Goal: Transaction & Acquisition: Purchase product/service

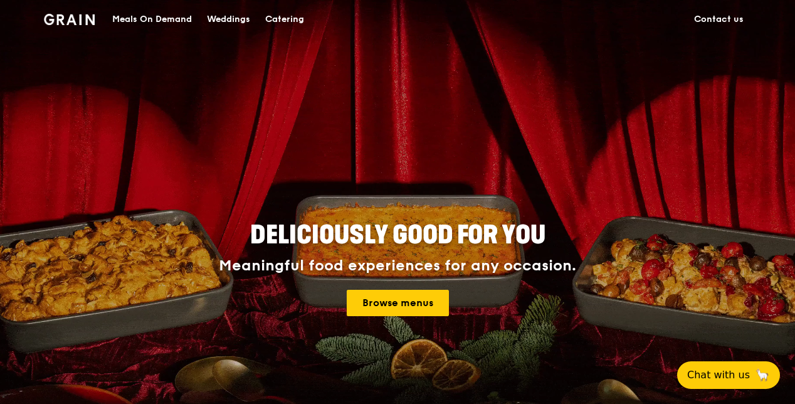
click at [159, 18] on div "Meals On Demand" at bounding box center [152, 20] width 80 height 38
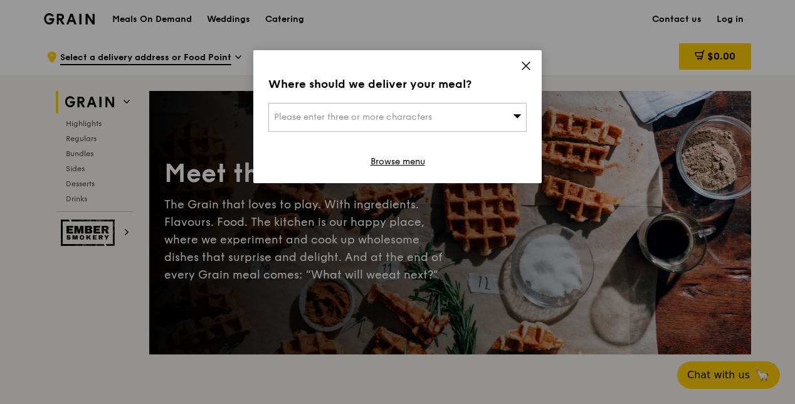
click at [354, 117] on span "Please enter three or more characters" at bounding box center [353, 117] width 158 height 11
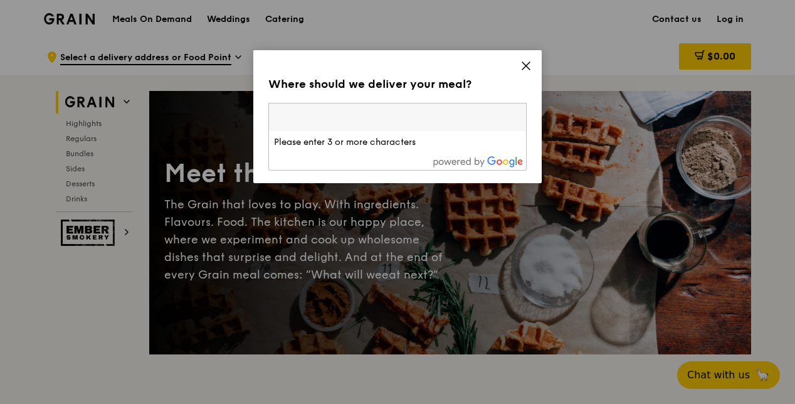
click at [339, 106] on input "search" at bounding box center [397, 117] width 257 height 28
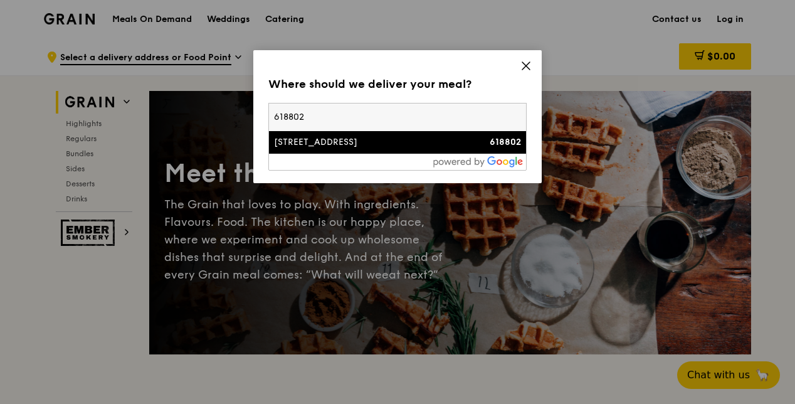
type input "618802"
click at [375, 132] on li "29 Quality Road 618802" at bounding box center [397, 142] width 257 height 23
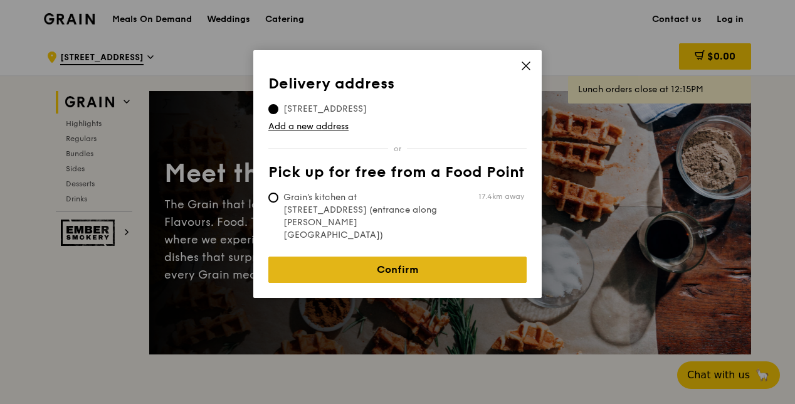
click at [420, 256] on link "Confirm" at bounding box center [397, 269] width 258 height 26
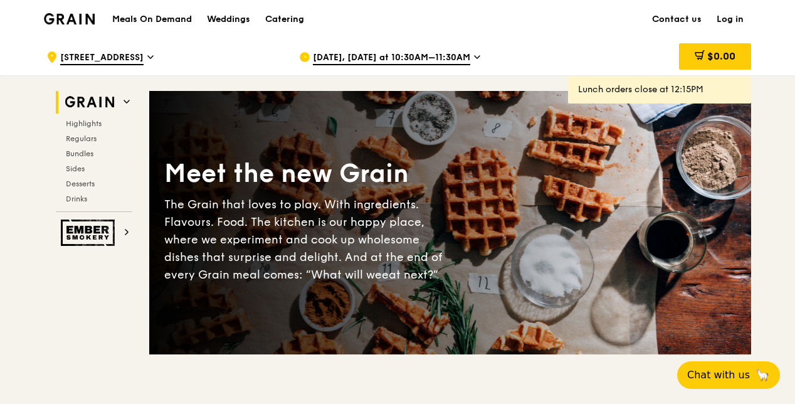
click at [396, 58] on span "Aug 20, Today at 10:30AM–11:30AM" at bounding box center [391, 58] width 157 height 14
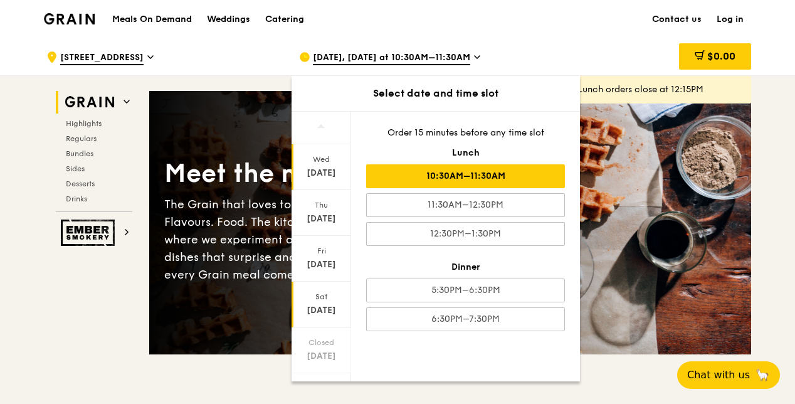
scroll to position [63, 0]
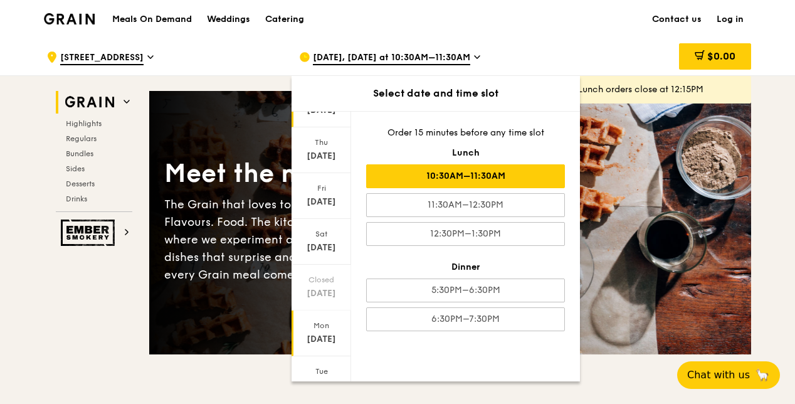
click at [329, 333] on div "Aug 25" at bounding box center [321, 339] width 56 height 13
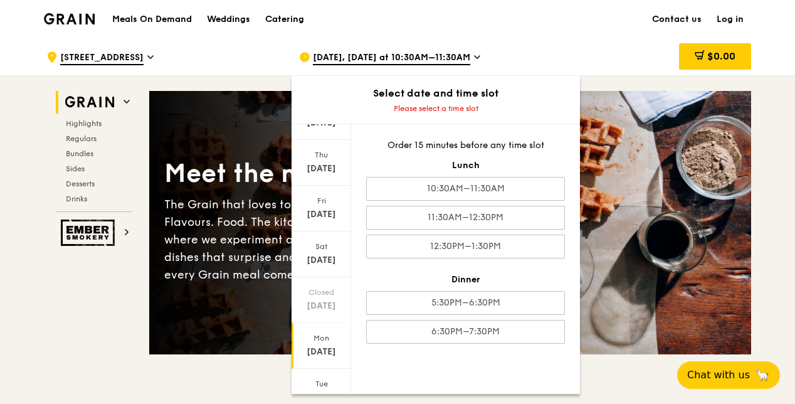
scroll to position [113, 0]
click at [329, 340] on div "Aug 26" at bounding box center [321, 346] width 56 height 13
click at [315, 310] on div "Mon Aug 25" at bounding box center [321, 295] width 60 height 46
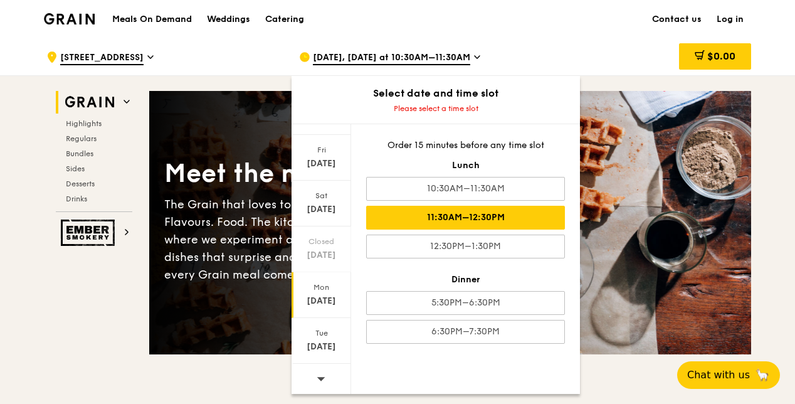
click at [495, 218] on div "11:30AM–12:30PM" at bounding box center [465, 218] width 199 height 24
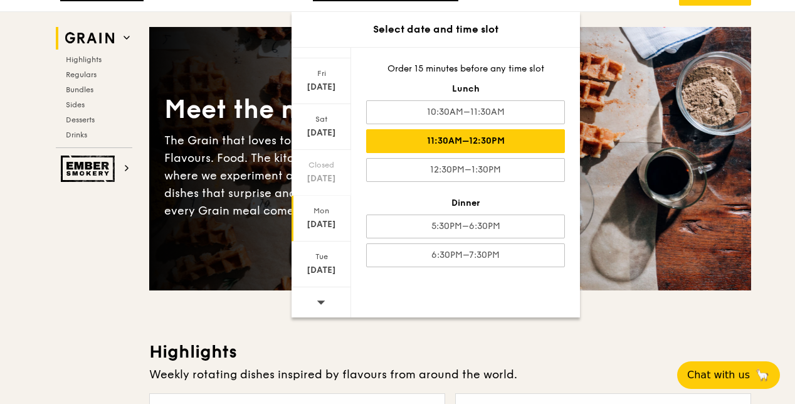
scroll to position [125, 0]
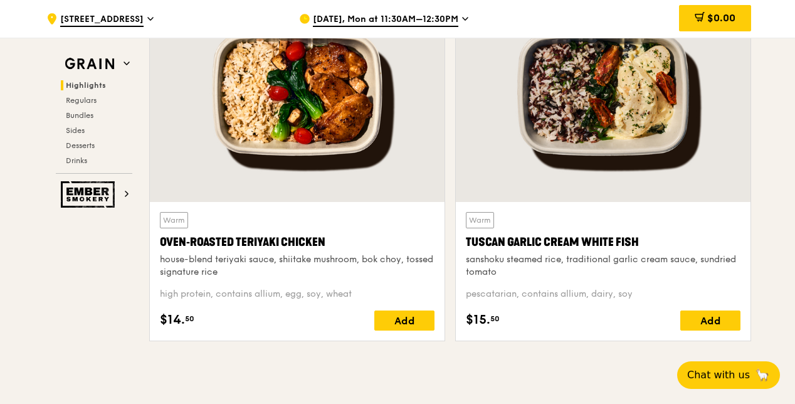
scroll to position [501, 0]
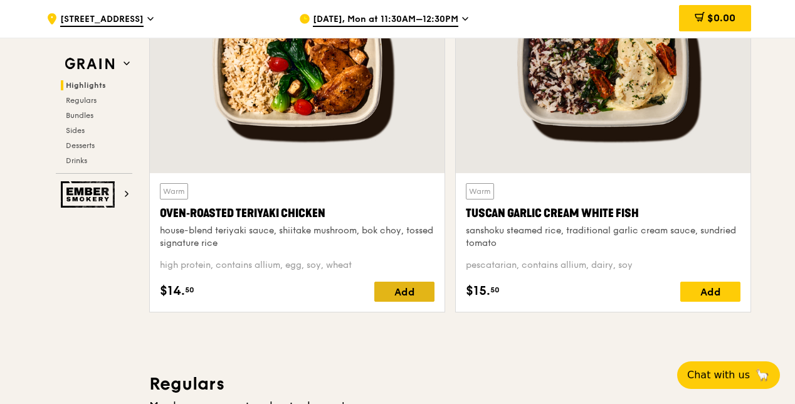
click at [381, 294] on div "Add" at bounding box center [404, 291] width 60 height 20
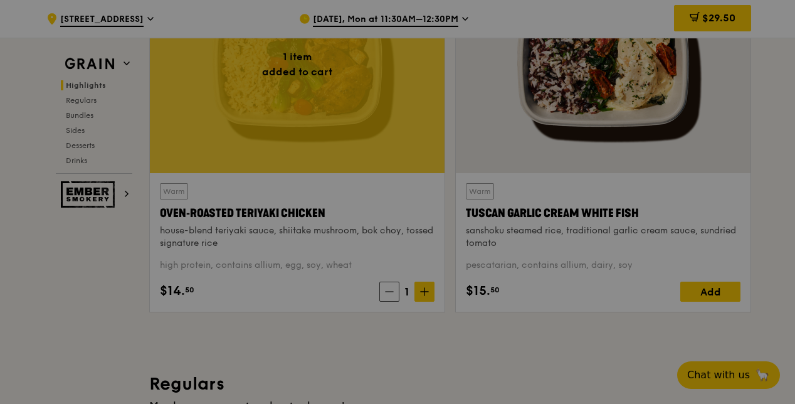
click at [704, 294] on div at bounding box center [397, 202] width 795 height 404
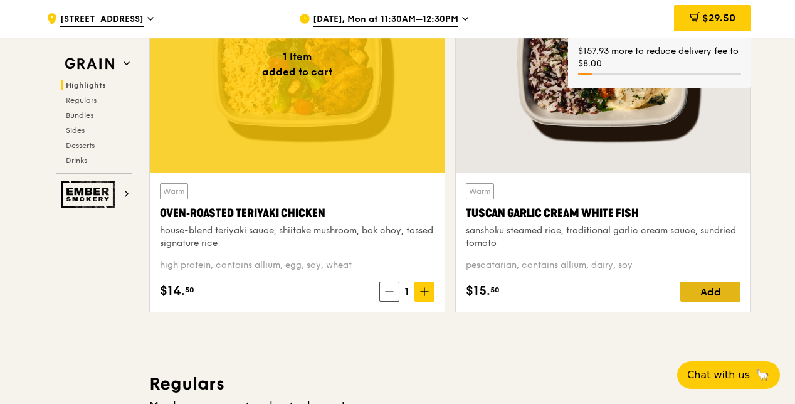
click at [707, 293] on div "Add" at bounding box center [710, 291] width 60 height 20
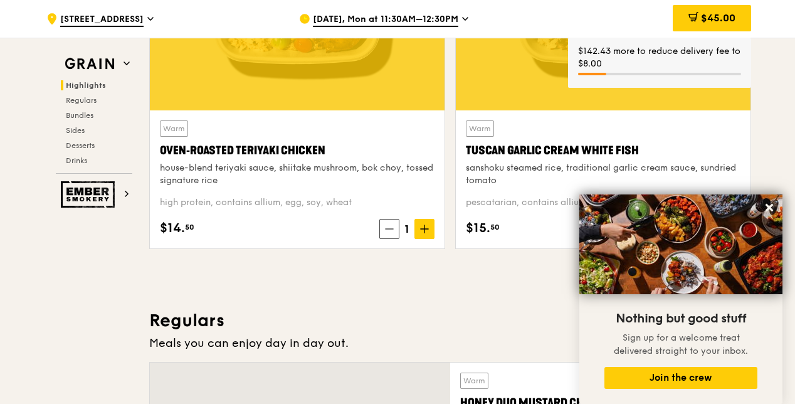
scroll to position [877, 0]
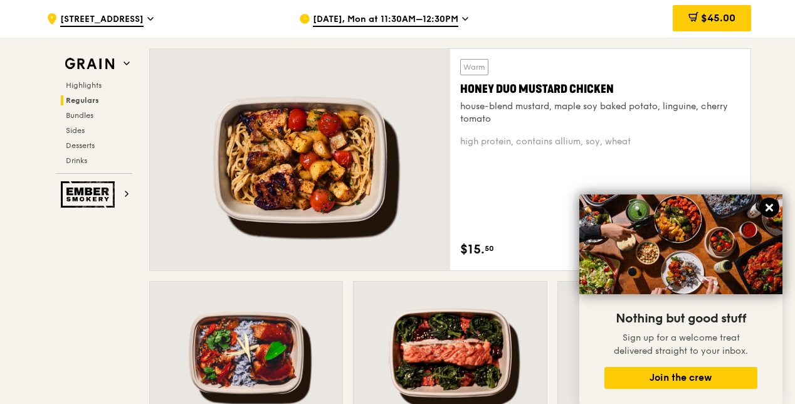
click at [771, 207] on icon at bounding box center [768, 207] width 11 height 11
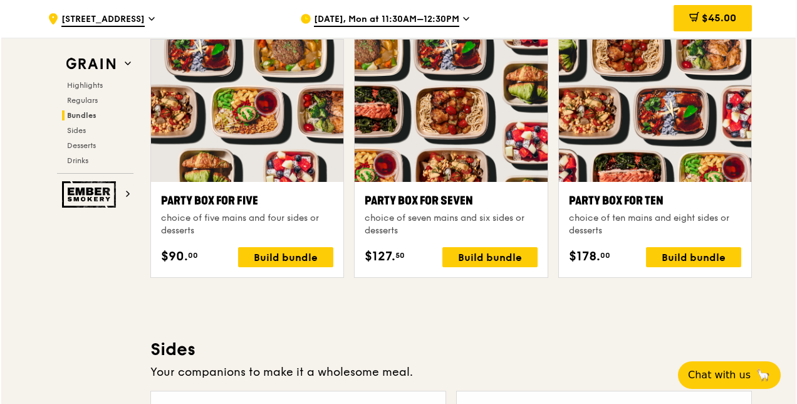
scroll to position [2506, 0]
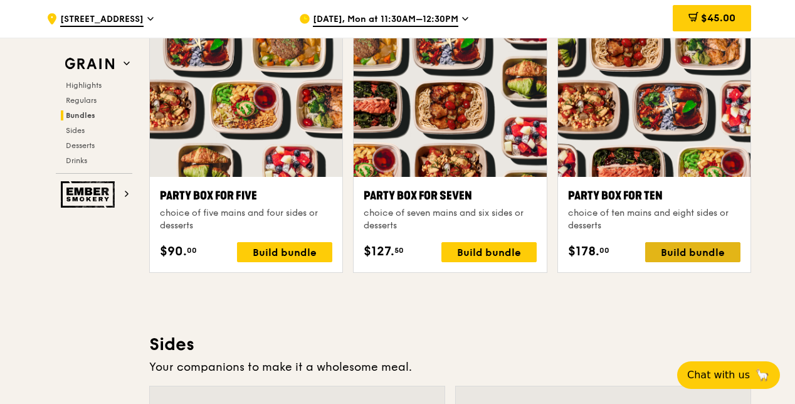
click at [697, 243] on div "Build bundle" at bounding box center [692, 252] width 95 height 20
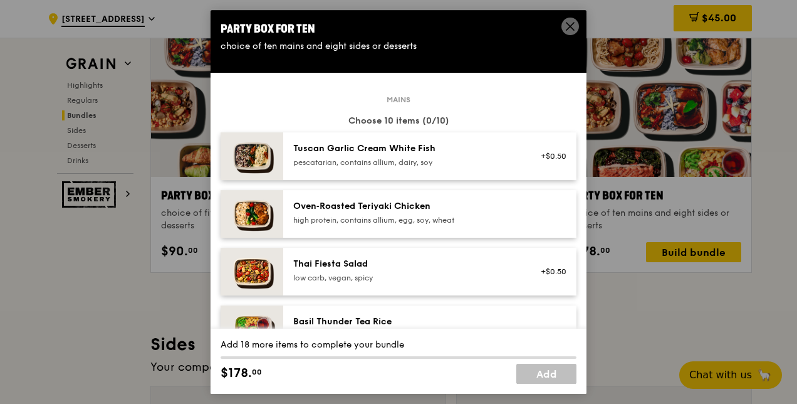
scroll to position [63, 0]
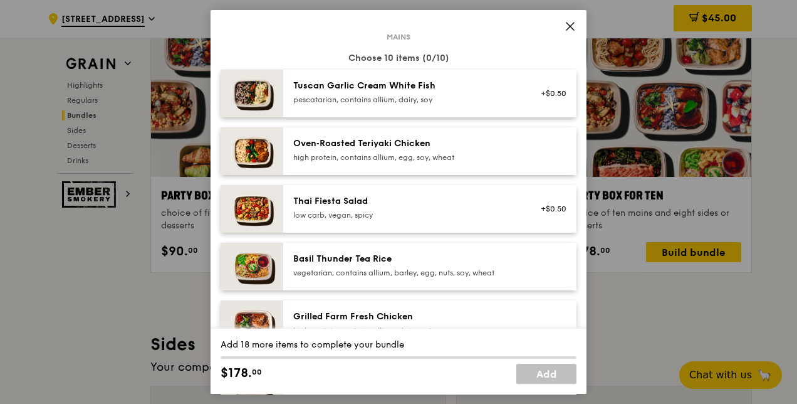
click at [452, 98] on div "pescatarian, contains allium, dairy, soy" at bounding box center [405, 100] width 225 height 10
click at [461, 147] on div "Oven‑Roasted Teriyaki Chicken" at bounding box center [405, 143] width 225 height 13
click at [485, 273] on div "vegetarian, contains allium, barley, egg, nuts, soy, wheat" at bounding box center [405, 273] width 225 height 10
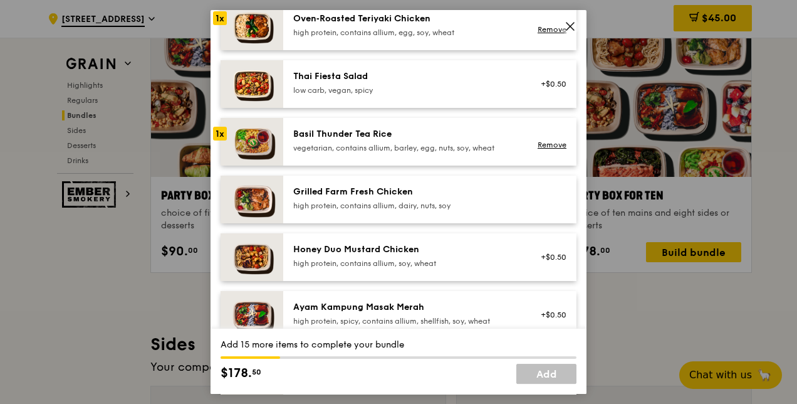
scroll to position [188, 0]
click at [466, 252] on div "Honey Duo Mustard Chicken" at bounding box center [405, 248] width 225 height 13
click at [470, 187] on div "Grilled Farm Fresh Chicken" at bounding box center [405, 191] width 225 height 13
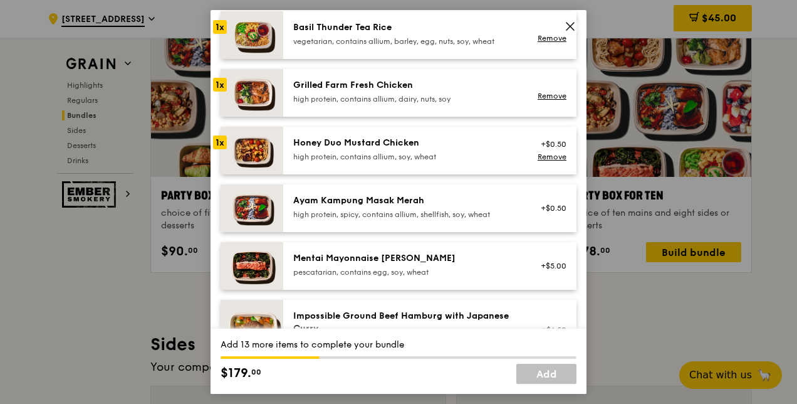
scroll to position [313, 0]
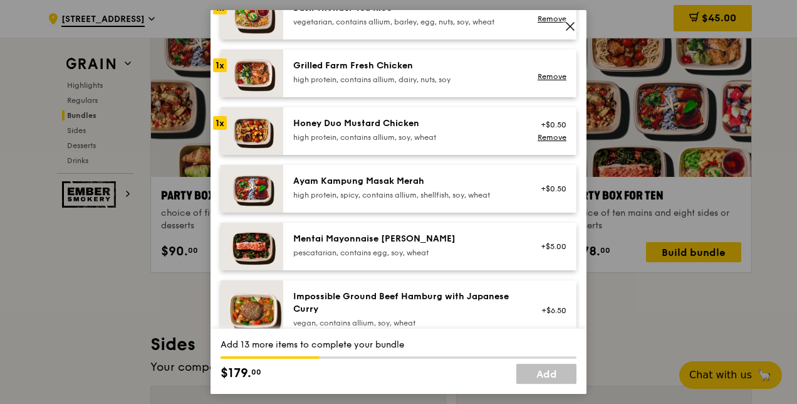
click at [471, 184] on div "Ayam Kampung Masak Merah" at bounding box center [405, 181] width 225 height 13
click at [457, 252] on div "pescatarian, contains egg, soy, wheat" at bounding box center [405, 253] width 225 height 10
click at [474, 182] on div "Ayam Kampung Masak Merah" at bounding box center [405, 181] width 225 height 13
click at [477, 231] on div "Mentai Mayonnaise Aburi Salmon pescatarian, contains egg, soy, wheat +$5.00 Rem…" at bounding box center [429, 246] width 293 height 48
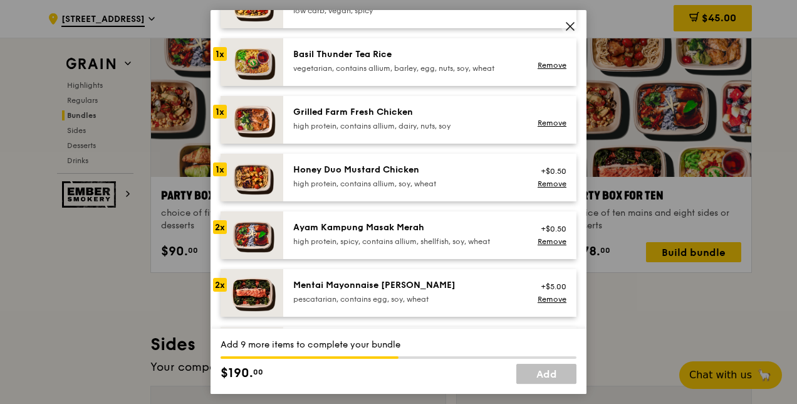
scroll to position [251, 0]
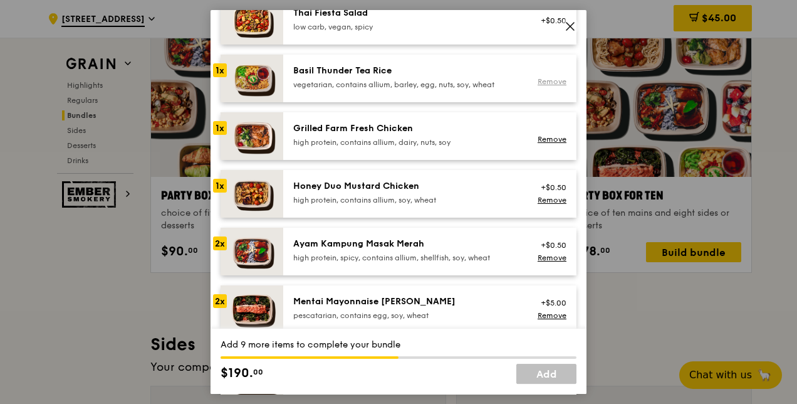
click at [546, 77] on link "Remove" at bounding box center [552, 81] width 29 height 9
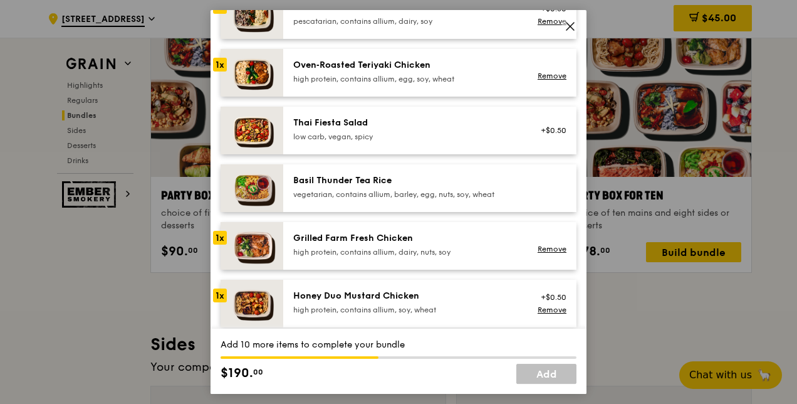
scroll to position [0, 0]
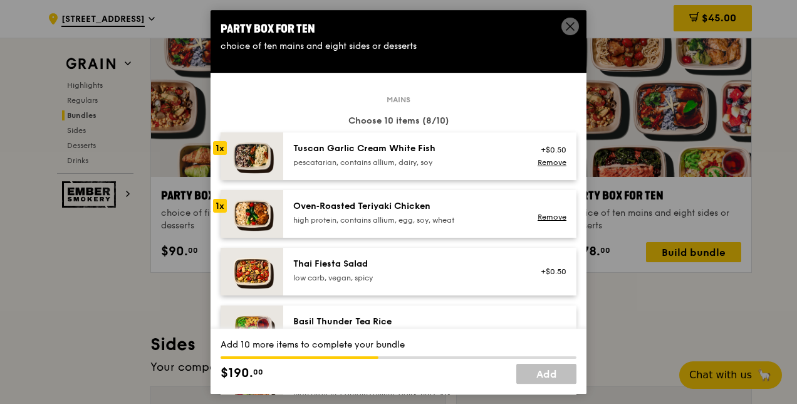
click at [480, 143] on div "Tuscan Garlic Cream White Fish" at bounding box center [405, 148] width 225 height 13
click at [469, 201] on div "Oven‑Roasted Teriyaki Chicken" at bounding box center [405, 206] width 225 height 13
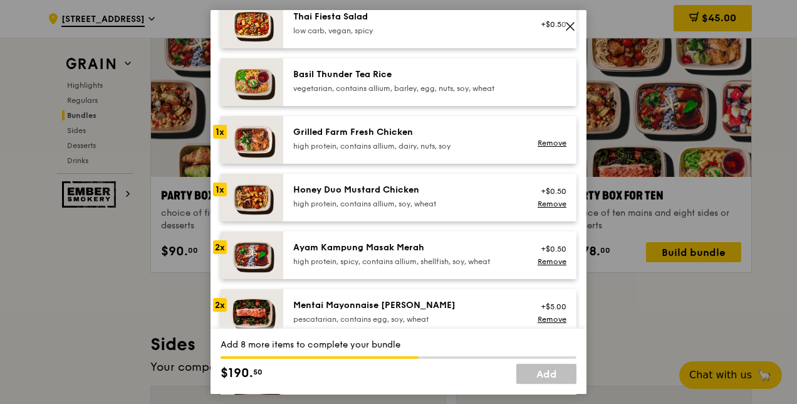
scroll to position [313, 0]
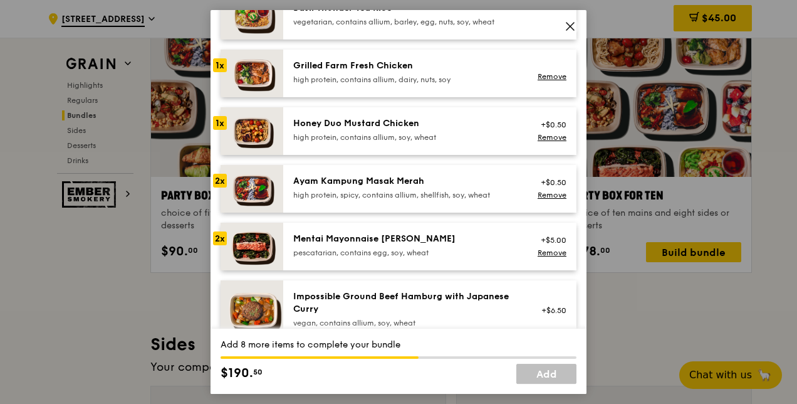
click at [334, 126] on div "Honey Duo Mustard Chicken" at bounding box center [405, 123] width 225 height 13
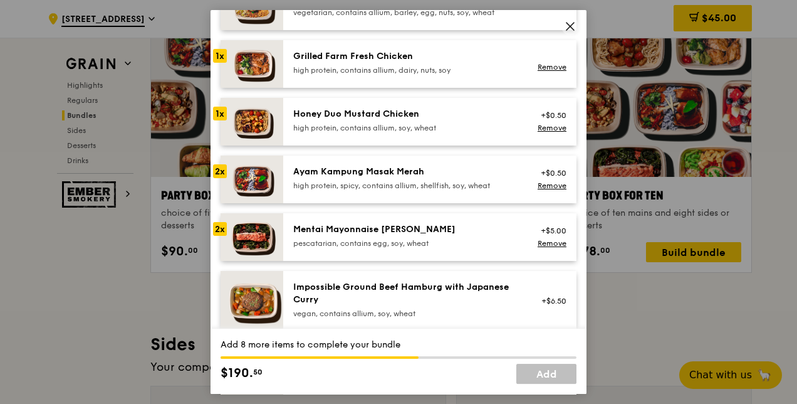
scroll to position [251, 0]
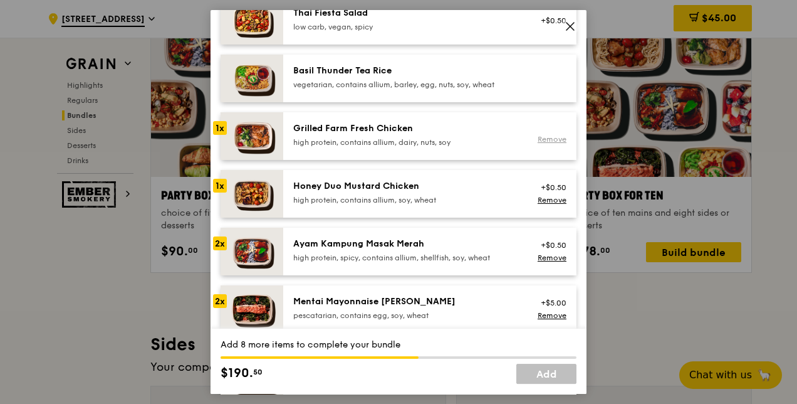
click at [538, 135] on link "Remove" at bounding box center [552, 139] width 29 height 9
click at [544, 198] on link "Remove" at bounding box center [552, 199] width 29 height 9
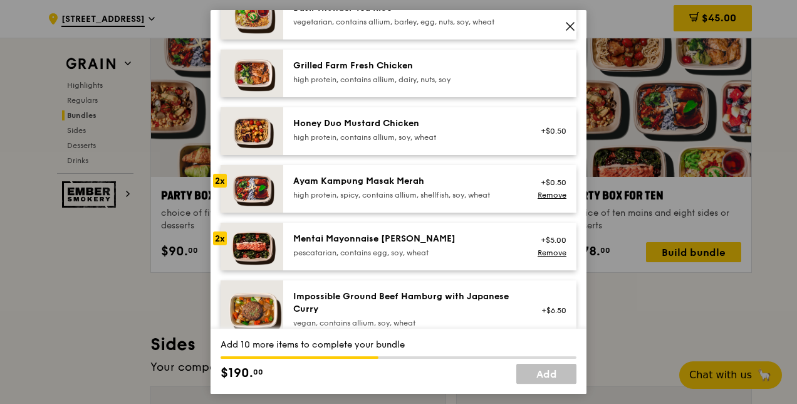
click at [471, 242] on div "Mentai Mayonnaise Aburi Salmon" at bounding box center [405, 238] width 225 height 13
click at [454, 187] on div "Ayam Kampung Masak Merah high protein, spicy, contains allium, shellfish, soy, …" at bounding box center [405, 187] width 225 height 25
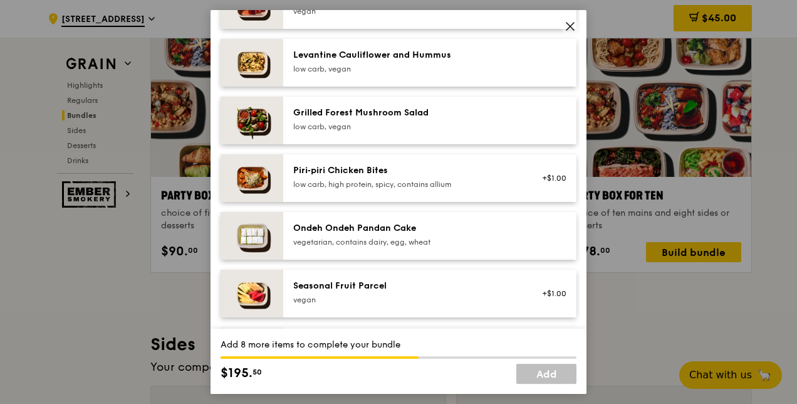
scroll to position [815, 0]
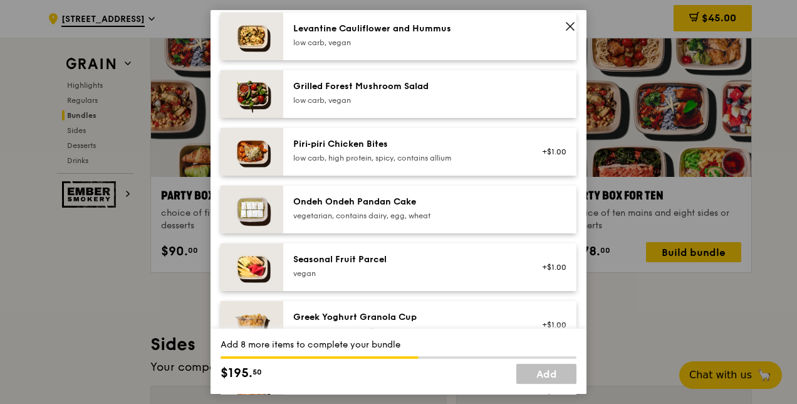
click at [503, 88] on div "Grilled Forest Mushroom Salad" at bounding box center [405, 86] width 225 height 13
click at [504, 86] on div "Grilled Forest Mushroom Salad" at bounding box center [405, 86] width 225 height 13
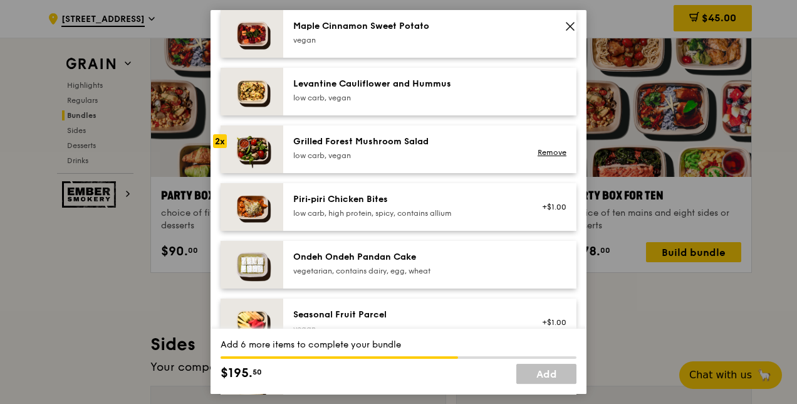
scroll to position [689, 0]
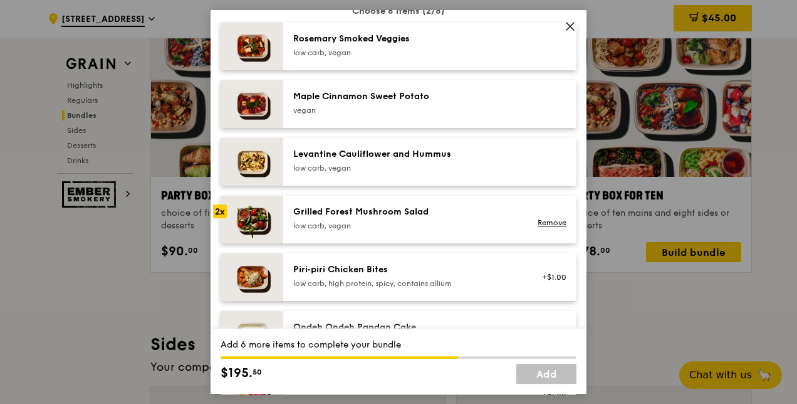
click at [484, 152] on div "Levantine Cauliflower and Hummus" at bounding box center [405, 154] width 225 height 13
click at [482, 154] on div "Levantine Cauliflower and Hummus" at bounding box center [405, 154] width 225 height 13
click at [545, 163] on link "Remove" at bounding box center [552, 164] width 29 height 9
click at [474, 44] on div "Rosemary Smoked Veggies" at bounding box center [405, 39] width 225 height 13
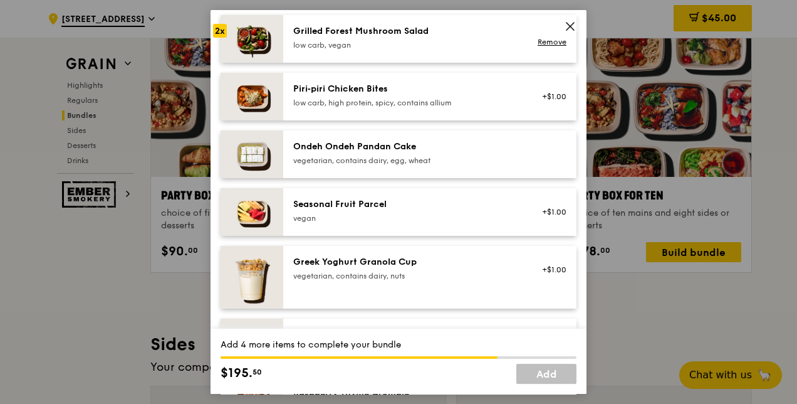
scroll to position [877, 0]
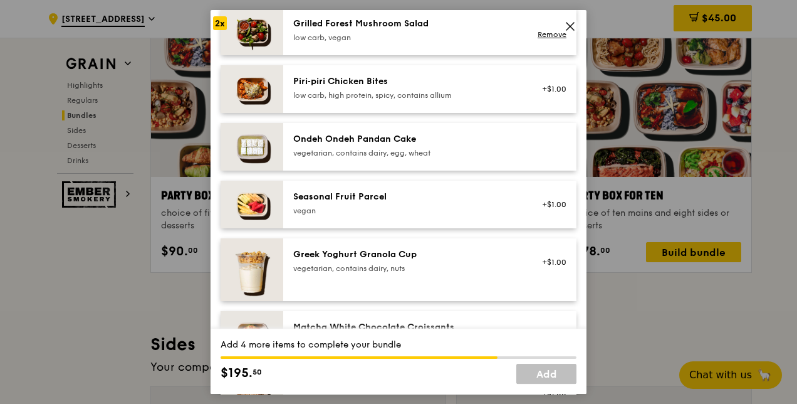
click at [493, 150] on div "vegetarian, contains dairy, egg, wheat" at bounding box center [405, 153] width 225 height 10
drag, startPoint x: 493, startPoint y: 150, endPoint x: 475, endPoint y: 171, distance: 27.5
click at [493, 150] on div "vegetarian, contains dairy, egg, wheat" at bounding box center [405, 153] width 225 height 10
click at [437, 197] on div "Seasonal Fruit Parcel" at bounding box center [405, 196] width 225 height 13
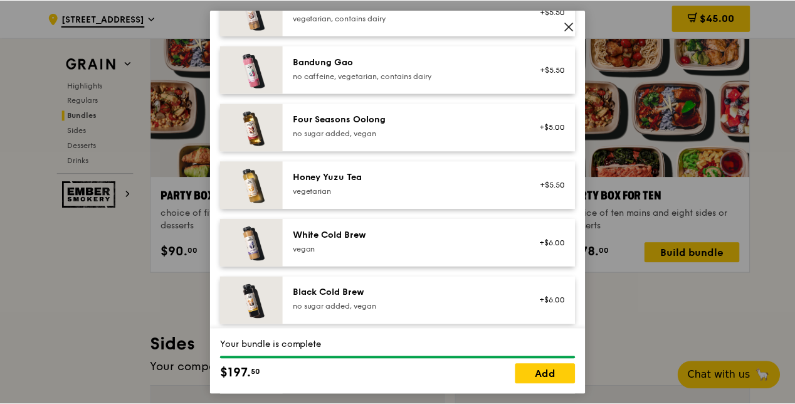
scroll to position [1541, 0]
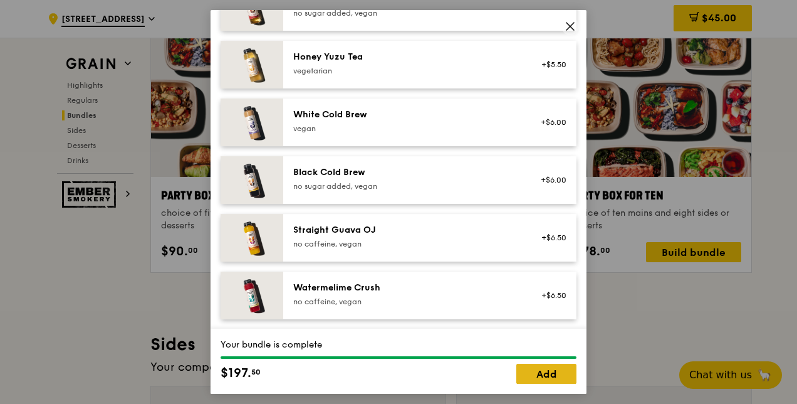
click at [545, 373] on link "Add" at bounding box center [546, 373] width 60 height 20
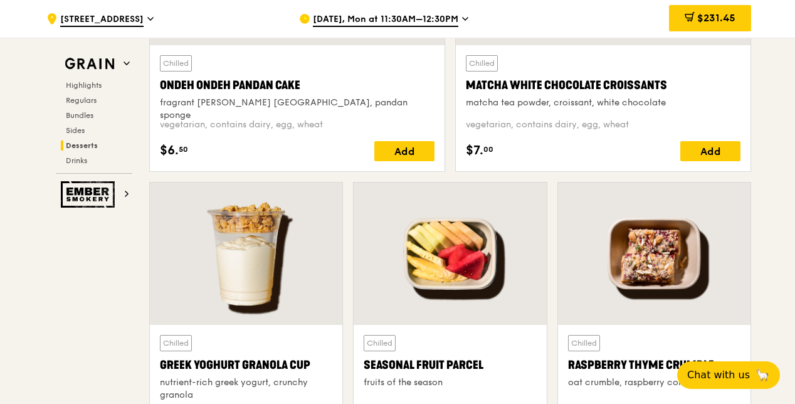
scroll to position [3619, 0]
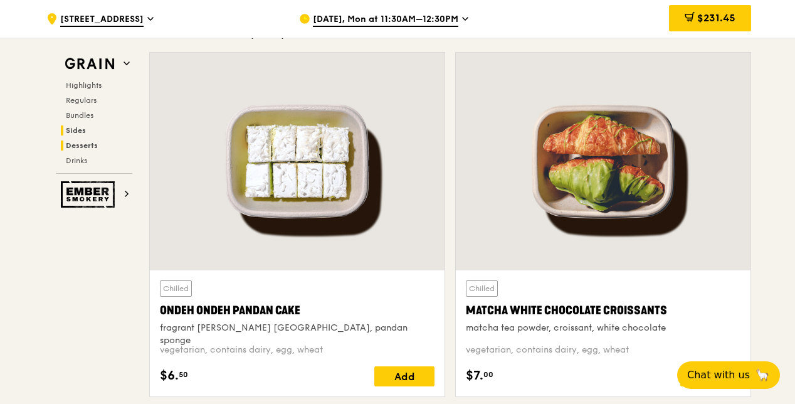
click at [103, 130] on h2 "Sides" at bounding box center [96, 130] width 71 height 10
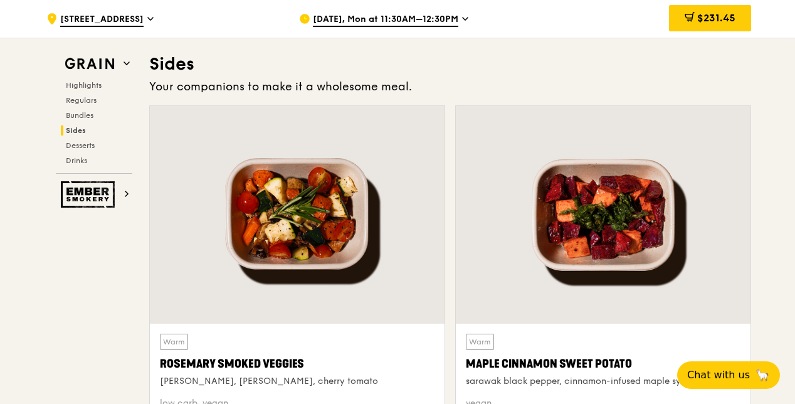
scroll to position [3037, 0]
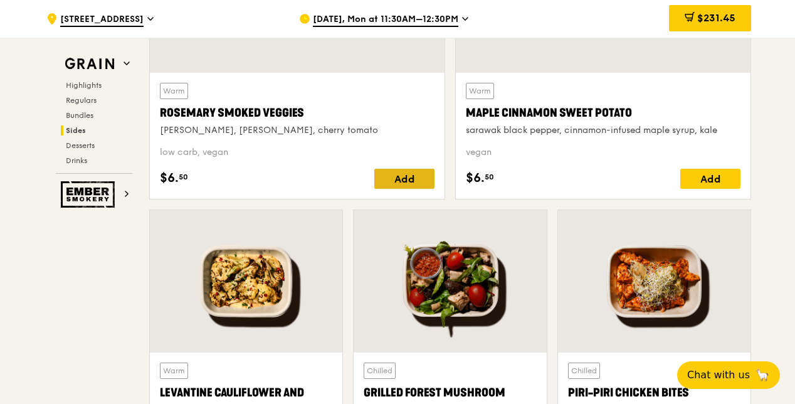
click at [411, 172] on div "Add" at bounding box center [404, 179] width 60 height 20
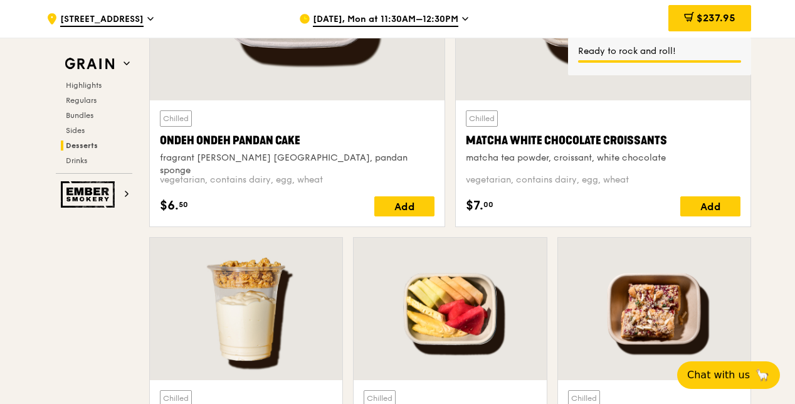
scroll to position [3977, 0]
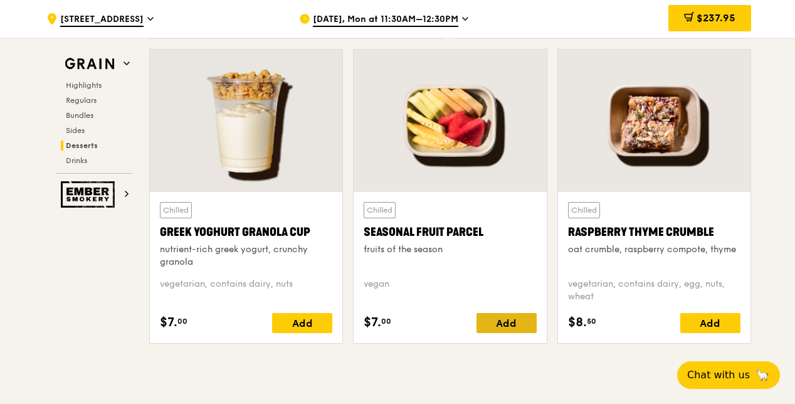
click at [510, 321] on div "Add" at bounding box center [506, 323] width 60 height 20
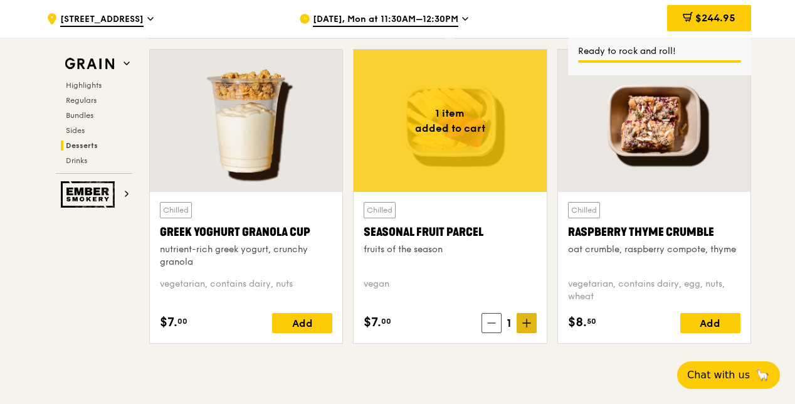
click at [534, 315] on span at bounding box center [526, 323] width 20 height 20
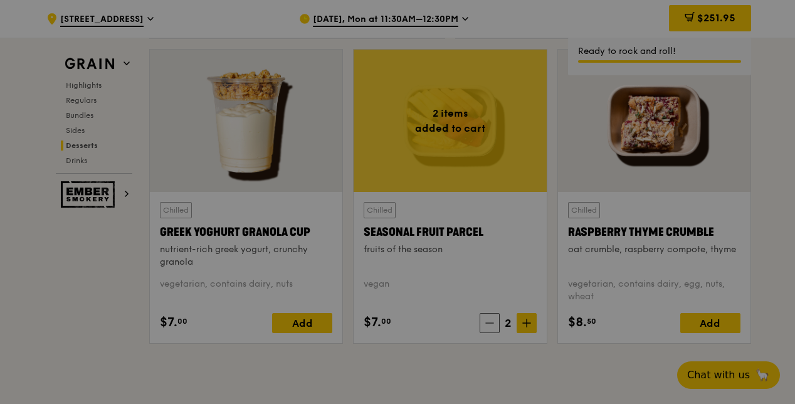
type input "2"
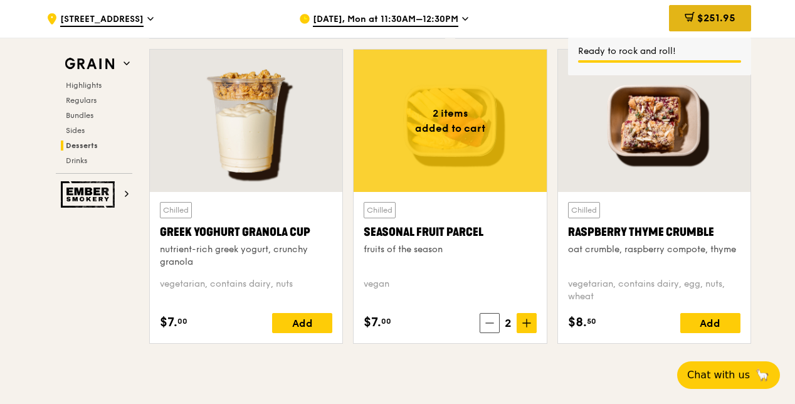
click at [708, 23] on span "$251.95" at bounding box center [716, 18] width 38 height 12
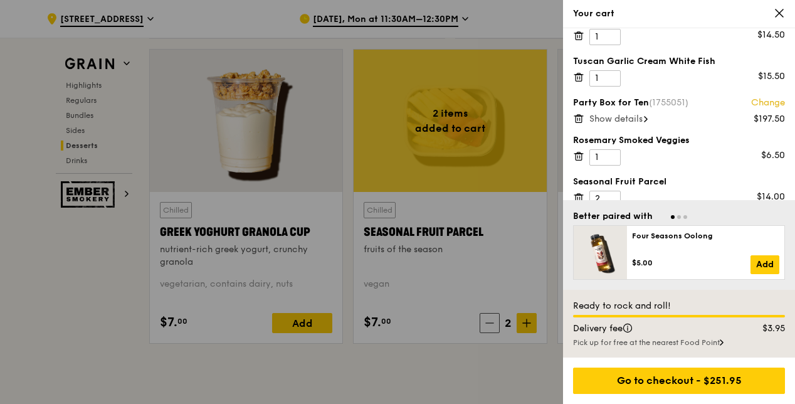
scroll to position [38, 0]
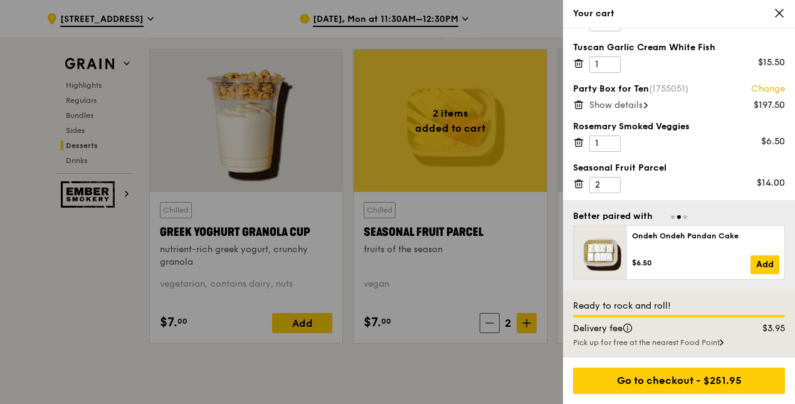
click at [583, 137] on icon at bounding box center [578, 142] width 11 height 11
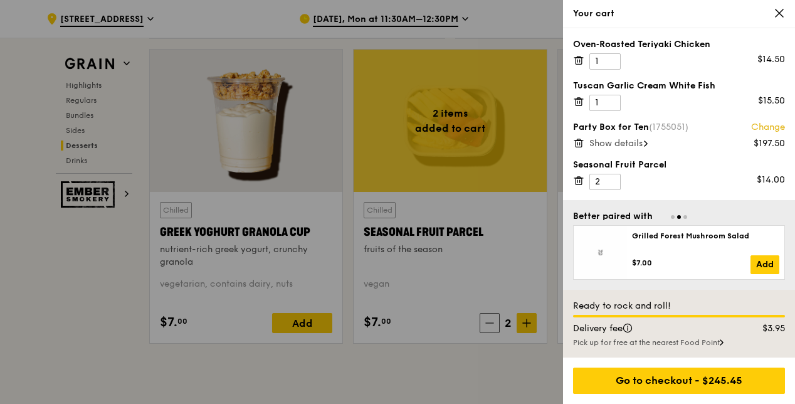
scroll to position [0, 0]
click at [630, 138] on span "Show details" at bounding box center [615, 143] width 53 height 11
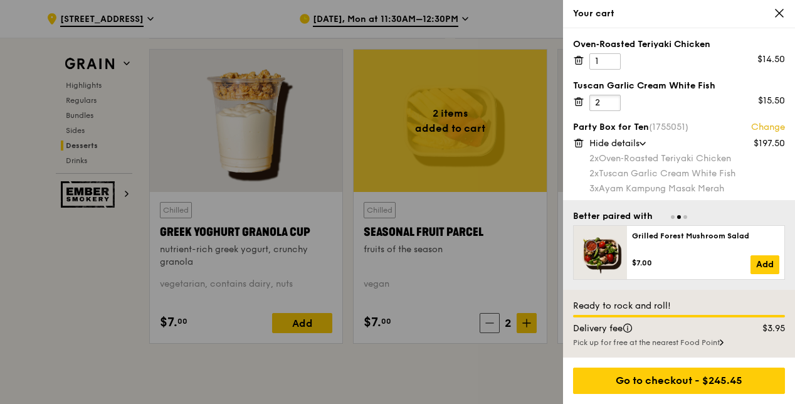
type input "2"
click at [613, 98] on input "2" at bounding box center [604, 103] width 31 height 16
type input "2"
click at [607, 56] on input "2" at bounding box center [604, 61] width 31 height 16
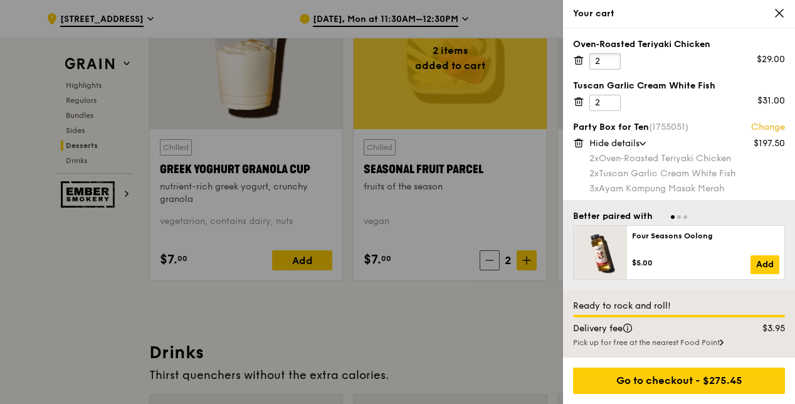
scroll to position [118, 0]
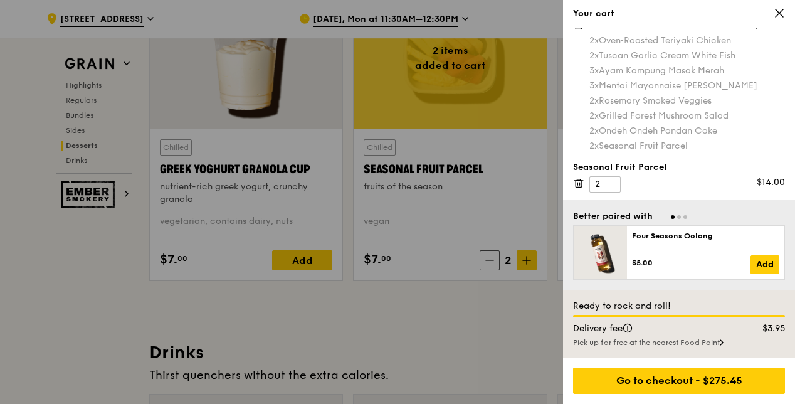
click at [481, 306] on div at bounding box center [397, 202] width 795 height 404
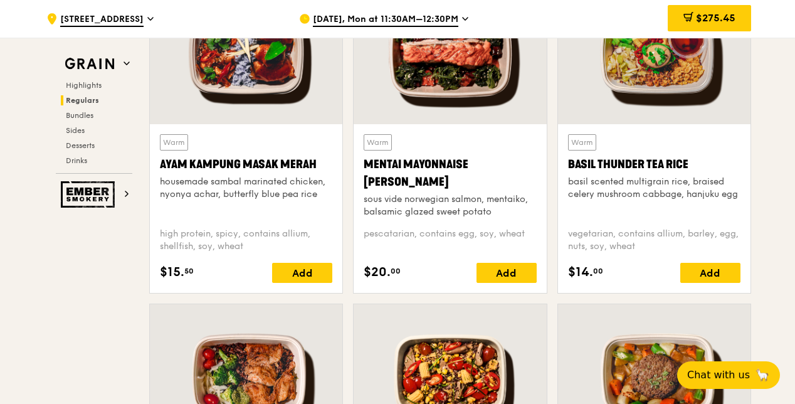
scroll to position [1157, 0]
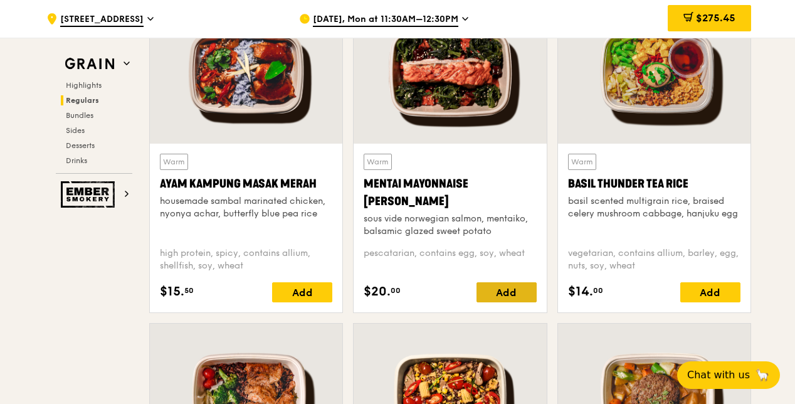
click at [519, 291] on div "Add" at bounding box center [506, 292] width 60 height 20
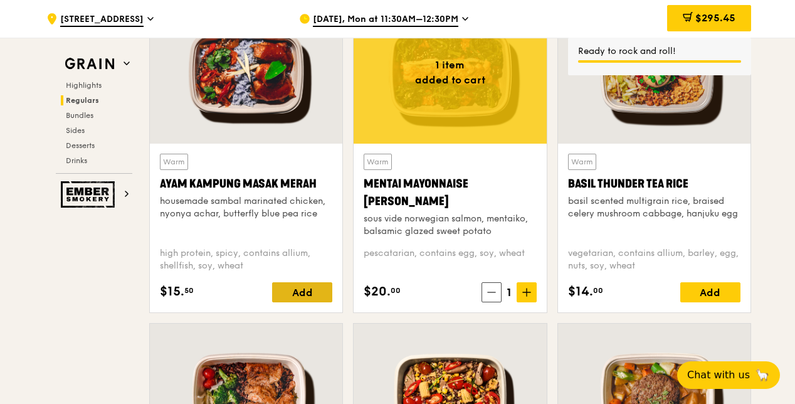
click at [320, 288] on div "Add" at bounding box center [302, 292] width 60 height 20
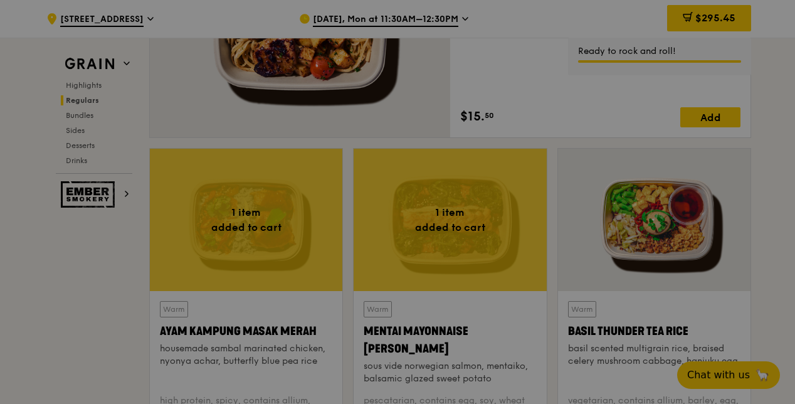
scroll to position [907, 0]
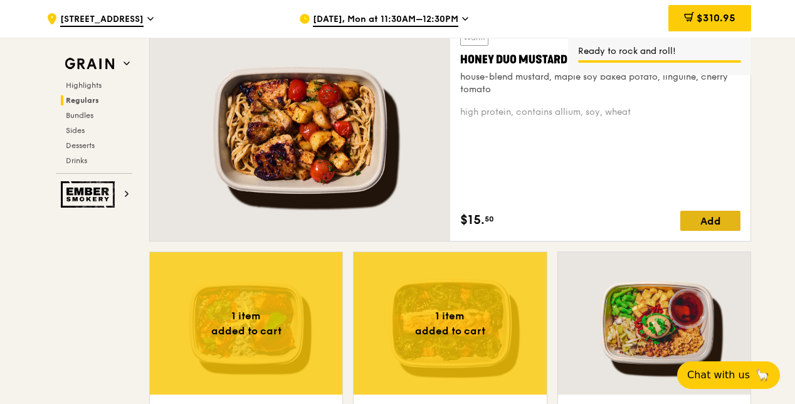
click at [709, 223] on div "Add" at bounding box center [710, 221] width 60 height 20
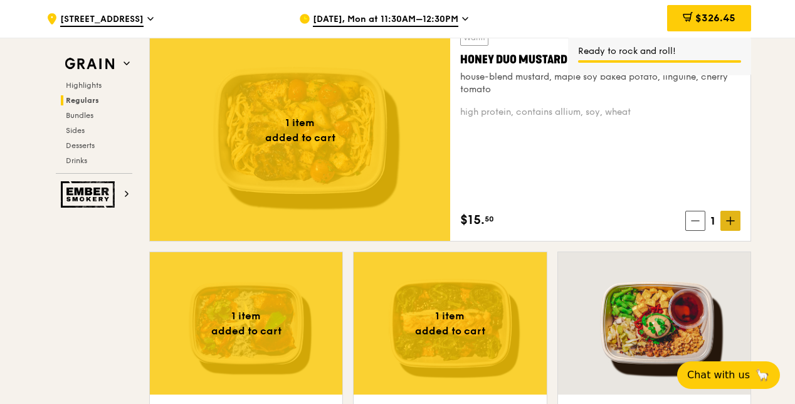
click at [729, 222] on icon at bounding box center [730, 220] width 9 height 9
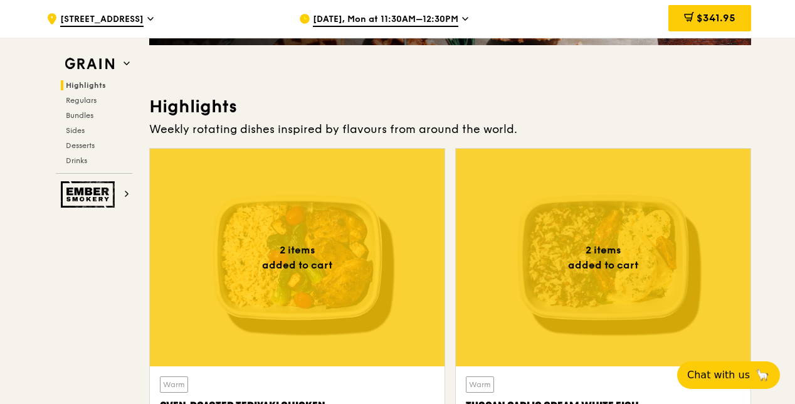
scroll to position [280, 0]
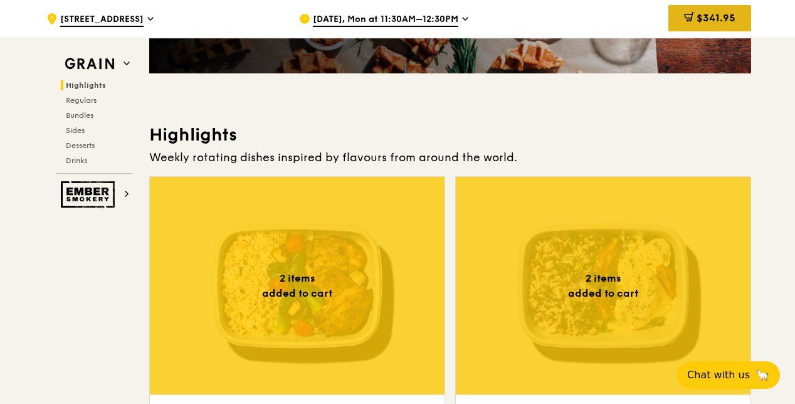
click at [719, 13] on span "$341.95" at bounding box center [715, 18] width 39 height 12
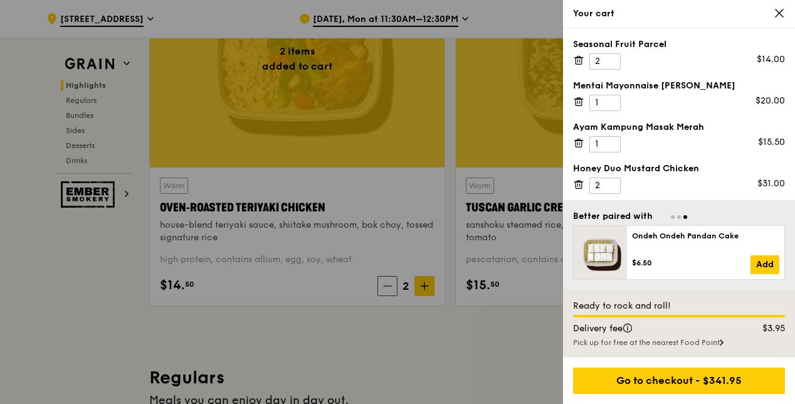
scroll to position [564, 0]
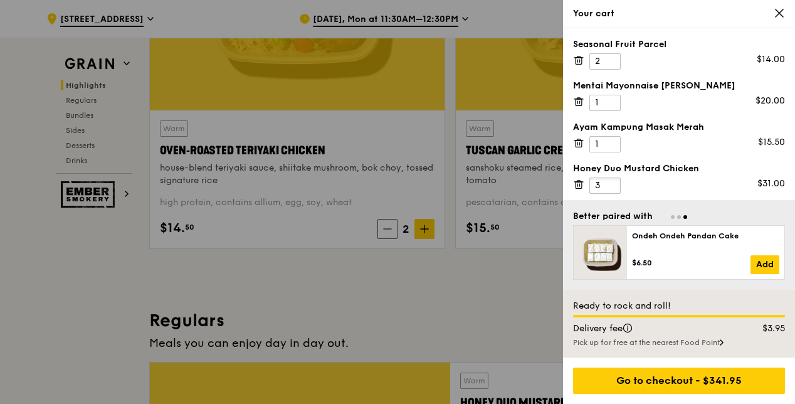
type input "3"
click at [610, 180] on input "3" at bounding box center [604, 185] width 31 height 16
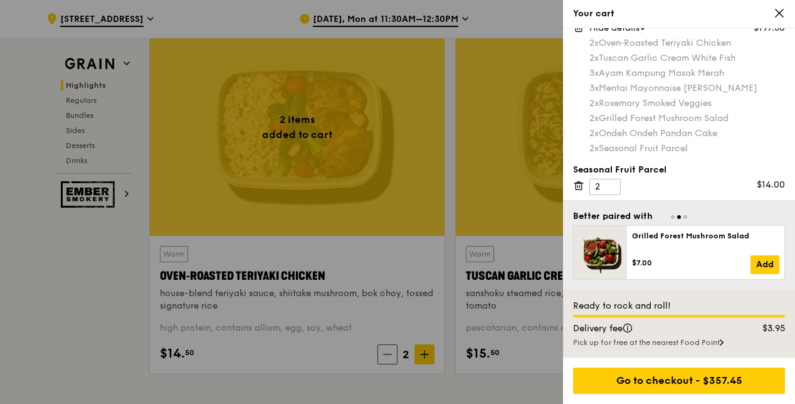
scroll to position [0, 0]
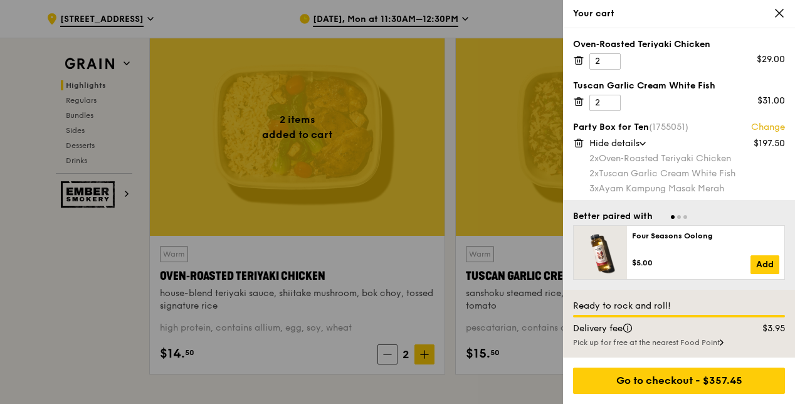
click at [48, 300] on div at bounding box center [397, 202] width 795 height 404
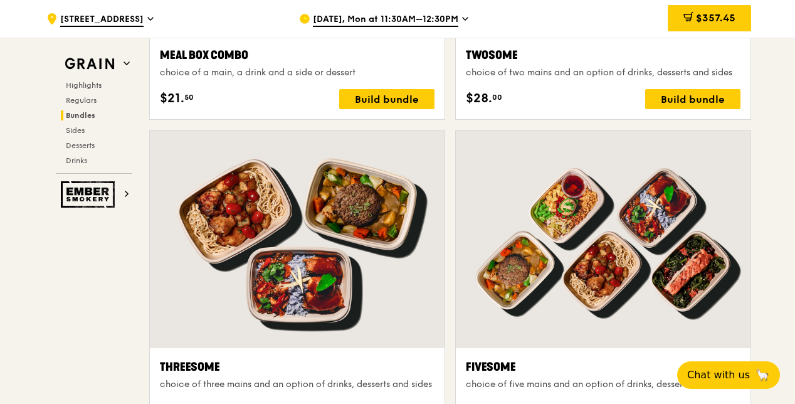
scroll to position [2068, 0]
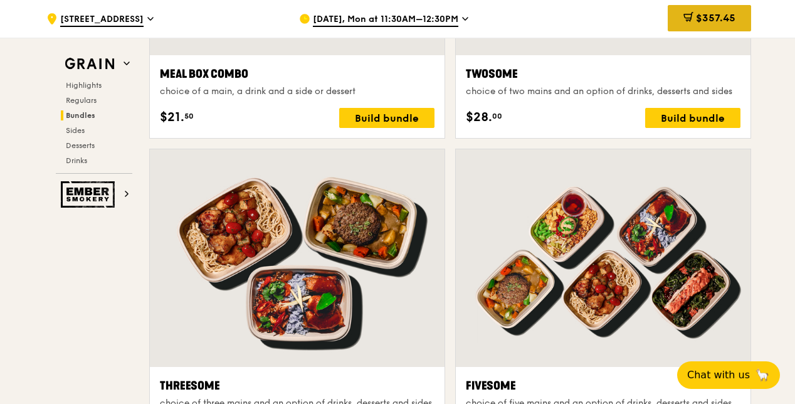
click at [738, 28] on div "$357.45" at bounding box center [708, 18] width 83 height 26
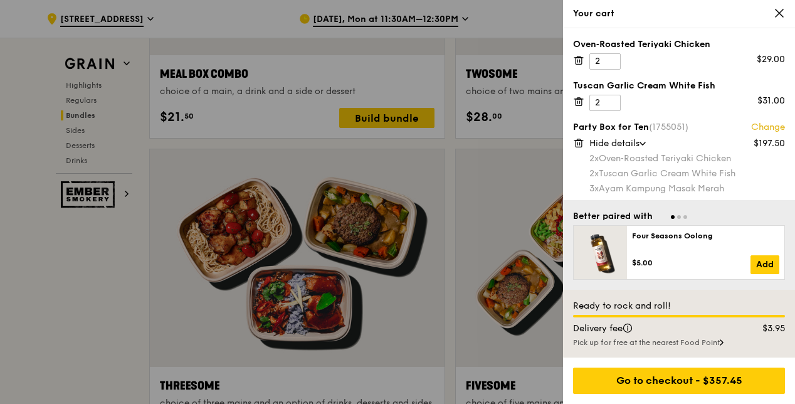
click at [580, 62] on icon at bounding box center [578, 60] width 11 height 11
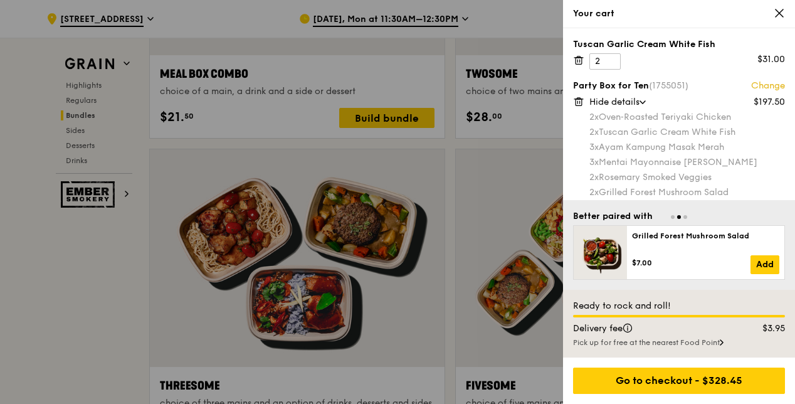
click at [581, 63] on icon at bounding box center [578, 61] width 6 height 6
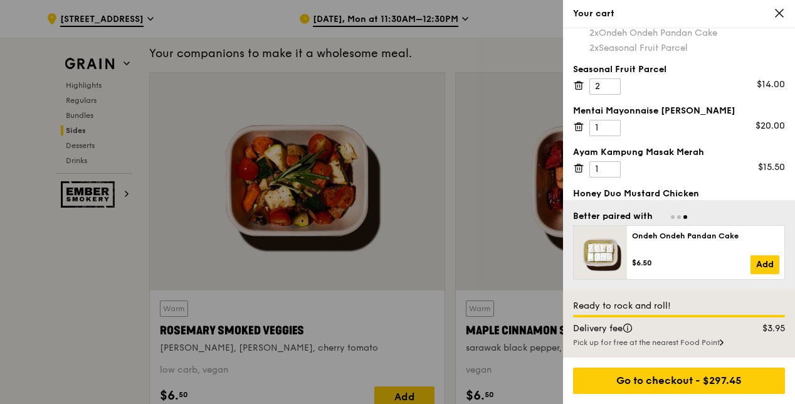
scroll to position [159, 0]
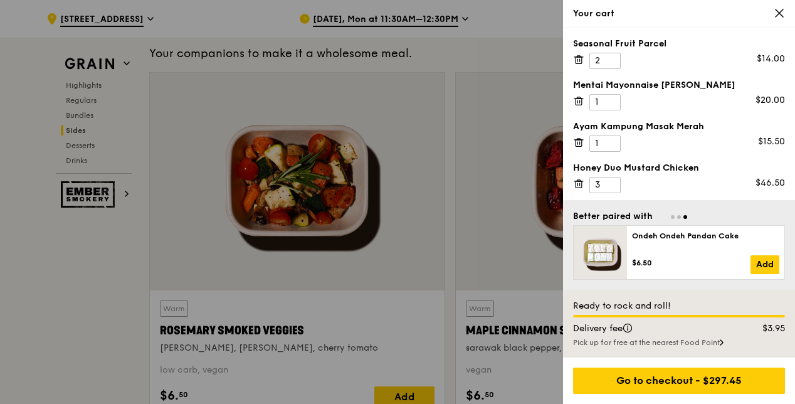
click at [580, 64] on icon at bounding box center [578, 59] width 11 height 11
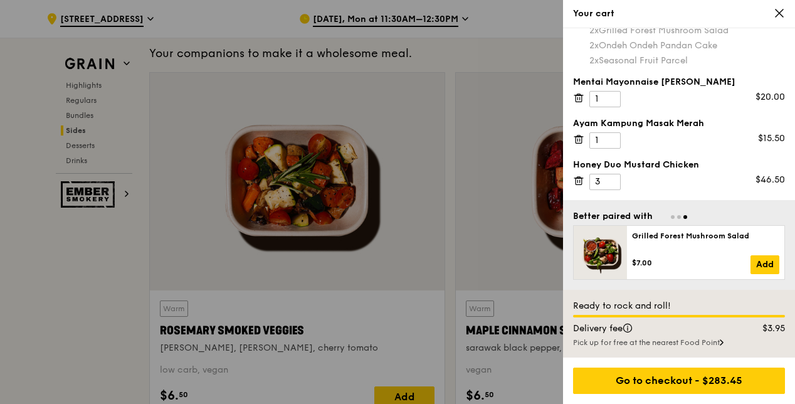
scroll to position [118, 0]
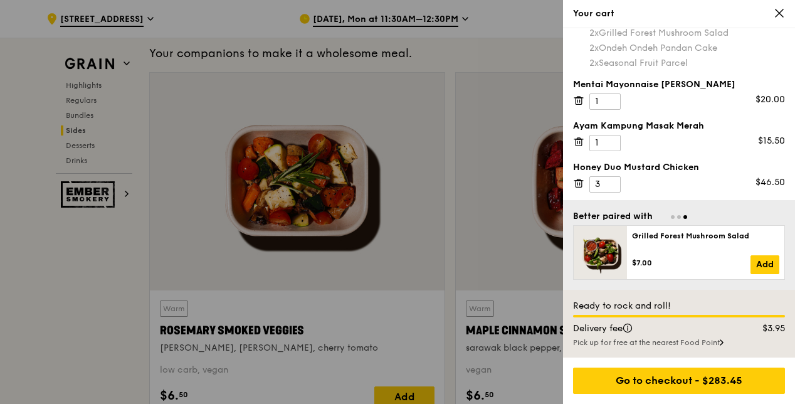
click at [580, 104] on icon at bounding box center [578, 101] width 6 height 6
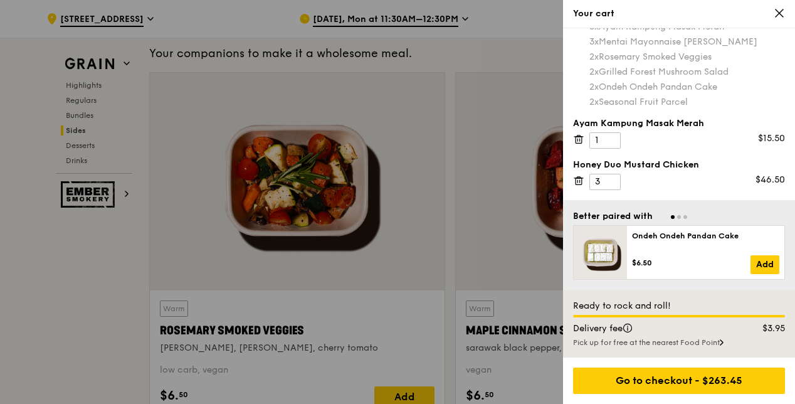
scroll to position [76, 0]
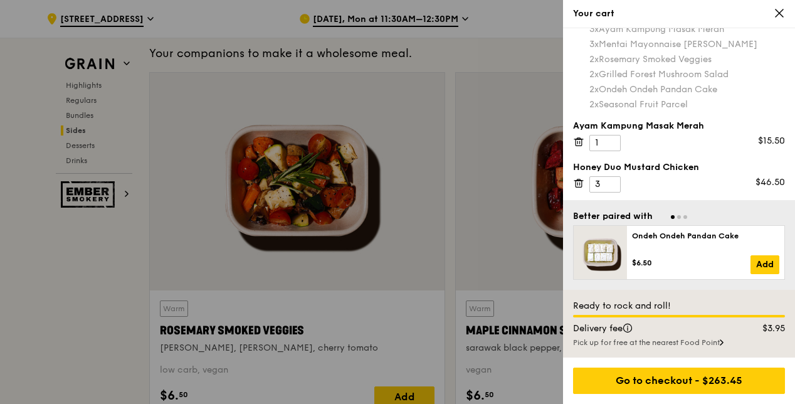
click at [580, 145] on icon at bounding box center [578, 141] width 11 height 11
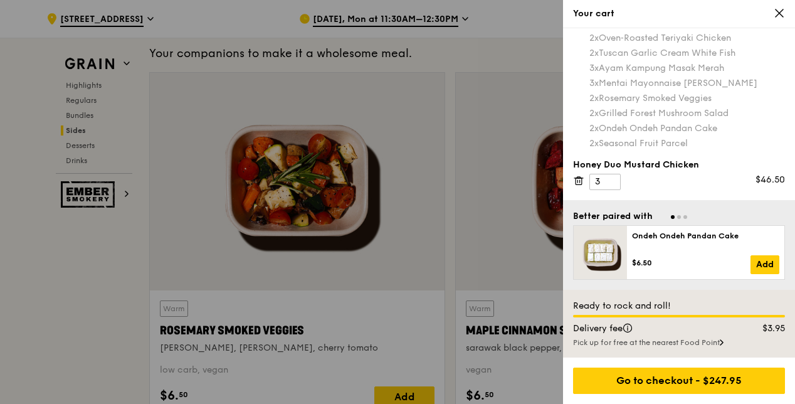
scroll to position [36, 0]
click at [576, 182] on icon at bounding box center [578, 182] width 11 height 11
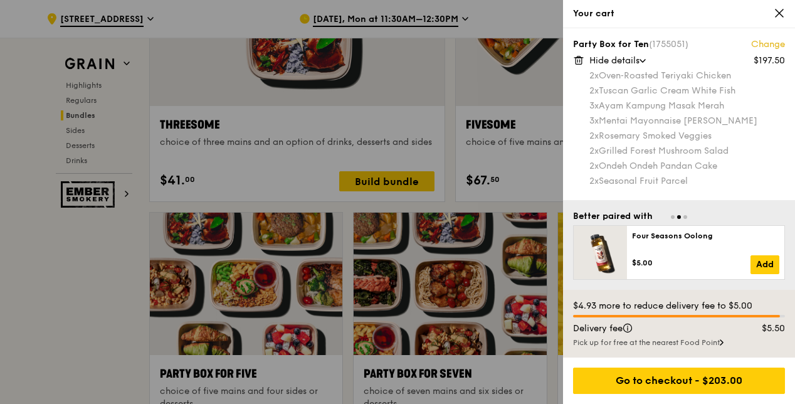
scroll to position [2131, 0]
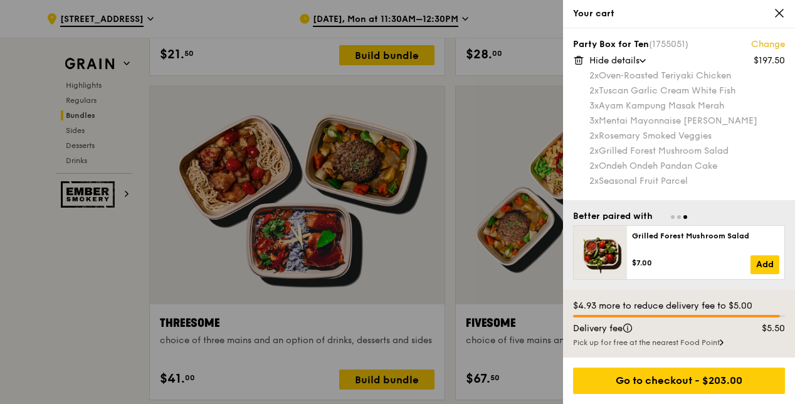
click at [526, 13] on div at bounding box center [397, 202] width 795 height 404
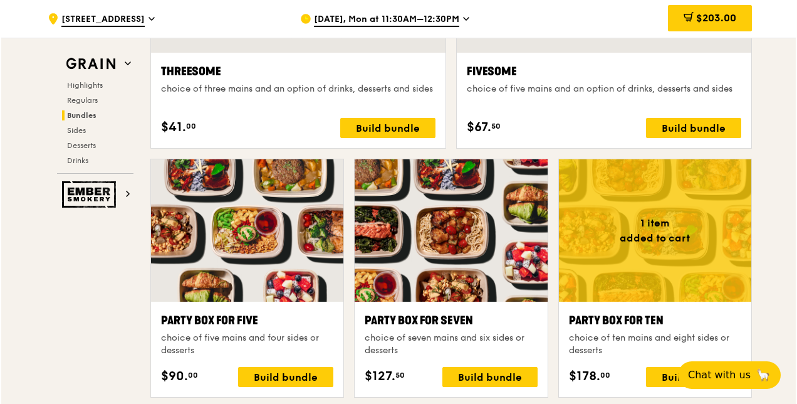
scroll to position [2444, 0]
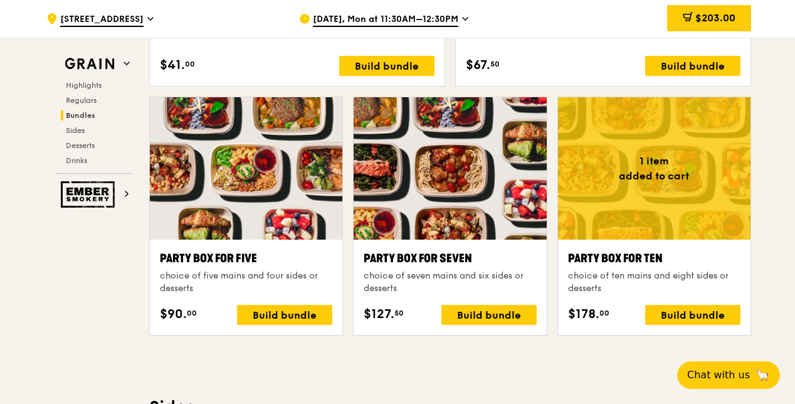
click at [462, 276] on div "choice of seven mains and six sides or desserts" at bounding box center [449, 281] width 172 height 25
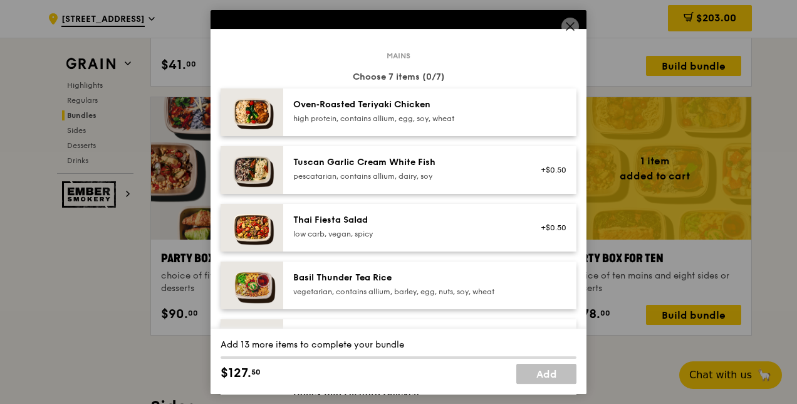
scroll to position [63, 0]
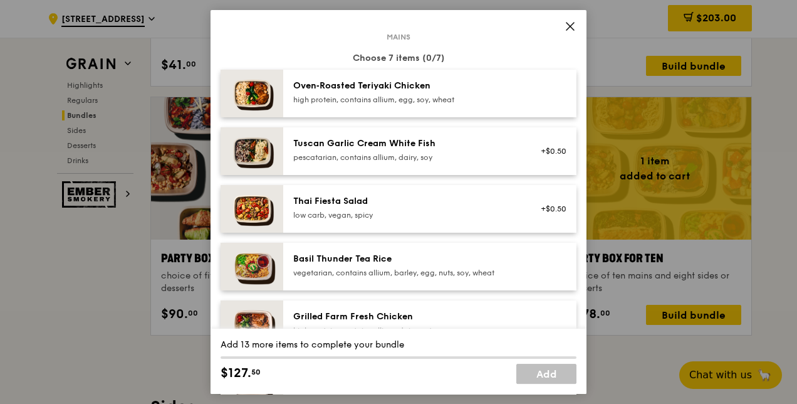
click at [569, 29] on icon at bounding box center [570, 26] width 11 height 11
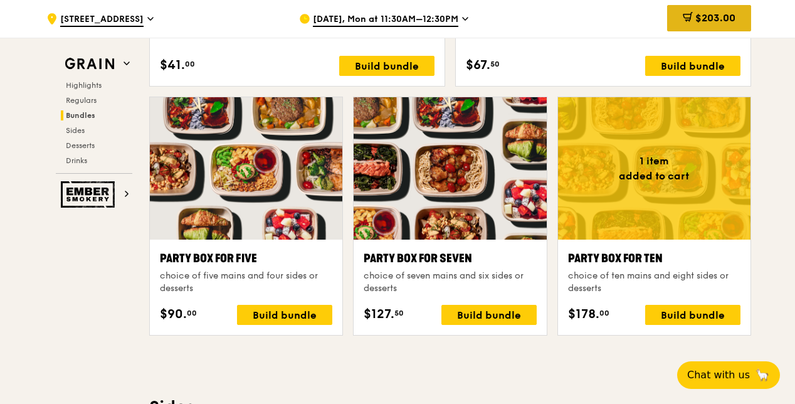
click at [707, 24] on span "$203.00" at bounding box center [715, 18] width 40 height 12
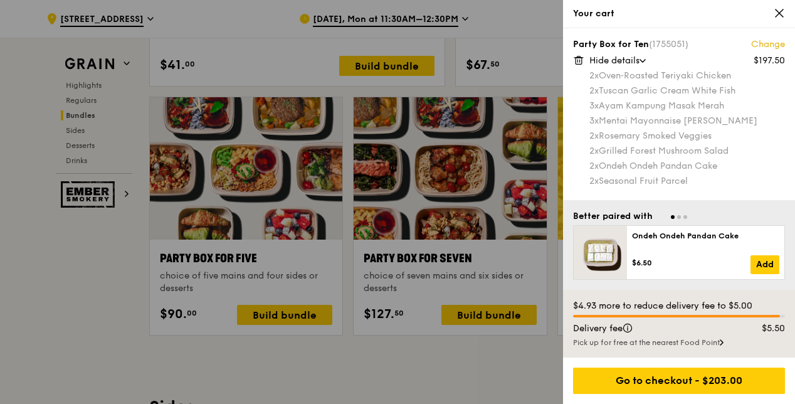
click at [773, 39] on link "Change" at bounding box center [768, 44] width 34 height 13
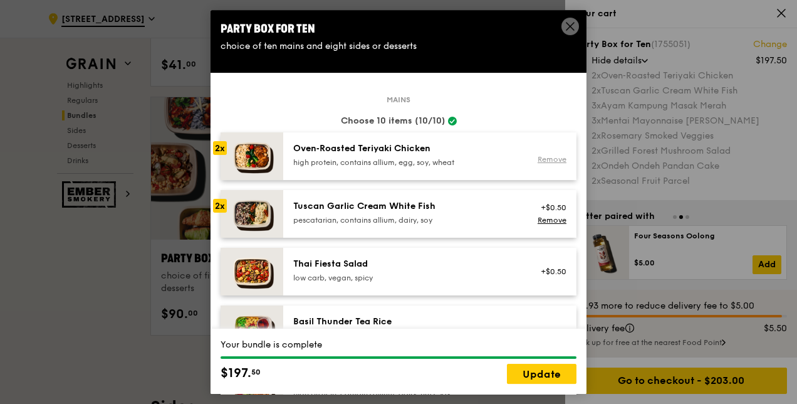
click at [544, 159] on link "Remove" at bounding box center [552, 159] width 29 height 9
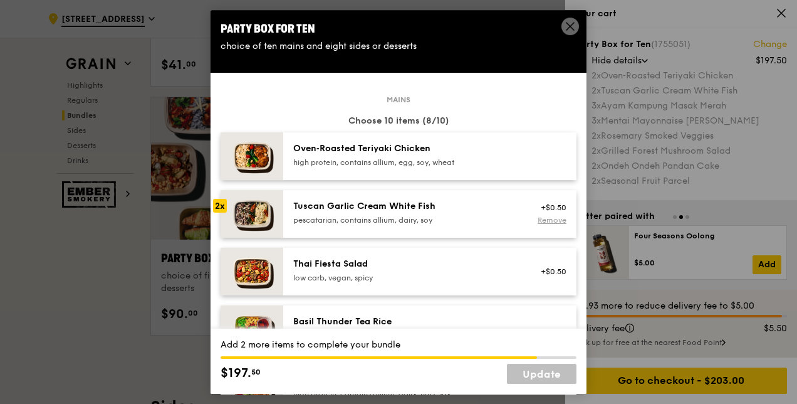
click at [545, 217] on link "Remove" at bounding box center [552, 220] width 29 height 9
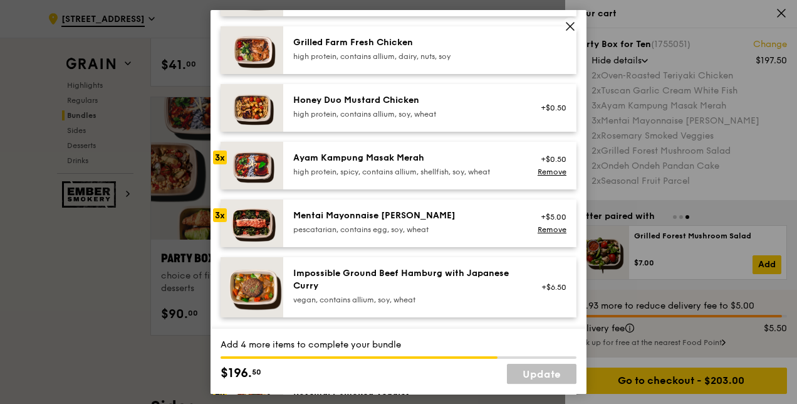
scroll to position [376, 0]
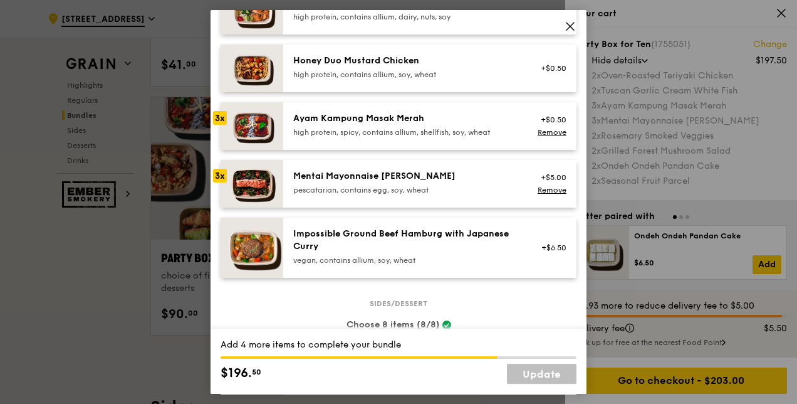
click at [459, 126] on div "Ayam Kampung Masak Merah high protein, spicy, contains allium, shellfish, soy, …" at bounding box center [405, 124] width 225 height 25
click at [484, 195] on div "Mentai Mayonnaise Aburi Salmon pescatarian, contains egg, soy, wheat" at bounding box center [406, 184] width 240 height 28
click at [471, 140] on div "Ayam Kampung Masak Merah high protein, spicy, contains allium, shellfish, soy, …" at bounding box center [429, 126] width 293 height 48
click at [463, 186] on div "pescatarian, contains egg, soy, wheat" at bounding box center [405, 190] width 225 height 10
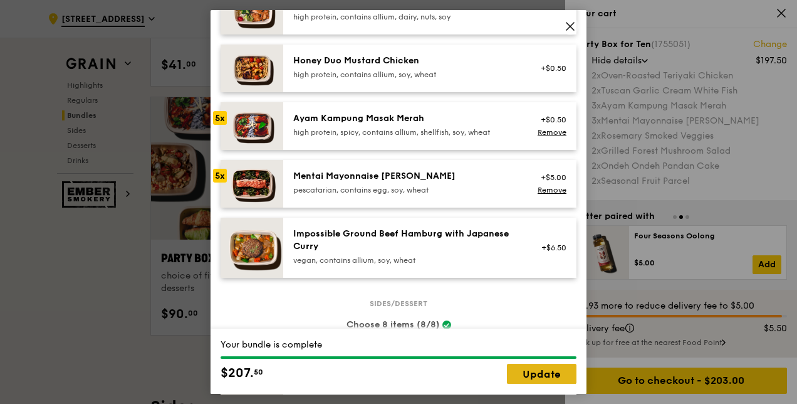
click at [524, 378] on link "Update" at bounding box center [542, 373] width 70 height 20
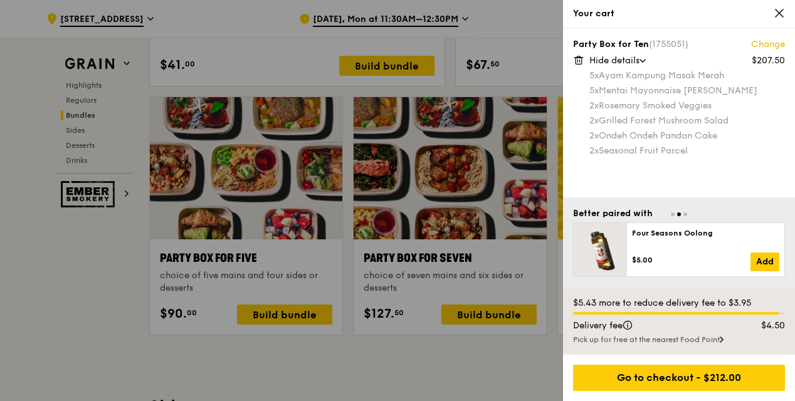
click at [454, 252] on div at bounding box center [397, 200] width 795 height 401
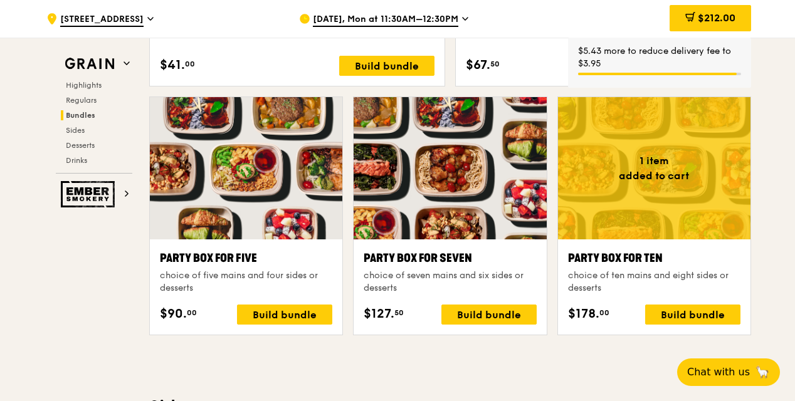
click at [449, 262] on div "Party Box for Seven" at bounding box center [449, 258] width 172 height 18
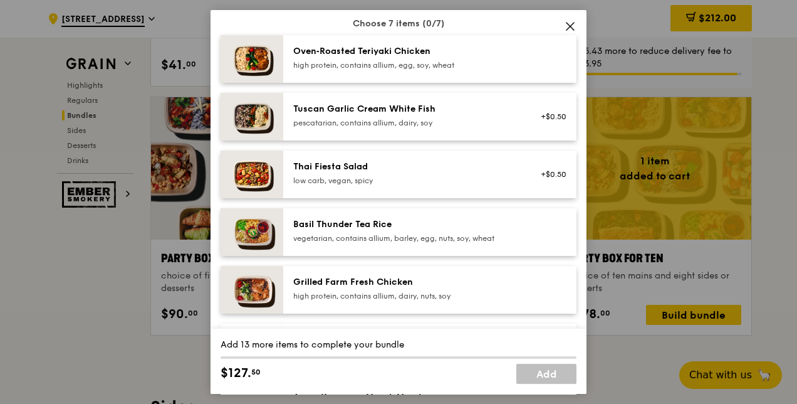
scroll to position [125, 0]
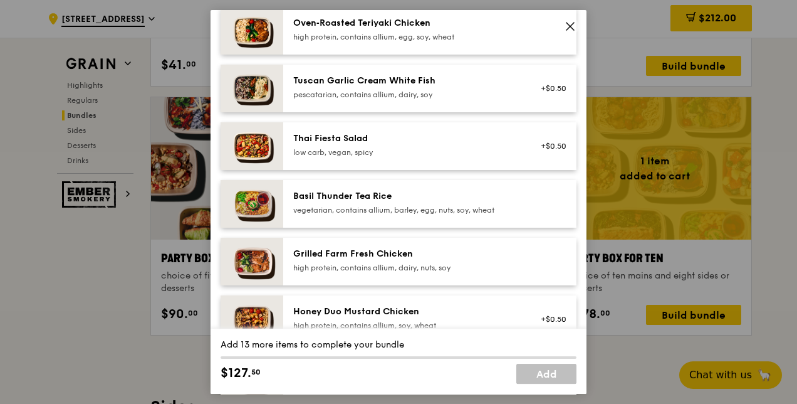
click at [440, 33] on div "high protein, contains allium, egg, soy, wheat" at bounding box center [405, 37] width 225 height 10
click at [446, 38] on div "high protein, contains allium, egg, soy, wheat" at bounding box center [405, 37] width 225 height 10
click at [444, 38] on div "high protein, contains allium, egg, soy, wheat" at bounding box center [405, 37] width 225 height 10
click at [423, 95] on div "pescatarian, contains allium, dairy, soy" at bounding box center [405, 95] width 225 height 10
click at [422, 95] on div "pescatarian, contains allium, dairy, soy" at bounding box center [405, 95] width 225 height 10
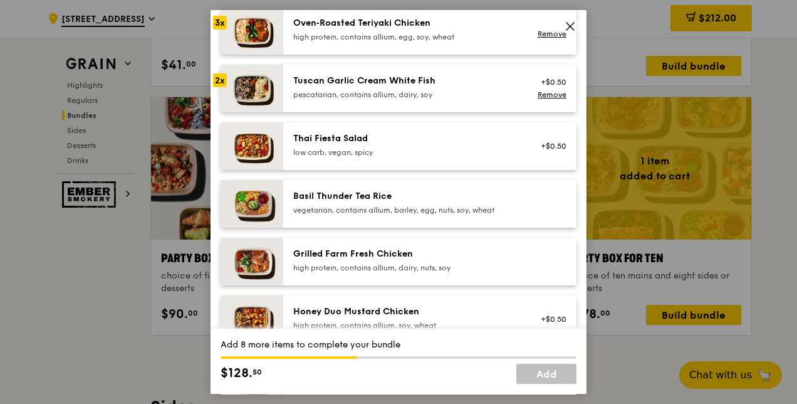
click at [421, 95] on div "pescatarian, contains allium, dairy, soy" at bounding box center [405, 95] width 225 height 10
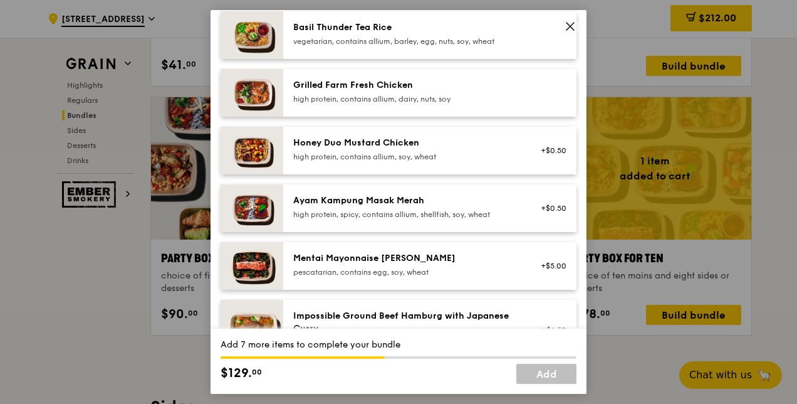
scroll to position [313, 0]
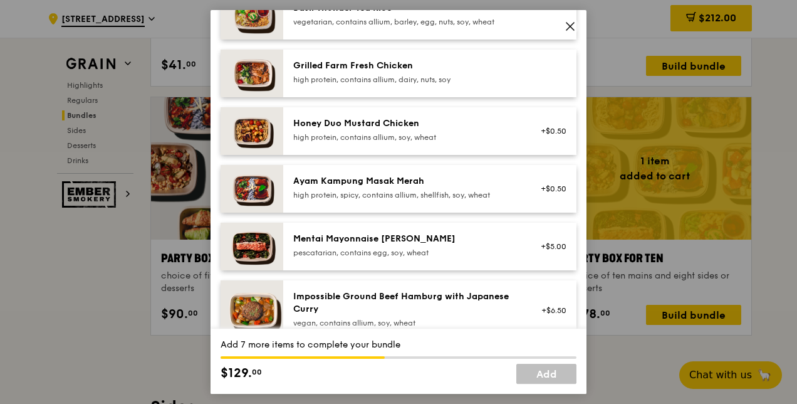
click at [427, 76] on div "high protein, contains allium, dairy, nuts, soy" at bounding box center [405, 80] width 225 height 10
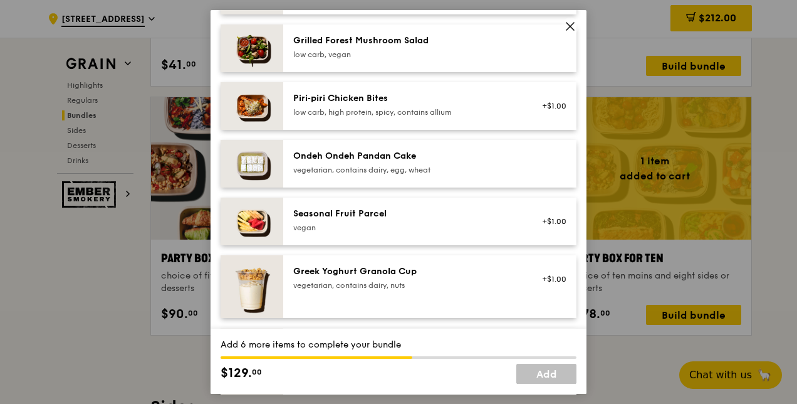
scroll to position [877, 0]
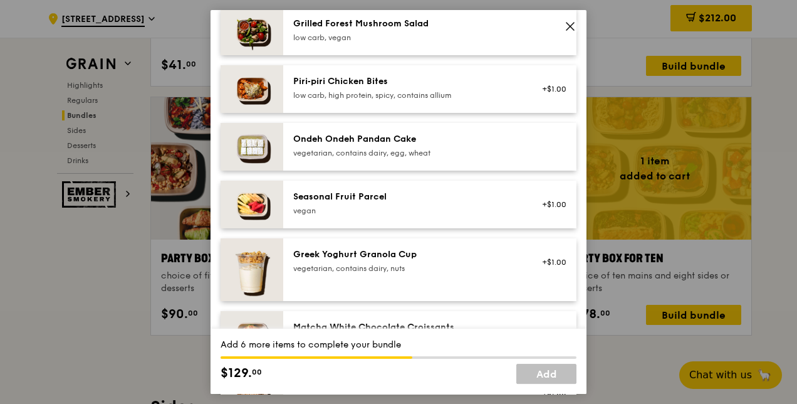
click at [466, 200] on div "Seasonal Fruit Parcel" at bounding box center [405, 196] width 225 height 13
click at [465, 199] on div "Seasonal Fruit Parcel" at bounding box center [405, 196] width 225 height 13
click at [495, 141] on div "Ondeh Ondeh Pandan Cake" at bounding box center [405, 139] width 225 height 13
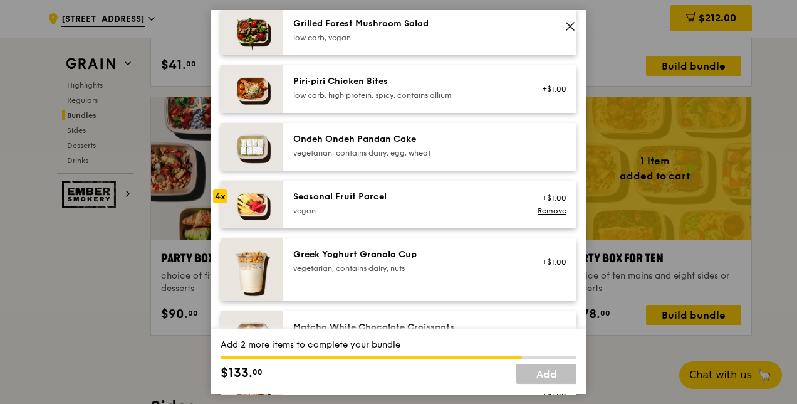
click at [495, 141] on div "Ondeh Ondeh Pandan Cake" at bounding box center [405, 139] width 225 height 13
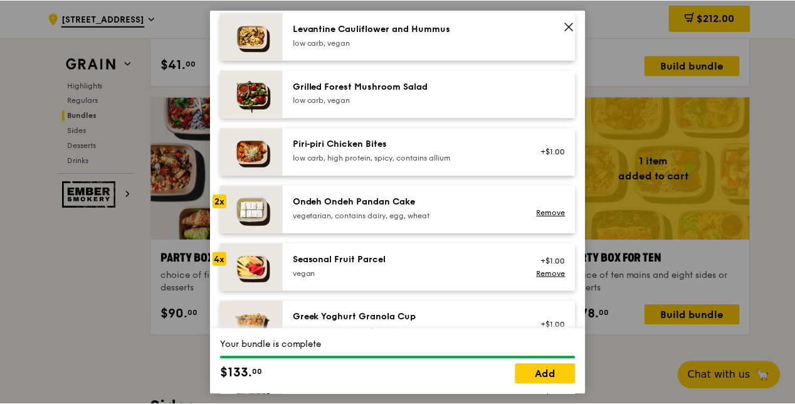
scroll to position [501, 0]
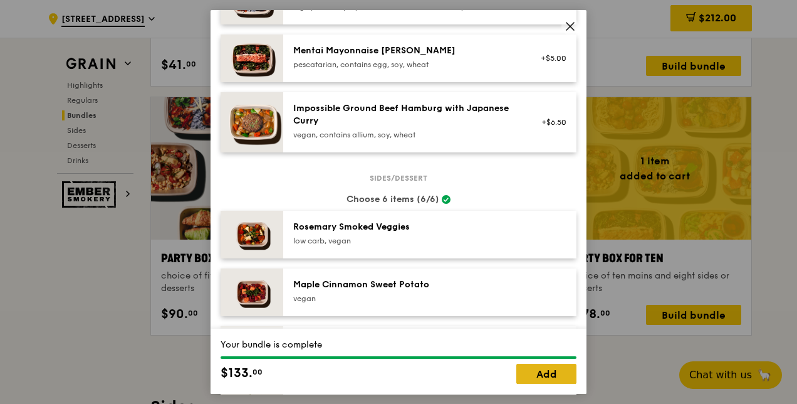
click at [536, 372] on link "Add" at bounding box center [546, 373] width 60 height 20
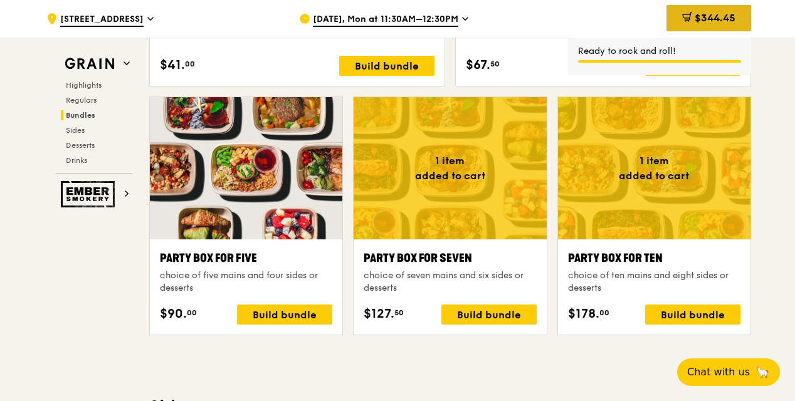
click at [712, 15] on span "$344.45" at bounding box center [714, 18] width 41 height 12
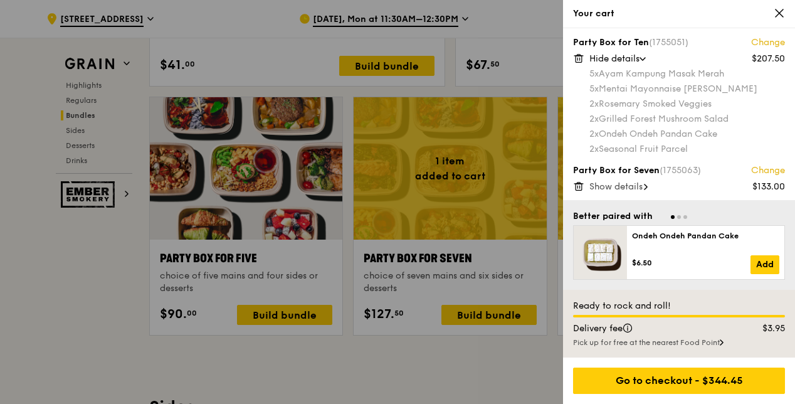
scroll to position [3, 0]
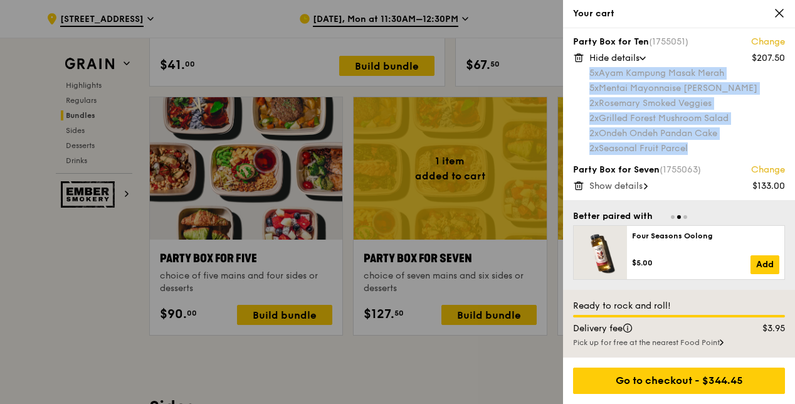
drag, startPoint x: 591, startPoint y: 75, endPoint x: 697, endPoint y: 154, distance: 132.6
click at [697, 154] on div "5x Ayam Kampung Masak Merah 5x Mentai Mayonnaise Aburi Salmon 2x Rosemary Smoke…" at bounding box center [686, 111] width 195 height 88
copy div "5x Ayam Kampung Masak Merah 5x Mentai Mayonnaise Aburi Salmon 2x Rosemary Smoke…"
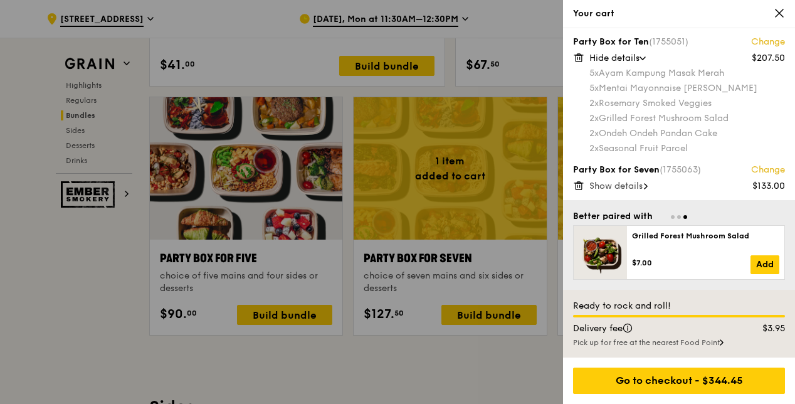
click at [638, 189] on span "Show details" at bounding box center [615, 185] width 53 height 11
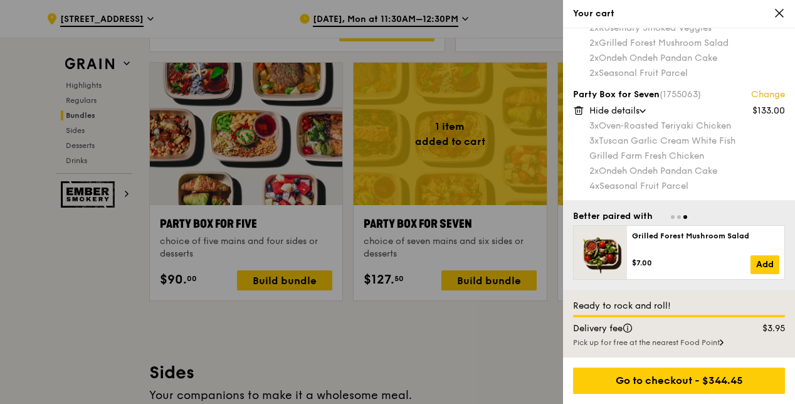
scroll to position [2507, 0]
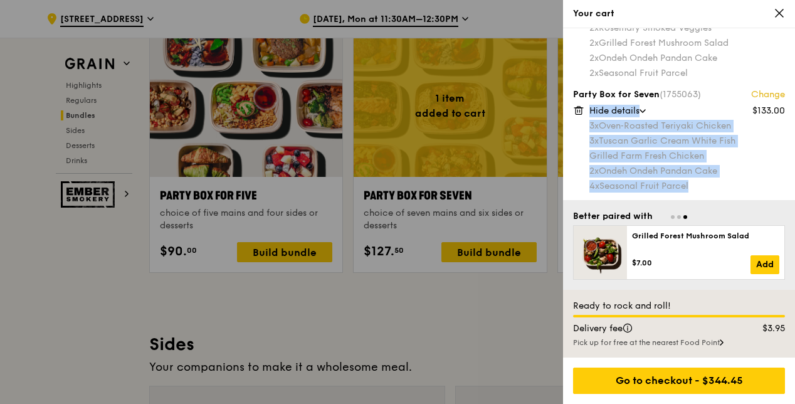
drag, startPoint x: 586, startPoint y: 123, endPoint x: 698, endPoint y: 188, distance: 129.2
click at [698, 188] on div "Party Box for Seven (1755063) Change $133.00 Hide details 3x Oven‑Roasted Teriy…" at bounding box center [679, 139] width 212 height 103
drag, startPoint x: 698, startPoint y: 188, endPoint x: 660, endPoint y: 149, distance: 54.5
click at [680, 154] on div "Grilled Farm Fresh Chicken" at bounding box center [686, 156] width 195 height 13
click at [602, 130] on div "3x Oven‑Roasted Teriyaki Chicken" at bounding box center [686, 126] width 195 height 13
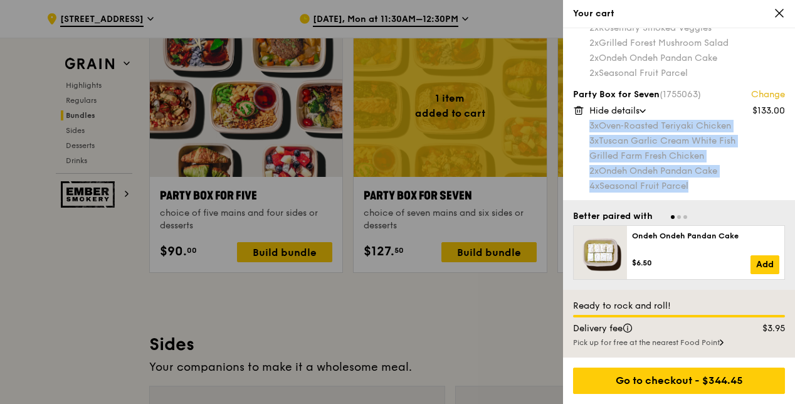
drag, startPoint x: 592, startPoint y: 129, endPoint x: 697, endPoint y: 187, distance: 120.0
click at [697, 187] on div "3x Oven‑Roasted Teriyaki Chicken 3x Tuscan Garlic Cream White Fish Grilled Farm…" at bounding box center [686, 156] width 195 height 73
copy div "3x Oven‑Roasted Teriyaki Chicken 3x Tuscan Garlic Cream White Fish Grilled Farm…"
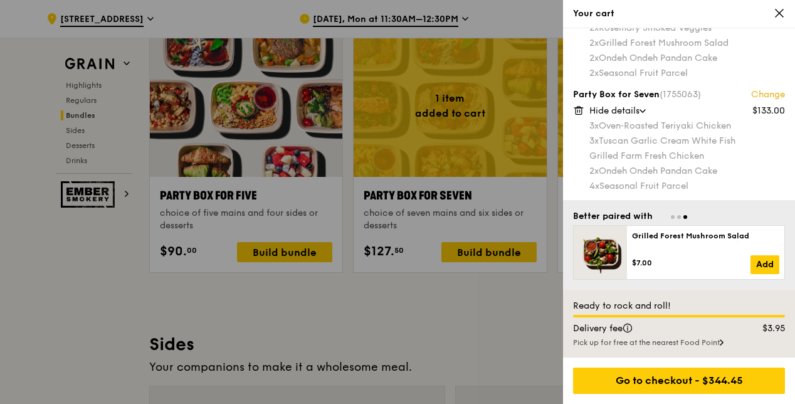
click at [440, 340] on div at bounding box center [397, 202] width 795 height 404
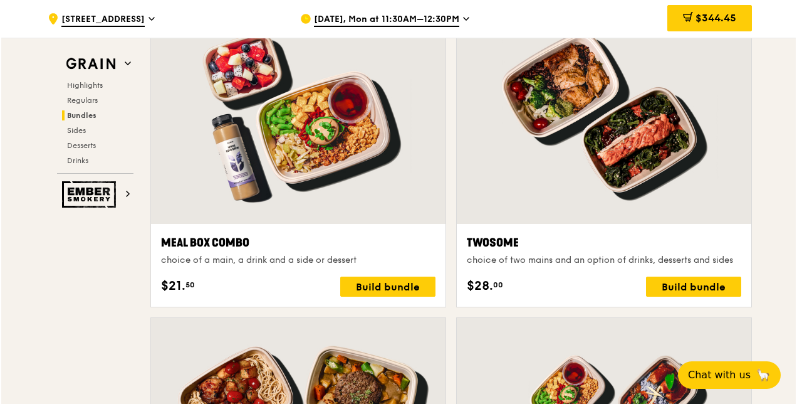
scroll to position [1880, 0]
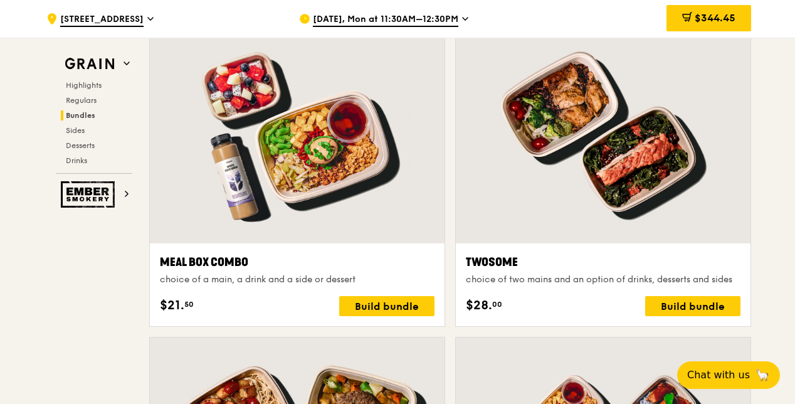
click at [602, 248] on div "Twosome choice of two mains and an option of drinks, desserts and sides $28. 00…" at bounding box center [603, 284] width 294 height 83
click at [685, 293] on div "Twosome choice of two mains and an option of drinks, desserts and sides $28. 00…" at bounding box center [603, 284] width 274 height 63
click at [693, 311] on div "Build bundle" at bounding box center [692, 306] width 95 height 20
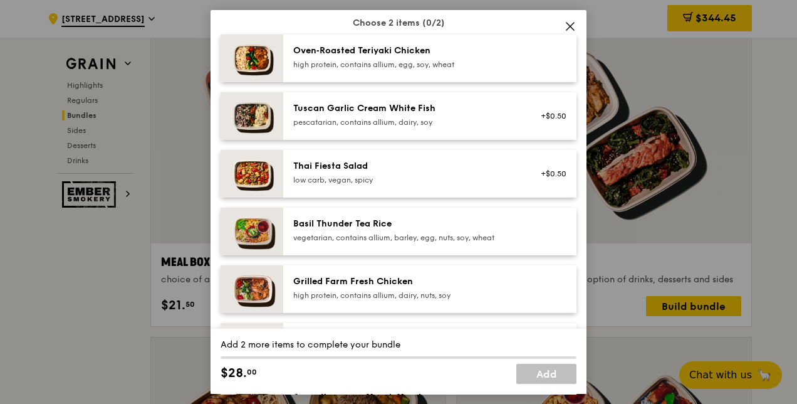
scroll to position [125, 0]
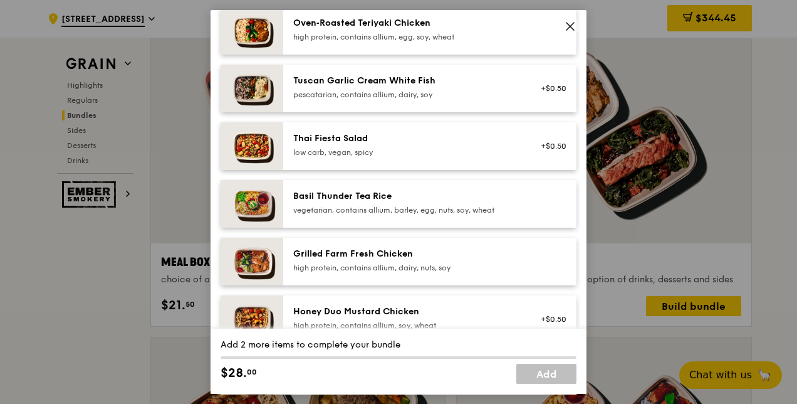
click at [447, 256] on div "Grilled Farm Fresh Chicken" at bounding box center [405, 254] width 225 height 13
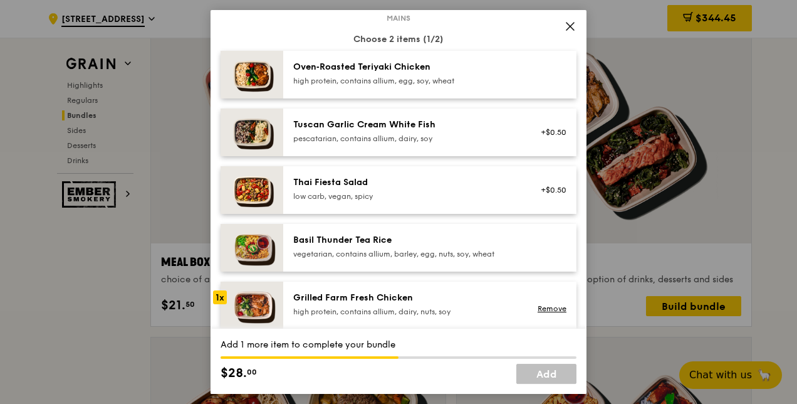
scroll to position [63, 0]
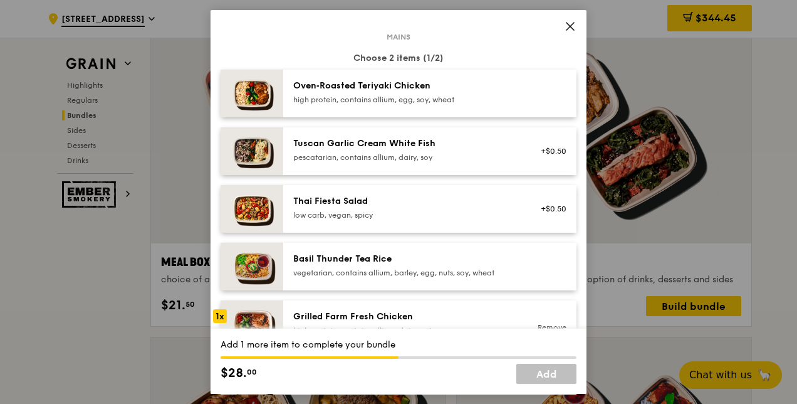
click at [417, 135] on div "Tuscan Garlic Cream White Fish pescatarian, contains allium, dairy, soy +$0.50" at bounding box center [429, 151] width 293 height 48
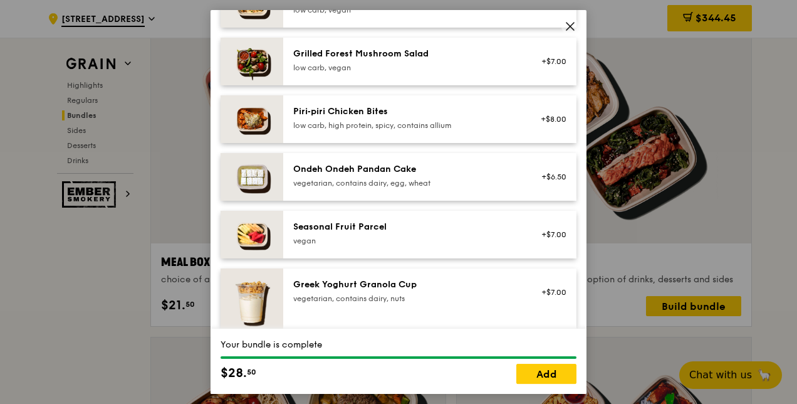
scroll to position [877, 0]
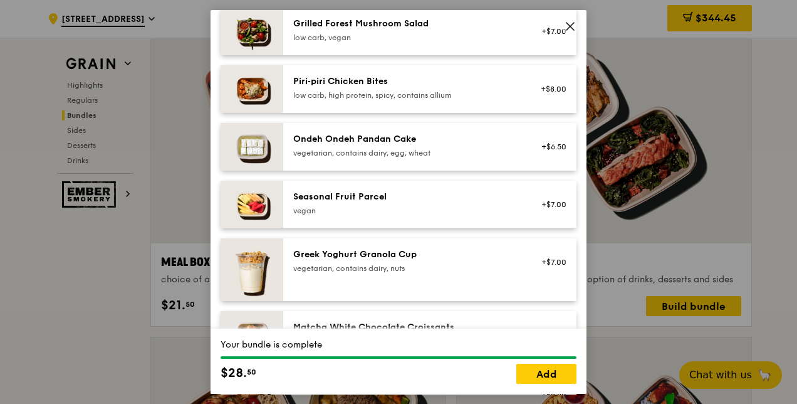
click at [498, 192] on div "Seasonal Fruit Parcel" at bounding box center [405, 196] width 225 height 13
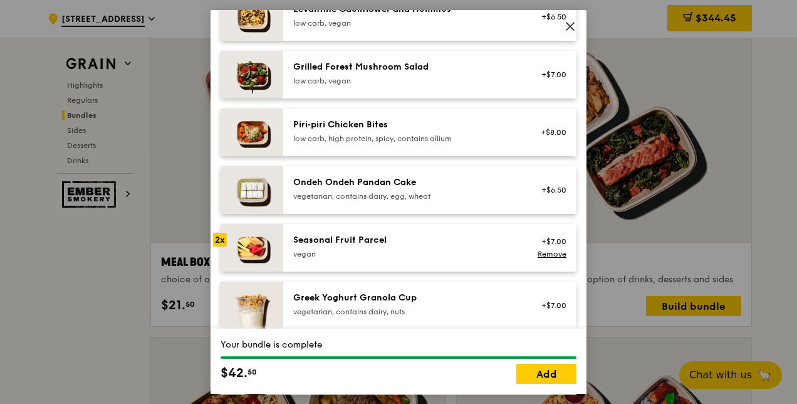
scroll to position [815, 0]
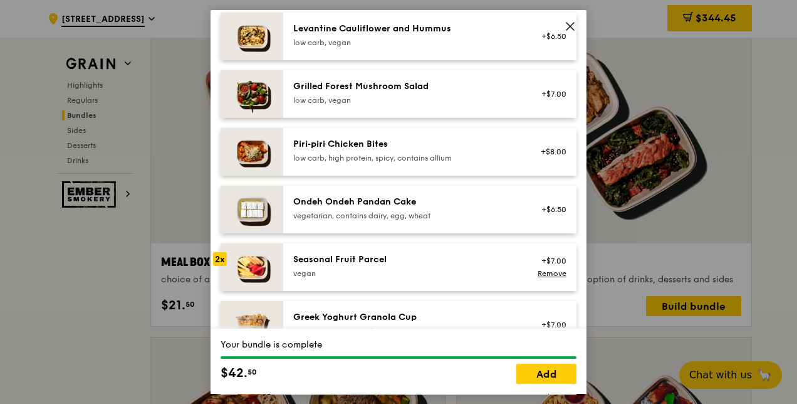
click at [402, 264] on div "Seasonal Fruit Parcel" at bounding box center [405, 259] width 225 height 13
click at [400, 264] on div "Seasonal Fruit Parcel" at bounding box center [405, 259] width 225 height 13
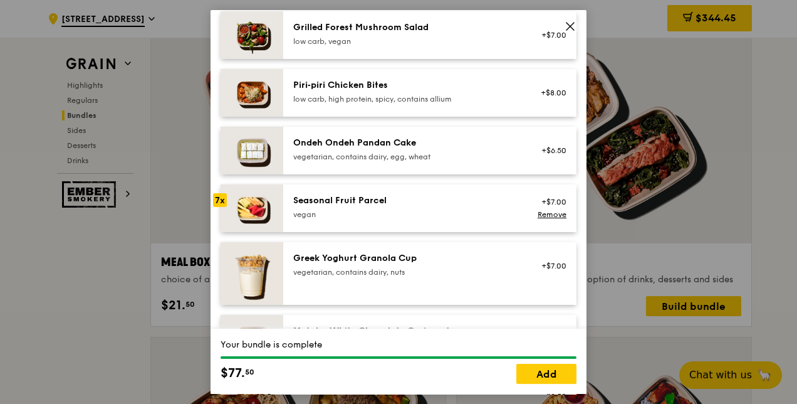
scroll to position [877, 0]
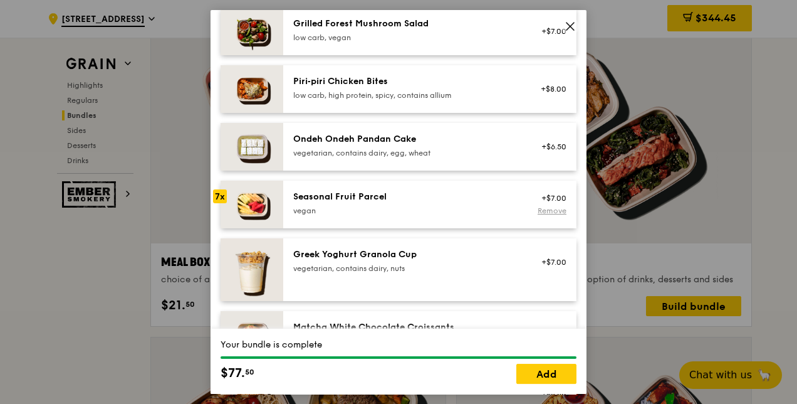
click at [538, 212] on link "Remove" at bounding box center [552, 210] width 29 height 9
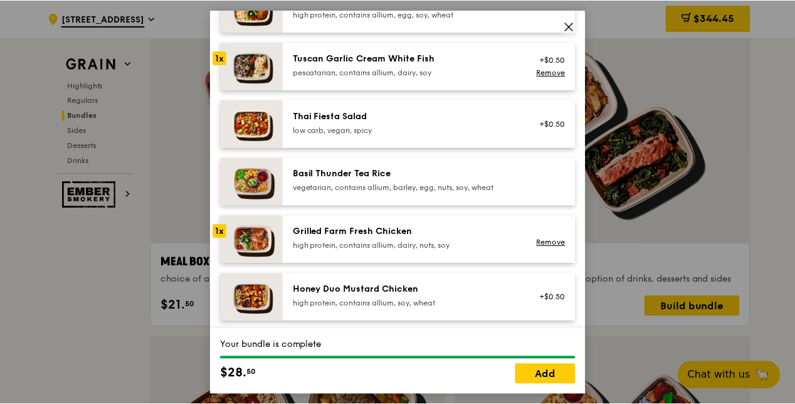
scroll to position [38, 0]
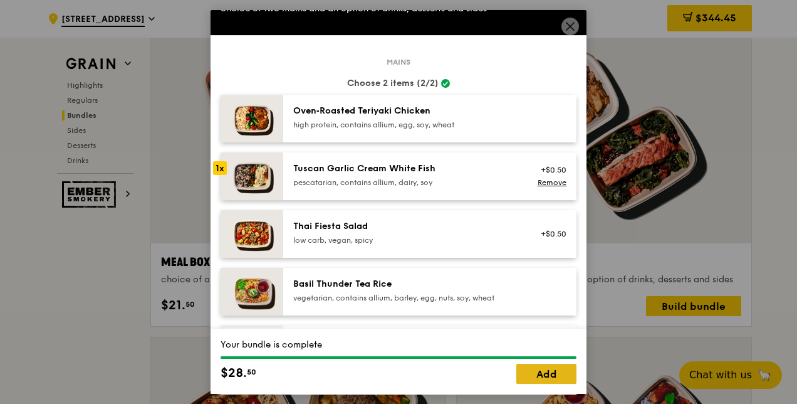
click at [535, 373] on link "Add" at bounding box center [546, 373] width 60 height 20
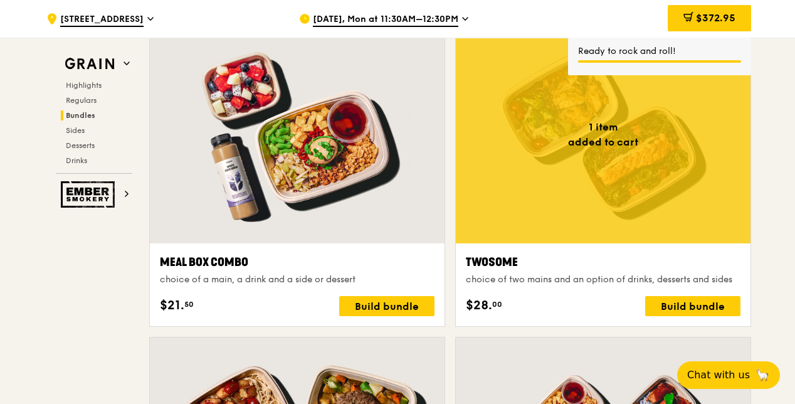
click at [722, 24] on div "$372.95" at bounding box center [708, 18] width 83 height 26
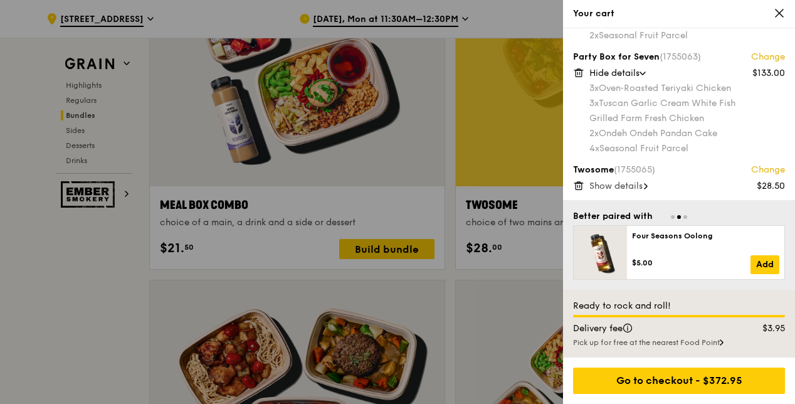
scroll to position [2006, 0]
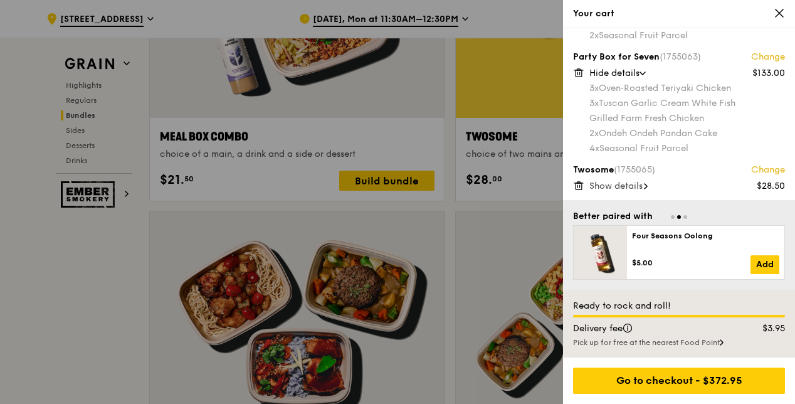
click at [647, 182] on span at bounding box center [646, 186] width 4 height 13
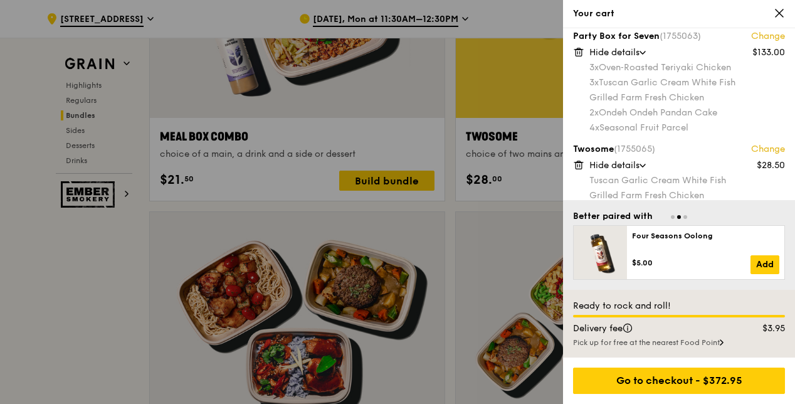
scroll to position [145, 0]
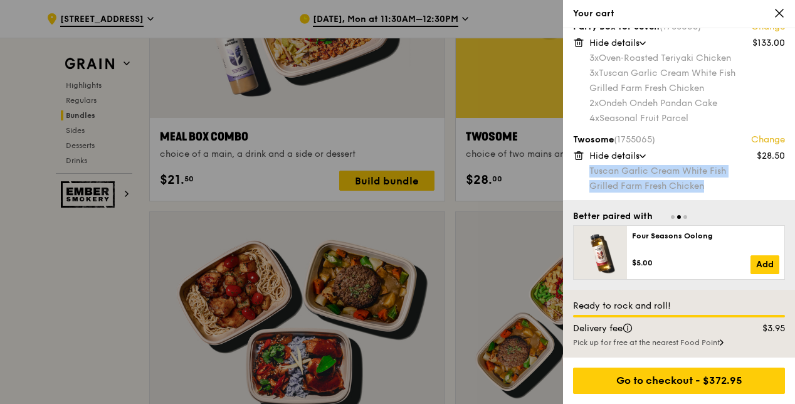
drag, startPoint x: 589, startPoint y: 171, endPoint x: 707, endPoint y: 194, distance: 120.6
click at [707, 194] on div "Party Box for Ten (1755051) Change $207.50 Hide details 5x Ayam Kampung Masak M…" at bounding box center [679, 114] width 232 height 172
copy div "Tuscan Garlic Cream White Fish Grilled Farm Fresh Chicken"
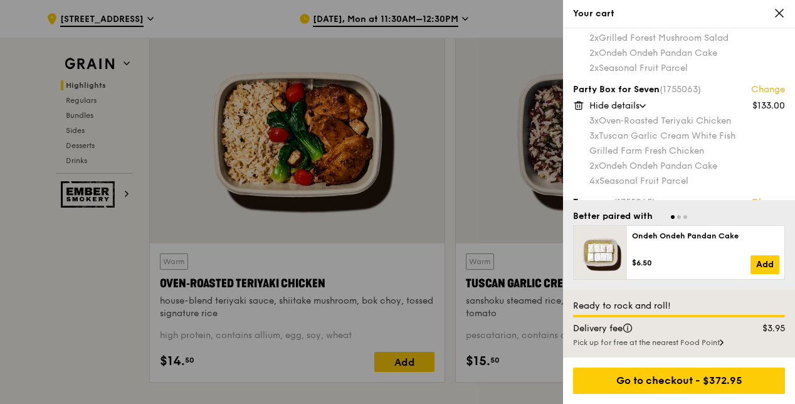
click at [643, 106] on icon at bounding box center [642, 106] width 6 height 4
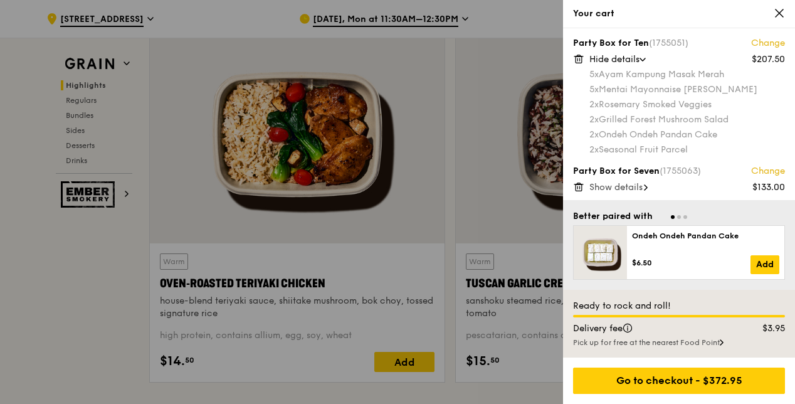
scroll to position [0, 0]
click at [645, 60] on icon at bounding box center [642, 61] width 6 height 4
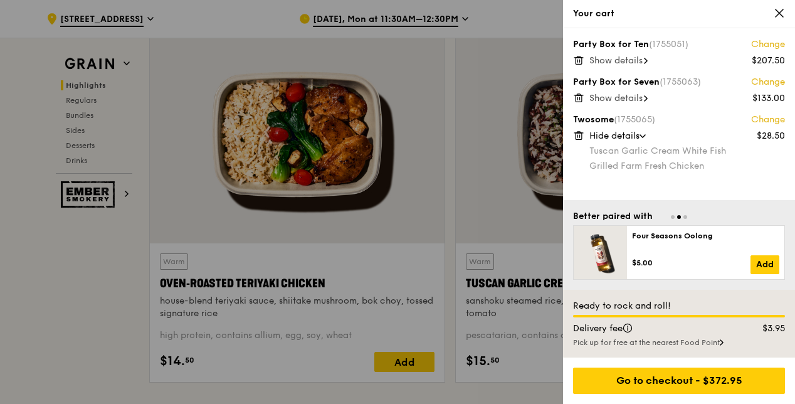
click at [637, 132] on span "Hide details" at bounding box center [614, 135] width 50 height 11
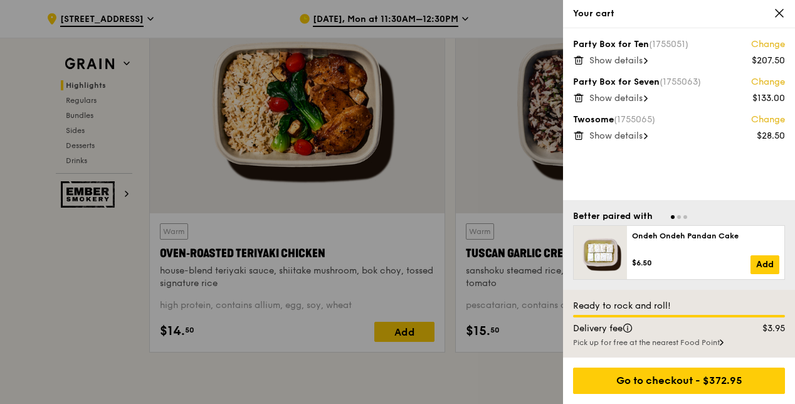
scroll to position [619, 0]
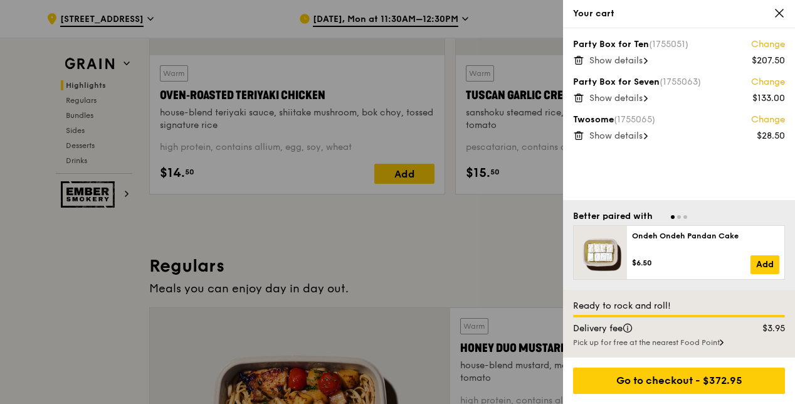
click at [678, 218] on span "Go to slide 2" at bounding box center [679, 217] width 4 height 4
click at [683, 219] on div at bounding box center [679, 216] width 212 height 12
click at [686, 216] on div at bounding box center [679, 216] width 212 height 12
click at [684, 216] on span "Go to slide 3" at bounding box center [685, 217] width 4 height 4
click at [129, 310] on div at bounding box center [397, 202] width 795 height 404
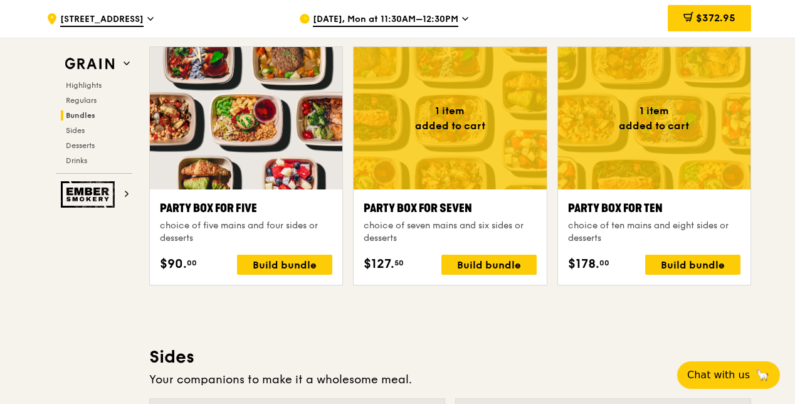
scroll to position [2499, 0]
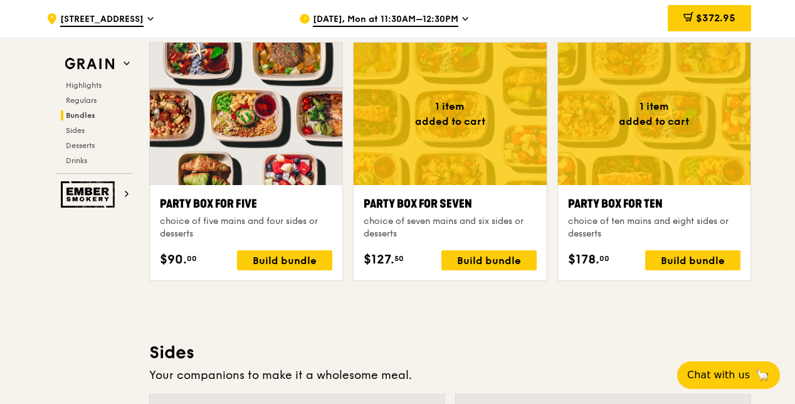
click at [68, 297] on div "Grain Highlights Regulars Bundles Sides Desserts Drinks Ember Smokery Meet the …" at bounding box center [397, 199] width 707 height 5247
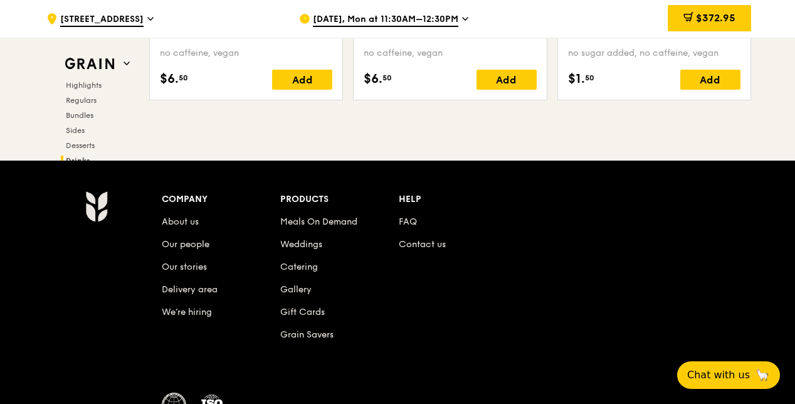
scroll to position [5256, 0]
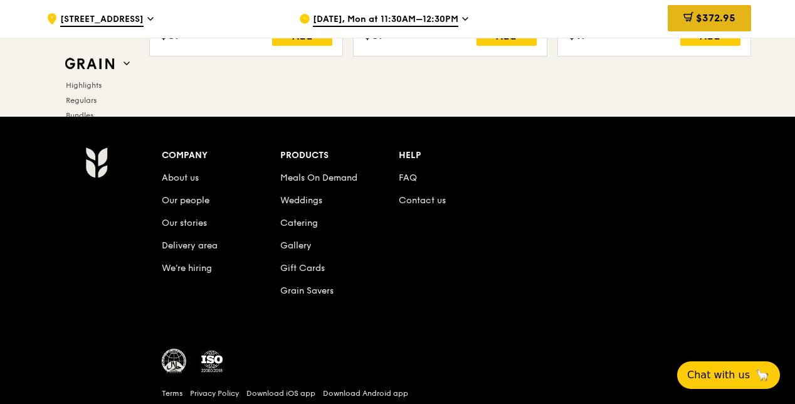
click at [696, 18] on span "$372.95" at bounding box center [715, 18] width 39 height 12
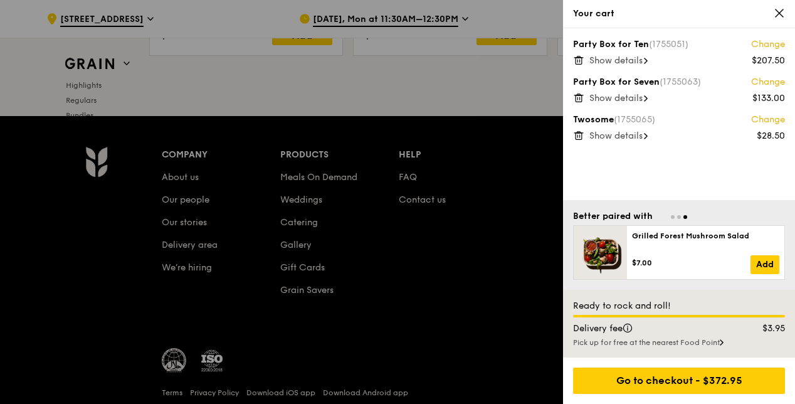
scroll to position [5257, 0]
click at [635, 103] on span "Show details" at bounding box center [615, 98] width 53 height 11
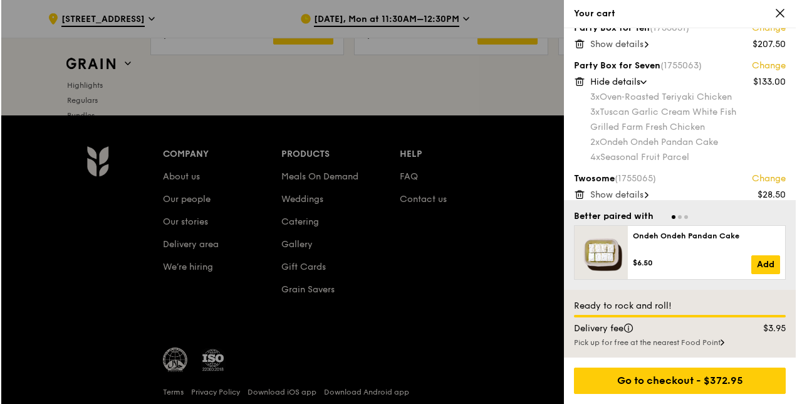
scroll to position [25, 0]
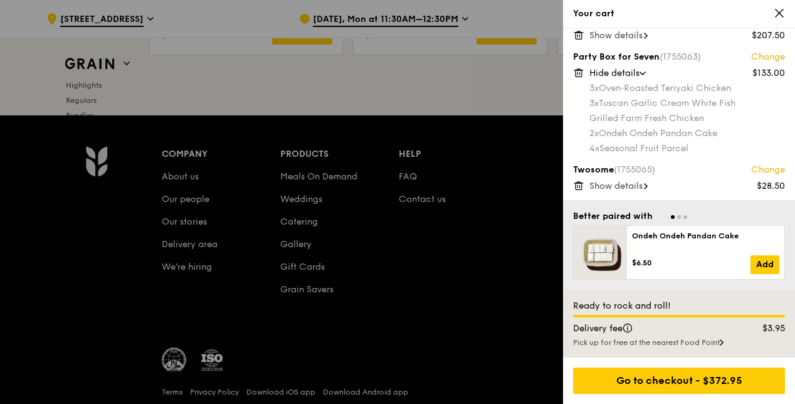
click at [768, 53] on link "Change" at bounding box center [768, 57] width 34 height 13
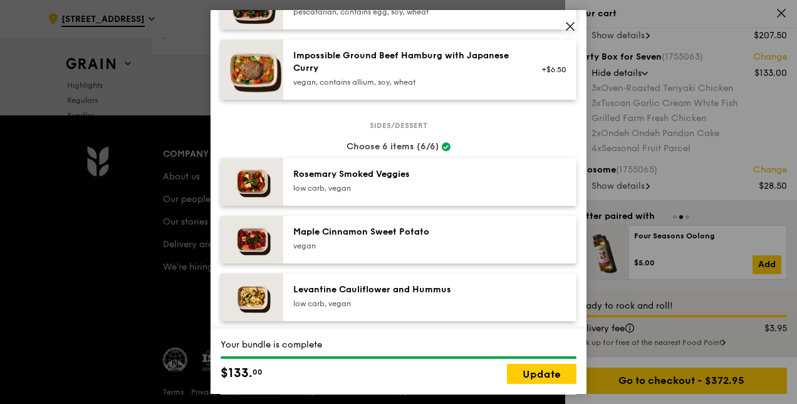
scroll to position [539, 0]
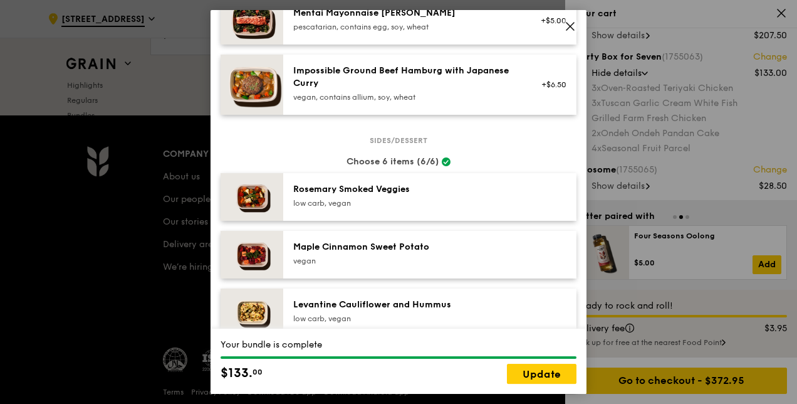
click at [568, 27] on icon at bounding box center [570, 26] width 11 height 11
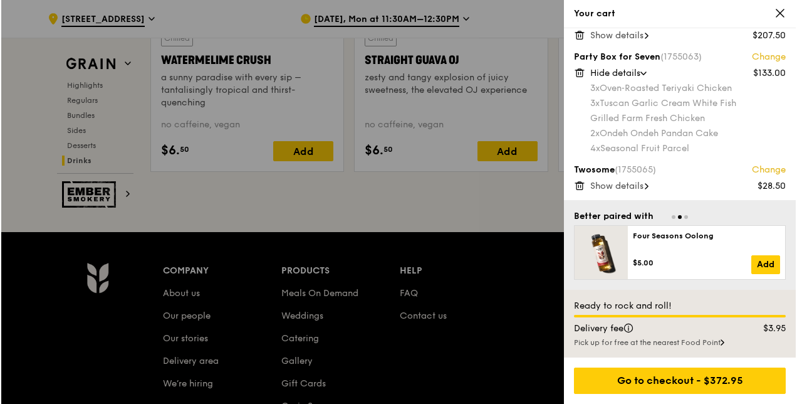
scroll to position [5132, 0]
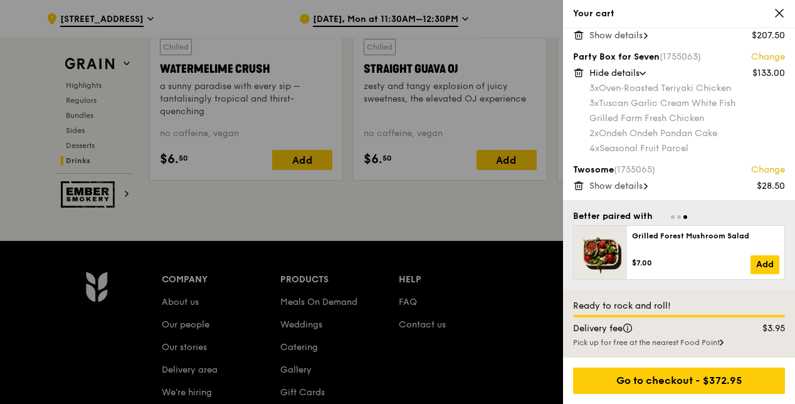
click at [758, 170] on link "Change" at bounding box center [768, 170] width 34 height 13
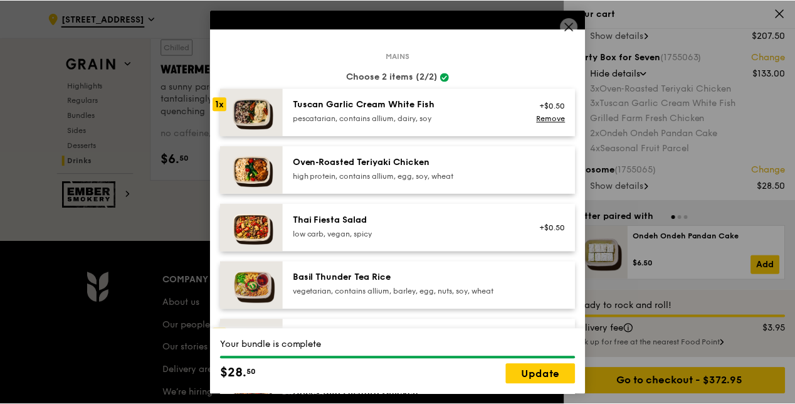
scroll to position [63, 0]
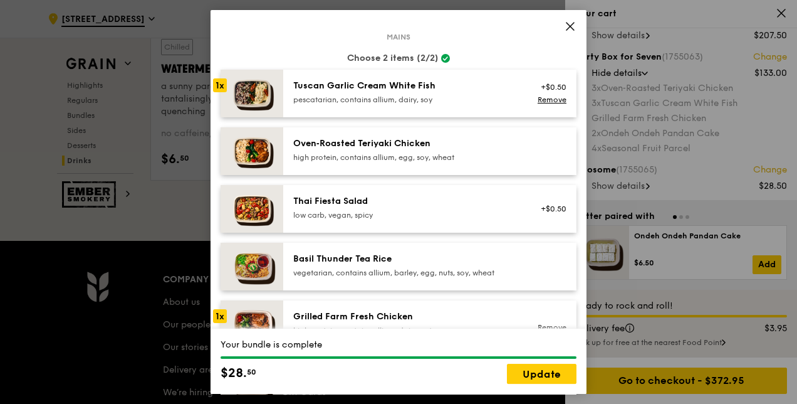
click at [570, 26] on icon at bounding box center [570, 27] width 8 height 8
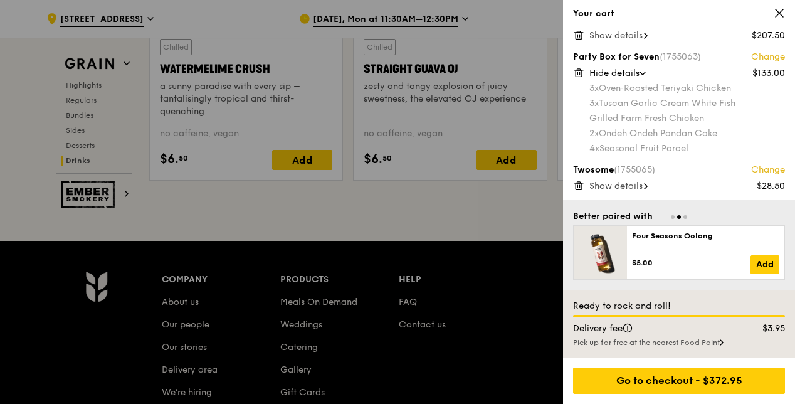
click at [576, 185] on icon at bounding box center [578, 185] width 11 height 11
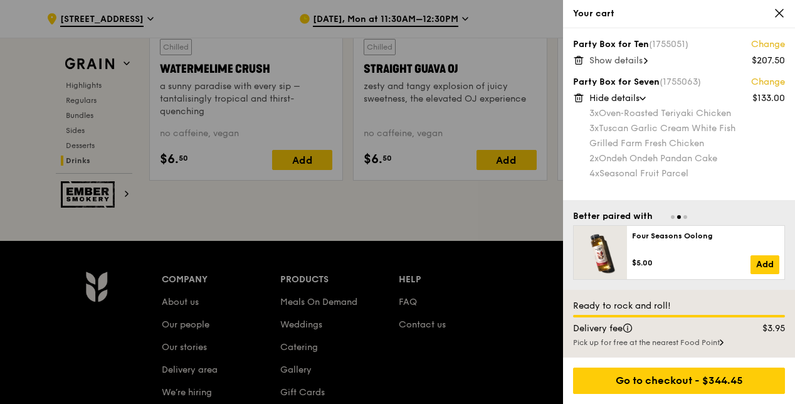
scroll to position [5069, 0]
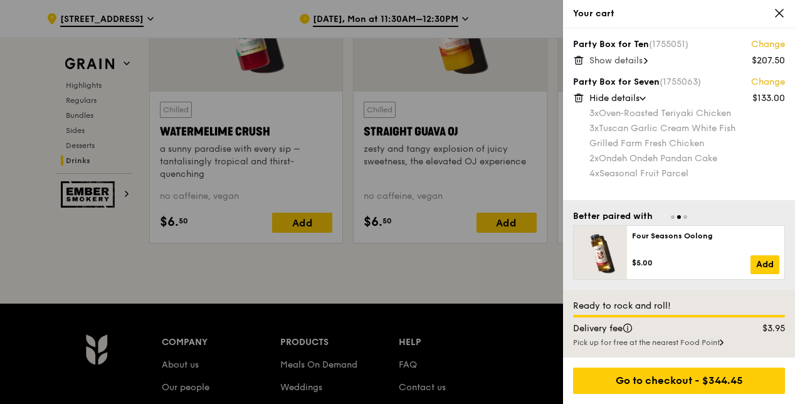
click at [459, 248] on div at bounding box center [397, 202] width 795 height 404
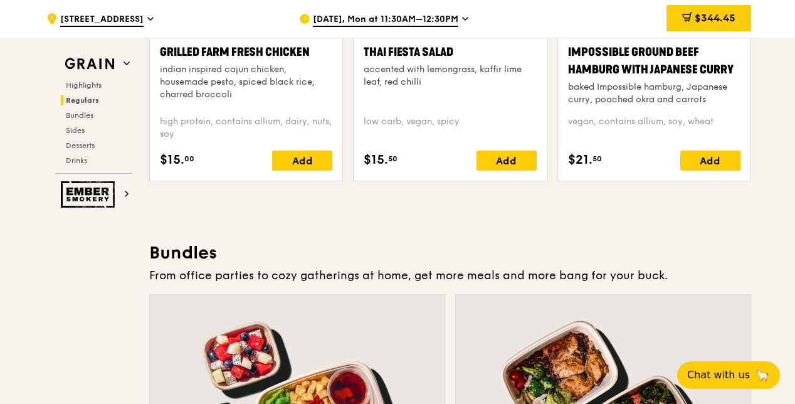
scroll to position [1623, 0]
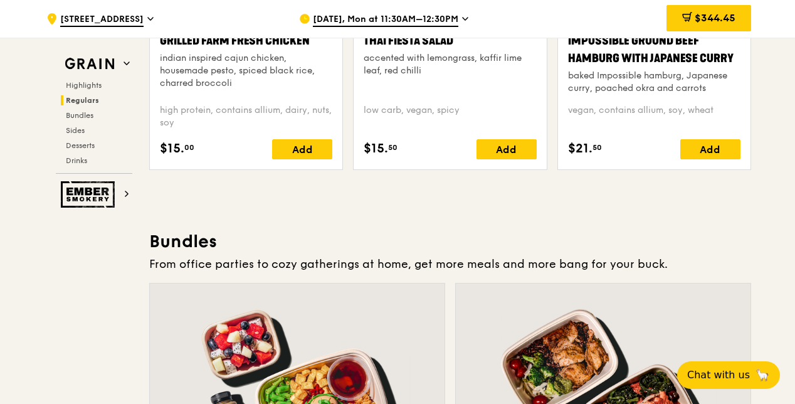
click at [318, 165] on div "Warm Grilled Farm Fresh Chicken indian inspired cajun chicken, housemade pesto,…" at bounding box center [246, 85] width 192 height 169
click at [313, 152] on div "Add" at bounding box center [302, 149] width 60 height 20
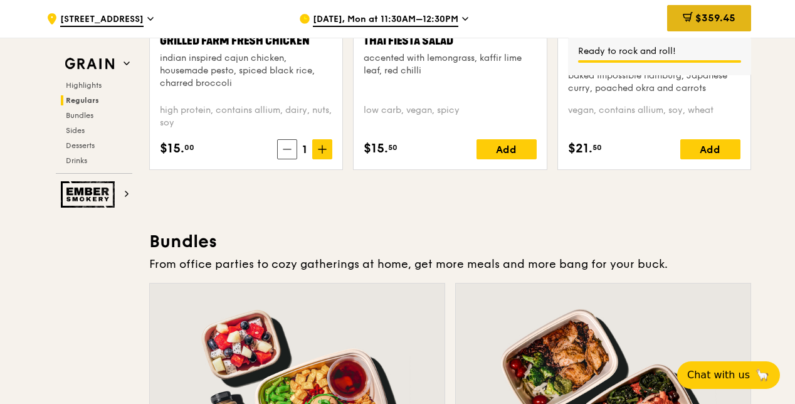
click at [698, 20] on span "$359.45" at bounding box center [715, 18] width 40 height 12
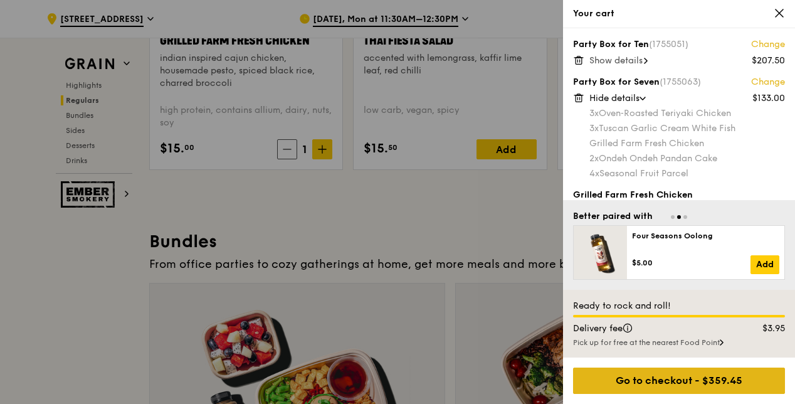
click at [599, 376] on div "Go to checkout - $359.45" at bounding box center [679, 380] width 212 height 26
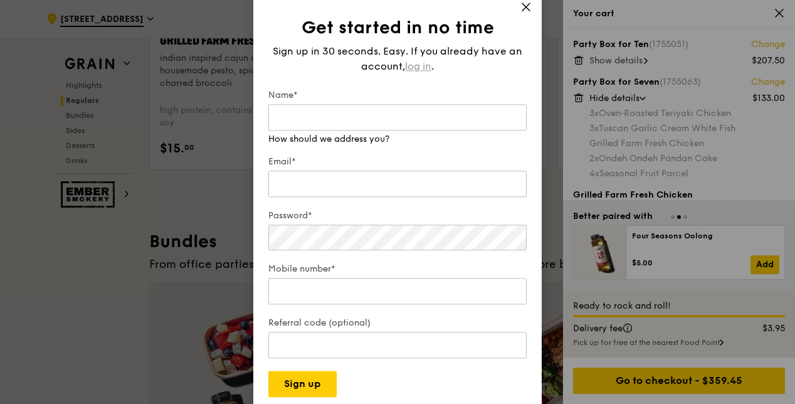
click at [419, 70] on span "log in" at bounding box center [418, 66] width 26 height 15
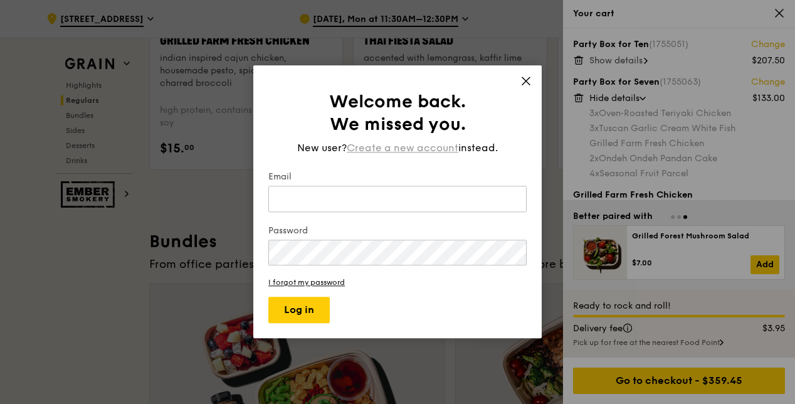
click at [417, 155] on span "Create a new account" at bounding box center [403, 147] width 112 height 15
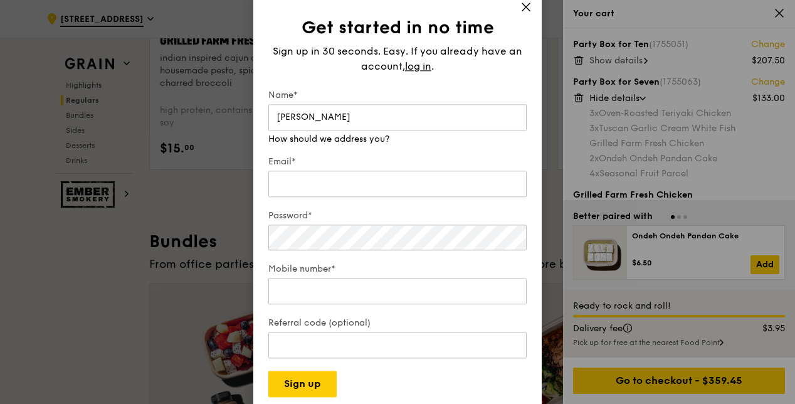
type input "Q"
type input "V"
drag, startPoint x: 412, startPoint y: 115, endPoint x: 0, endPoint y: 155, distance: 414.2
type input "Qi Ying Voon"
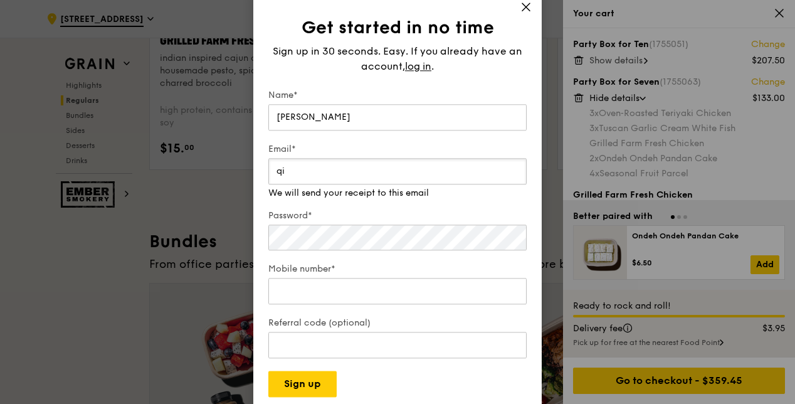
type input "QiYing.Voon@rd.nestle.com"
type input "91471633"
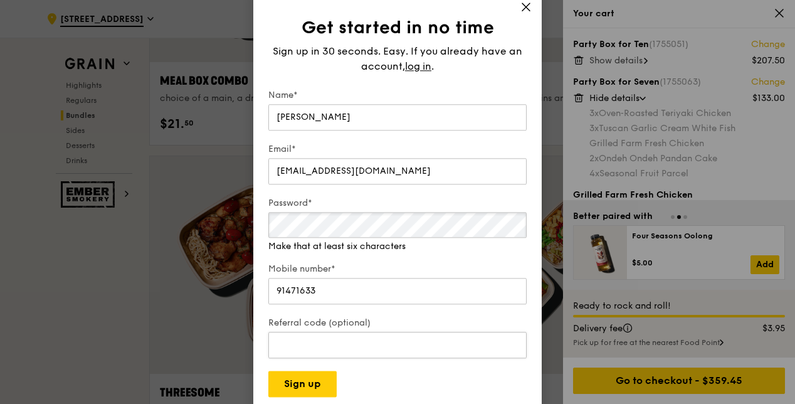
scroll to position [2124, 0]
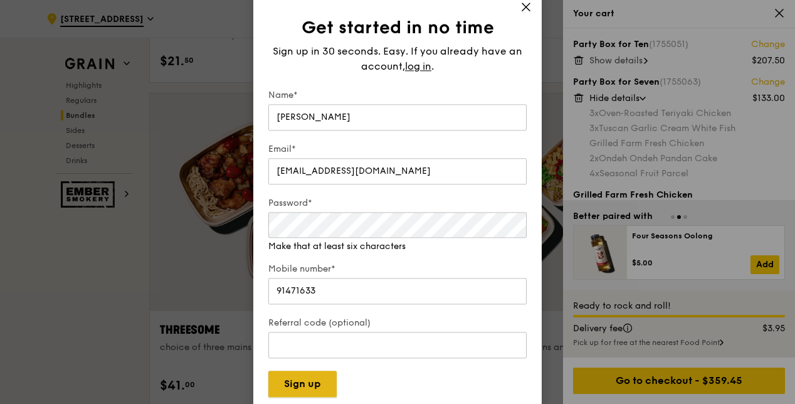
click at [335, 387] on button "Sign up" at bounding box center [302, 384] width 68 height 26
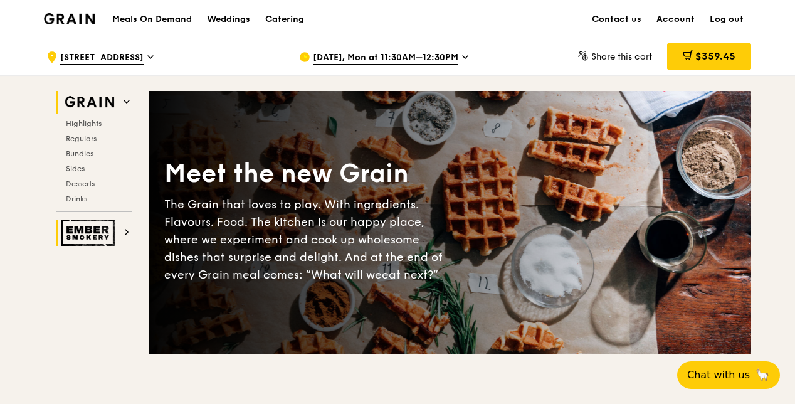
click at [107, 226] on img at bounding box center [90, 232] width 58 height 26
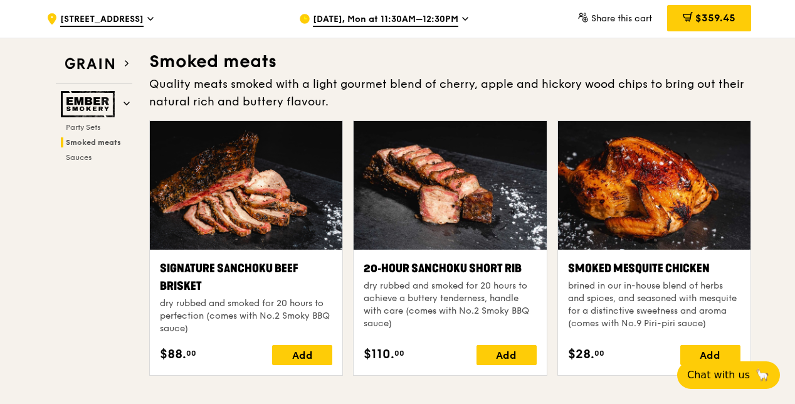
scroll to position [354, 0]
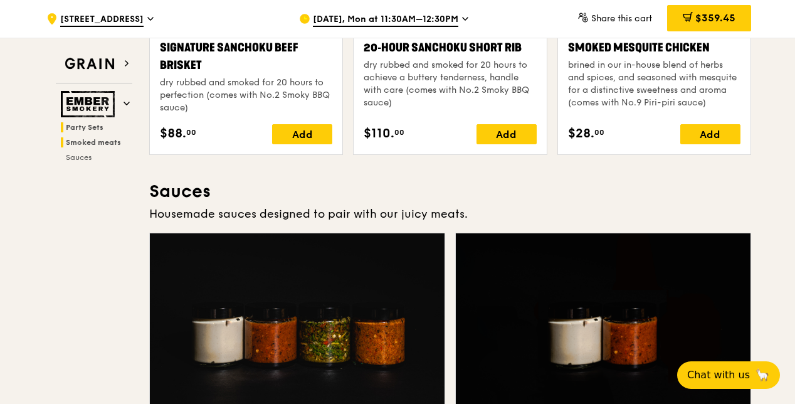
click at [85, 123] on span "Party Sets" at bounding box center [85, 127] width 38 height 9
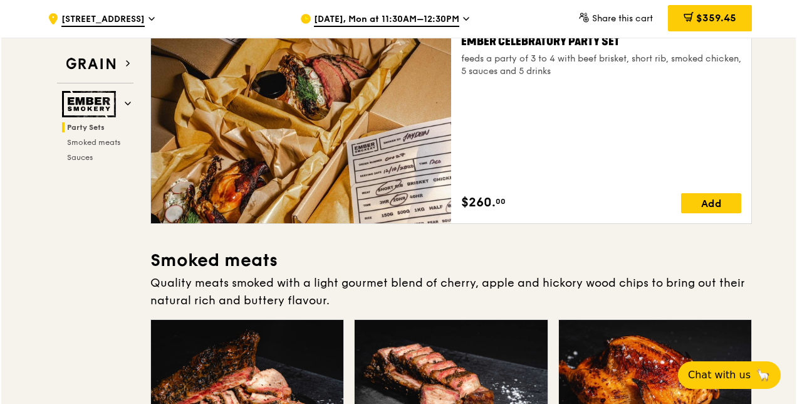
scroll to position [40, 0]
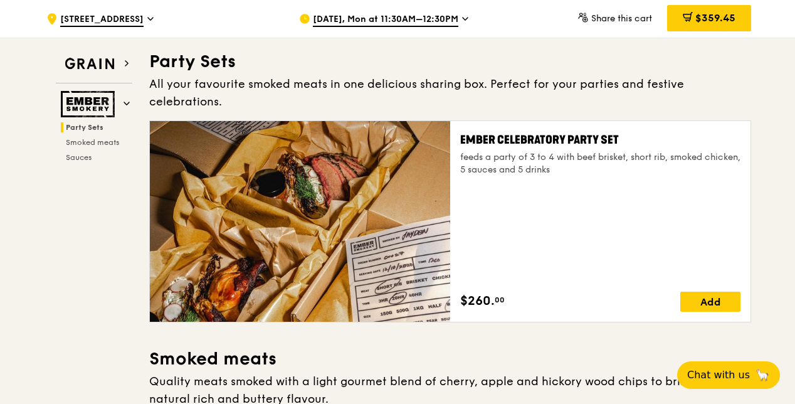
click at [559, 169] on div "Ember Celebratory Party Set feeds a party of 3 to 4 with beef brisket, short ri…" at bounding box center [600, 221] width 280 height 180
click at [545, 131] on div "Ember Celebratory Party Set" at bounding box center [600, 140] width 280 height 18
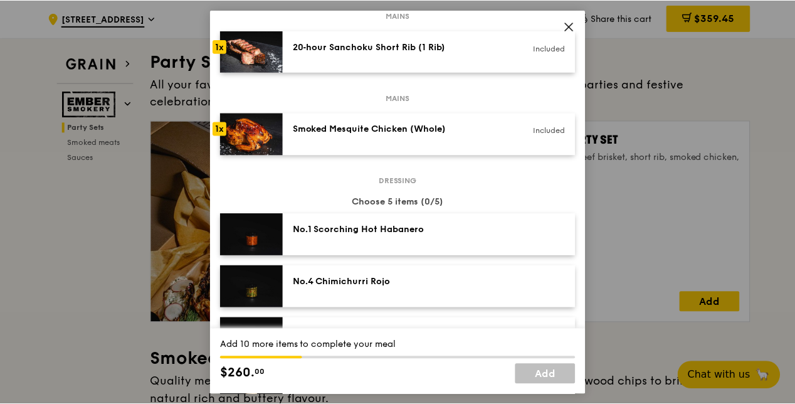
scroll to position [251, 0]
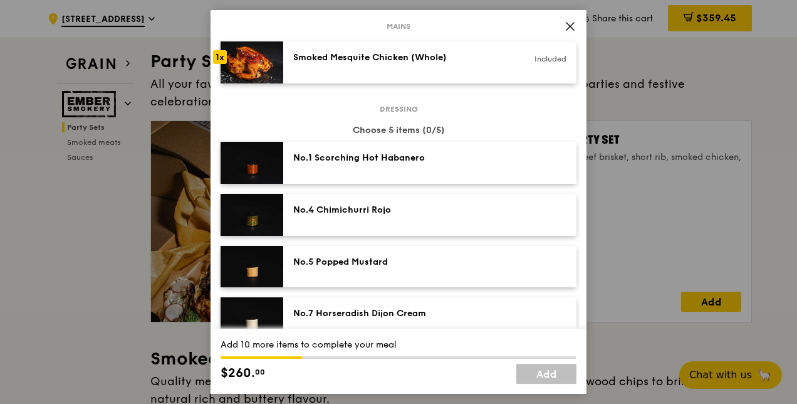
click at [565, 26] on icon at bounding box center [570, 26] width 11 height 11
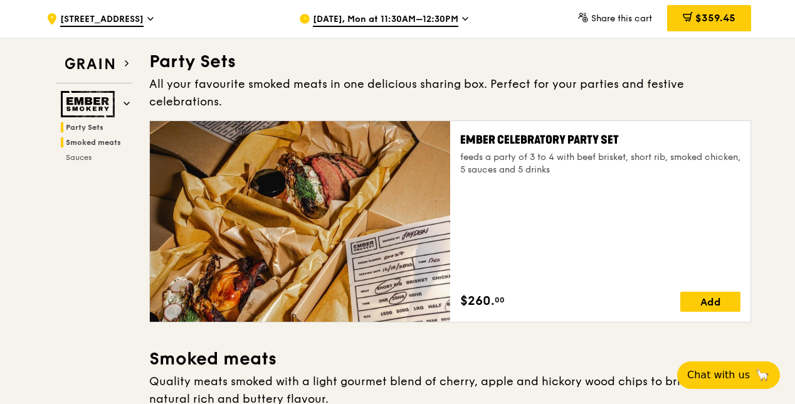
click at [115, 142] on span "Smoked meats" at bounding box center [93, 142] width 55 height 9
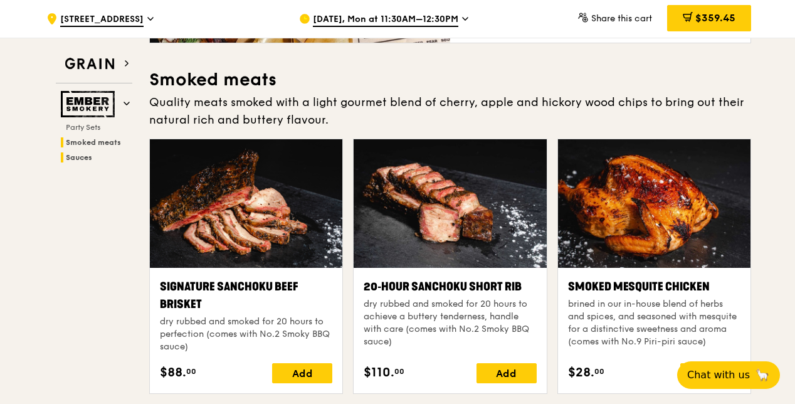
click at [83, 156] on span "Sauces" at bounding box center [79, 157] width 26 height 9
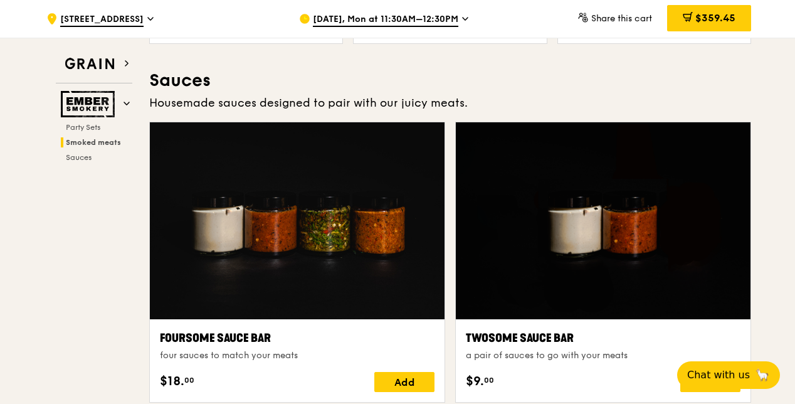
click at [98, 135] on div "Party Sets Smoked meats Sauces" at bounding box center [94, 142] width 76 height 40
click at [102, 140] on span "Smoked meats" at bounding box center [93, 142] width 55 height 9
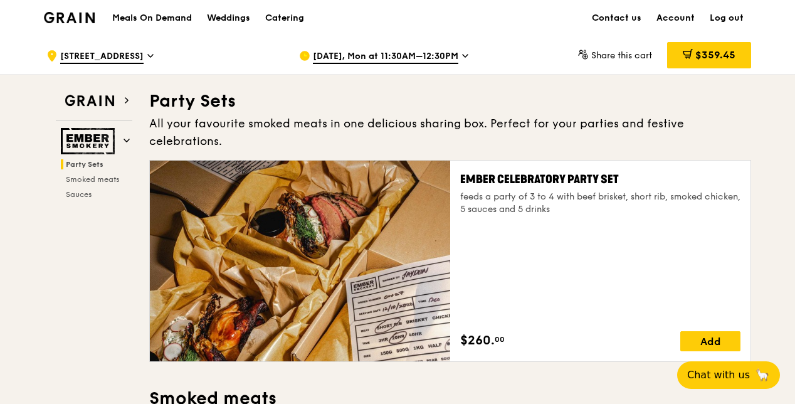
scroll to position [0, 0]
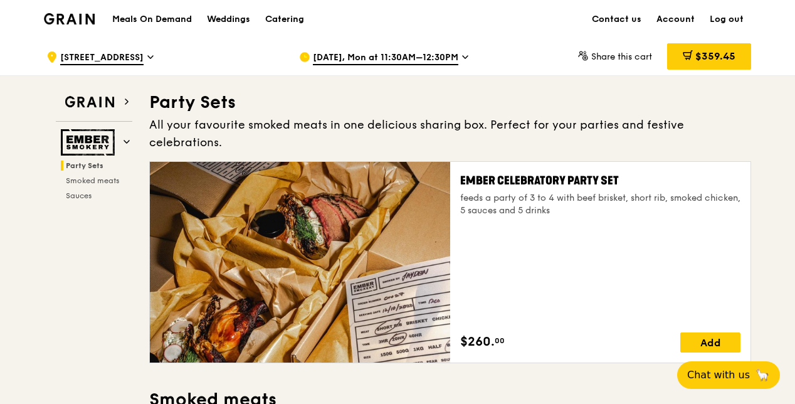
click at [155, 23] on h1 "Meals On Demand" at bounding box center [152, 19] width 80 height 13
click at [174, 16] on h1 "Meals On Demand" at bounding box center [152, 19] width 80 height 13
click at [120, 101] on h2 "Grain" at bounding box center [94, 102] width 76 height 23
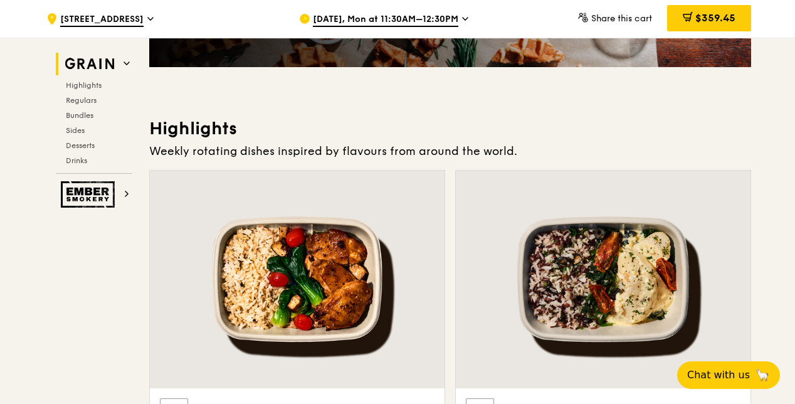
scroll to position [354, 0]
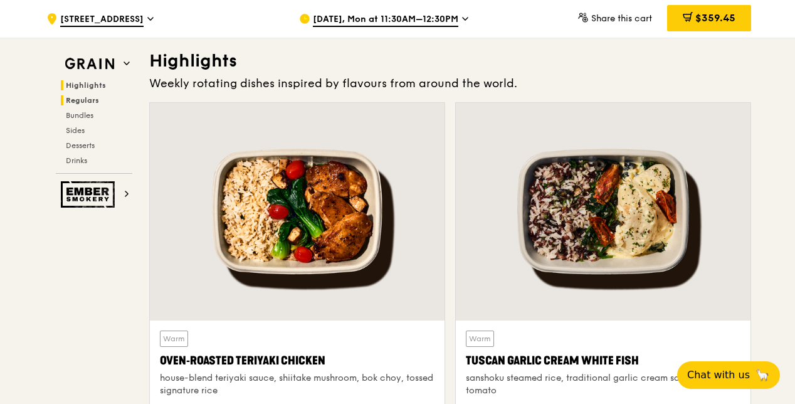
click at [79, 98] on span "Regulars" at bounding box center [82, 100] width 33 height 9
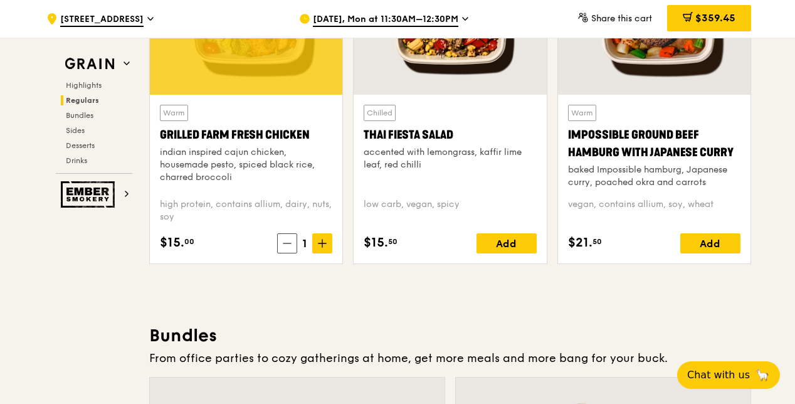
scroll to position [1575, 0]
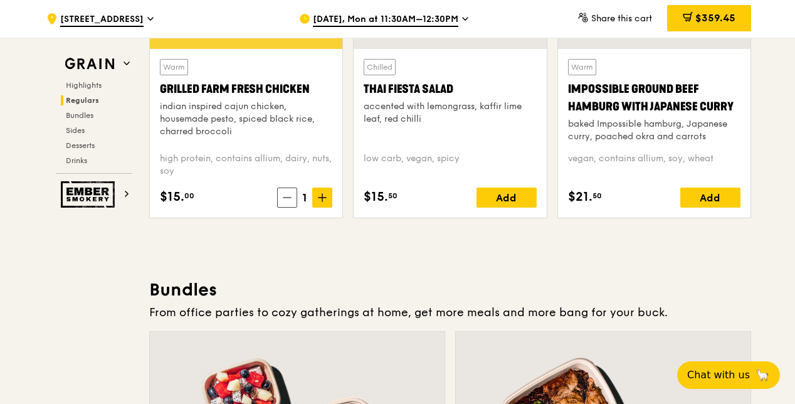
click at [91, 123] on div "Highlights Regulars Bundles Sides Desserts Drinks" at bounding box center [94, 122] width 76 height 85
click at [88, 117] on span "Bundles" at bounding box center [80, 115] width 29 height 9
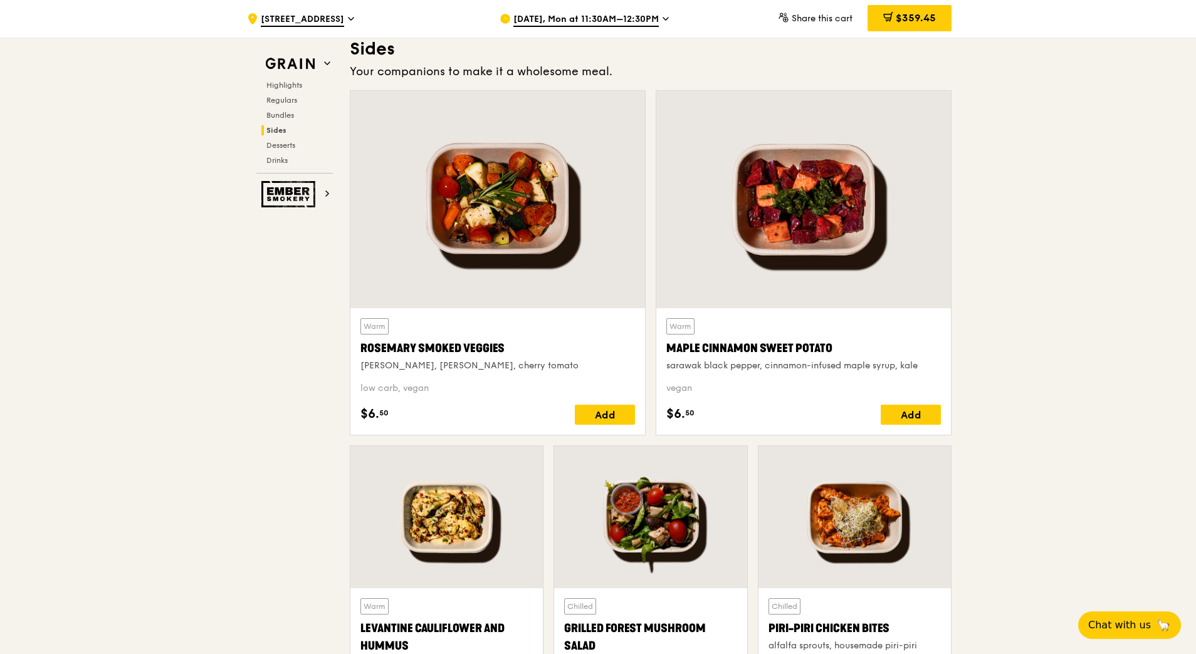
scroll to position [2806, 0]
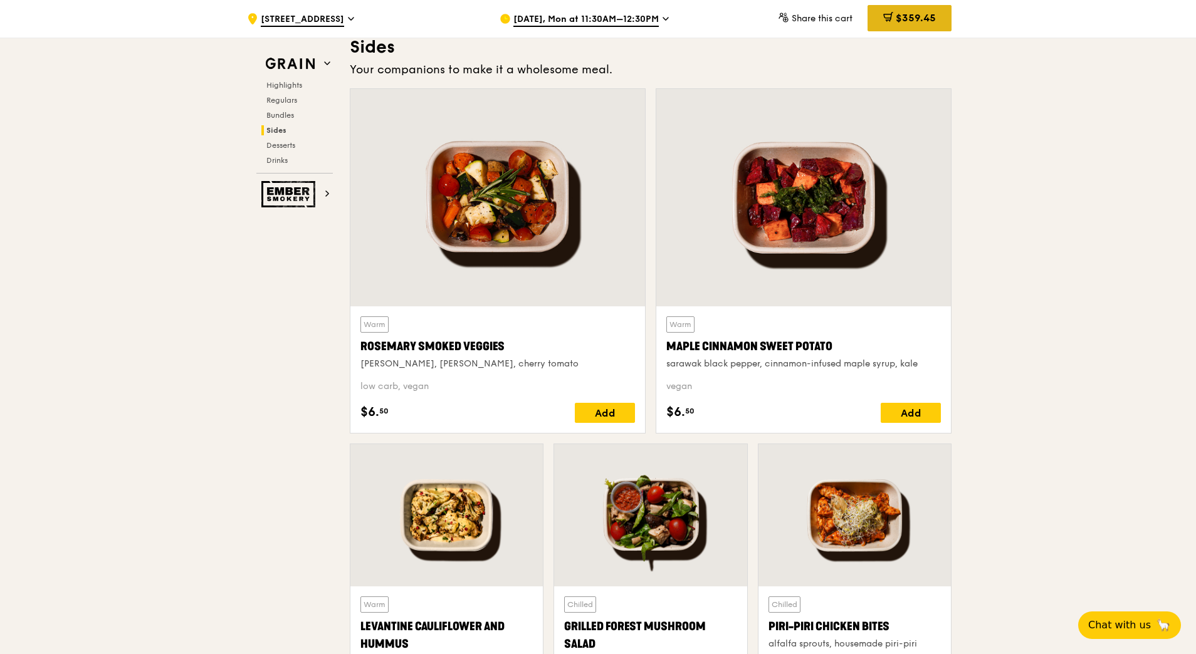
click at [794, 23] on span "$359.45" at bounding box center [915, 18] width 40 height 12
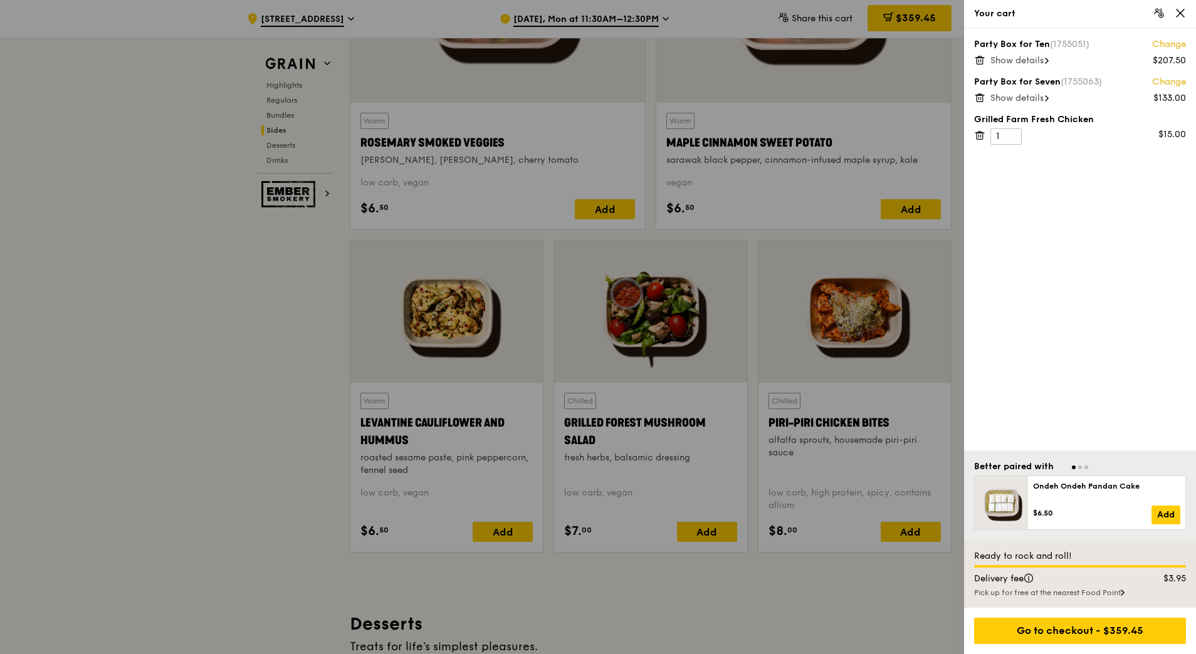
scroll to position [3057, 0]
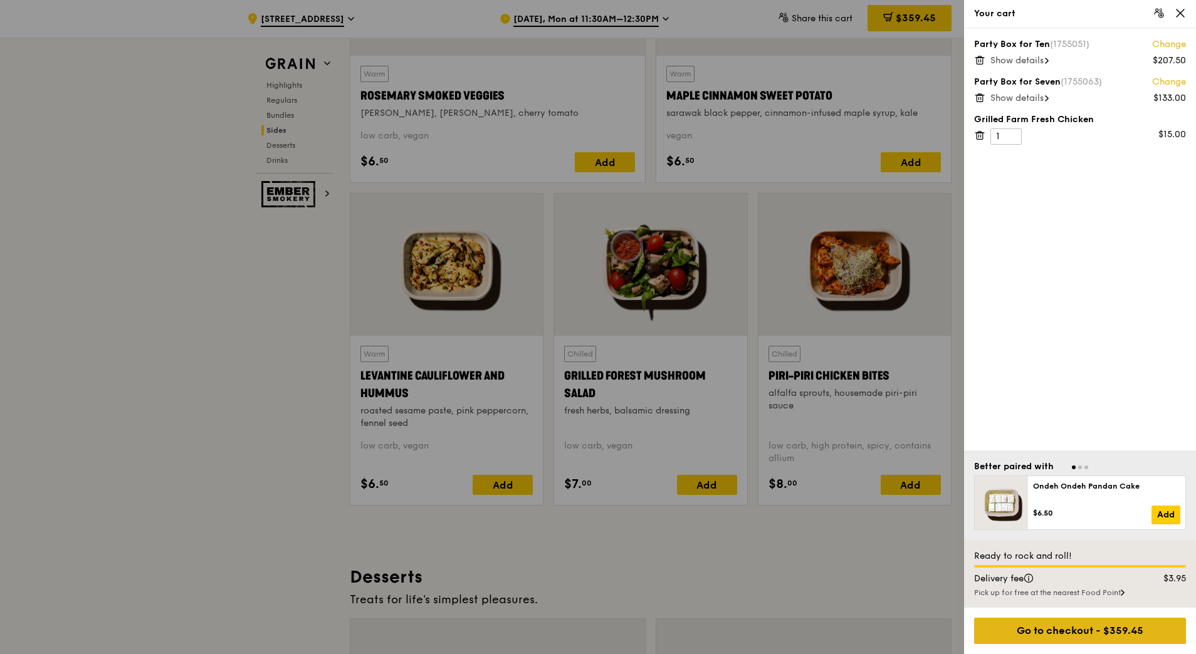
click at [794, 403] on div "Go to checkout - $359.45" at bounding box center [1080, 631] width 212 height 26
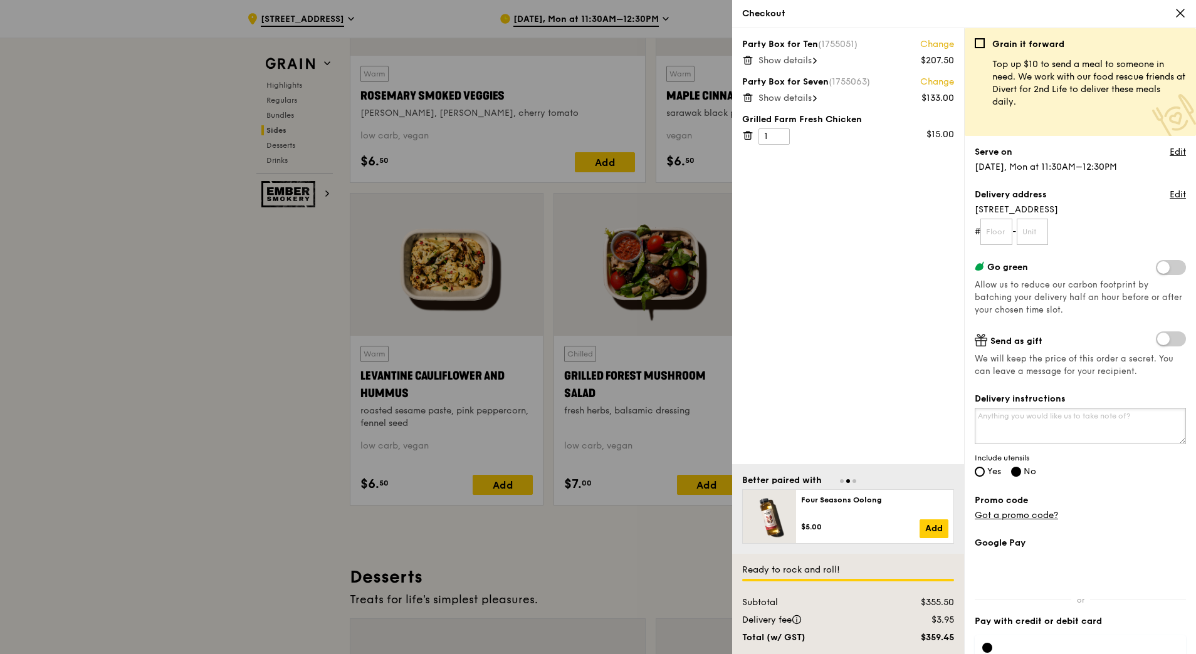
click at [794, 403] on textarea "Delivery instructions" at bounding box center [1079, 426] width 211 height 36
click at [794, 403] on span "Yes" at bounding box center [994, 471] width 14 height 11
click at [794, 403] on input "Yes" at bounding box center [979, 472] width 10 height 10
radio input "true"
radio input "false"
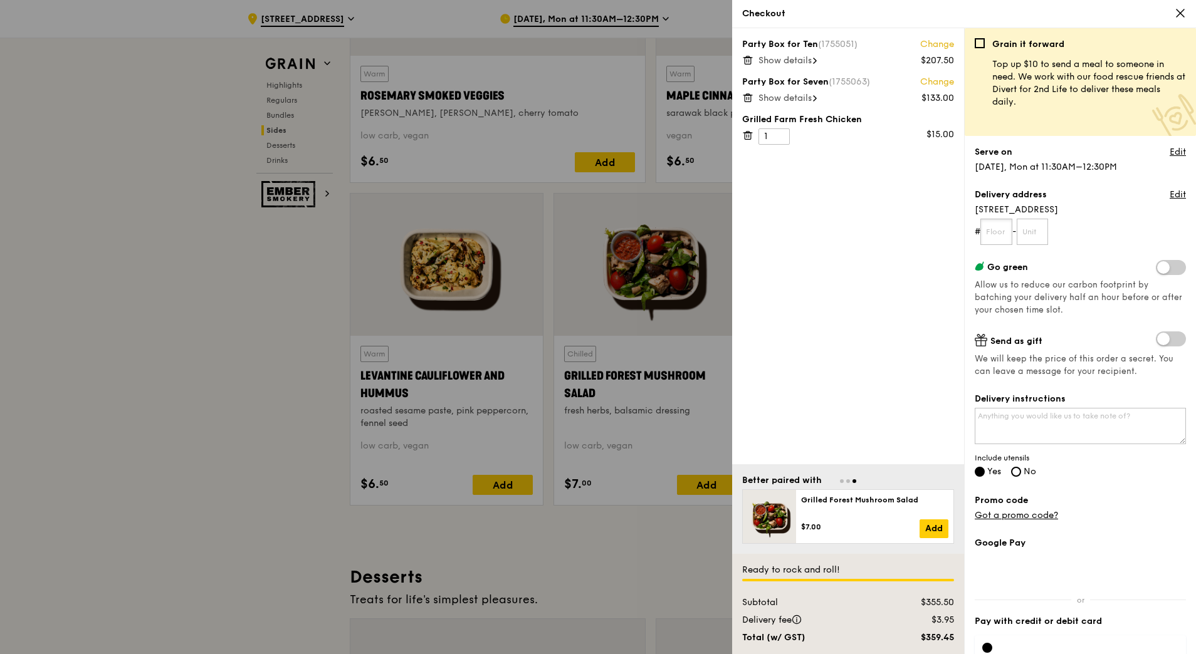
click at [794, 226] on input "text" at bounding box center [996, 232] width 32 height 26
click at [794, 211] on span "29 Quality Road" at bounding box center [1079, 210] width 211 height 13
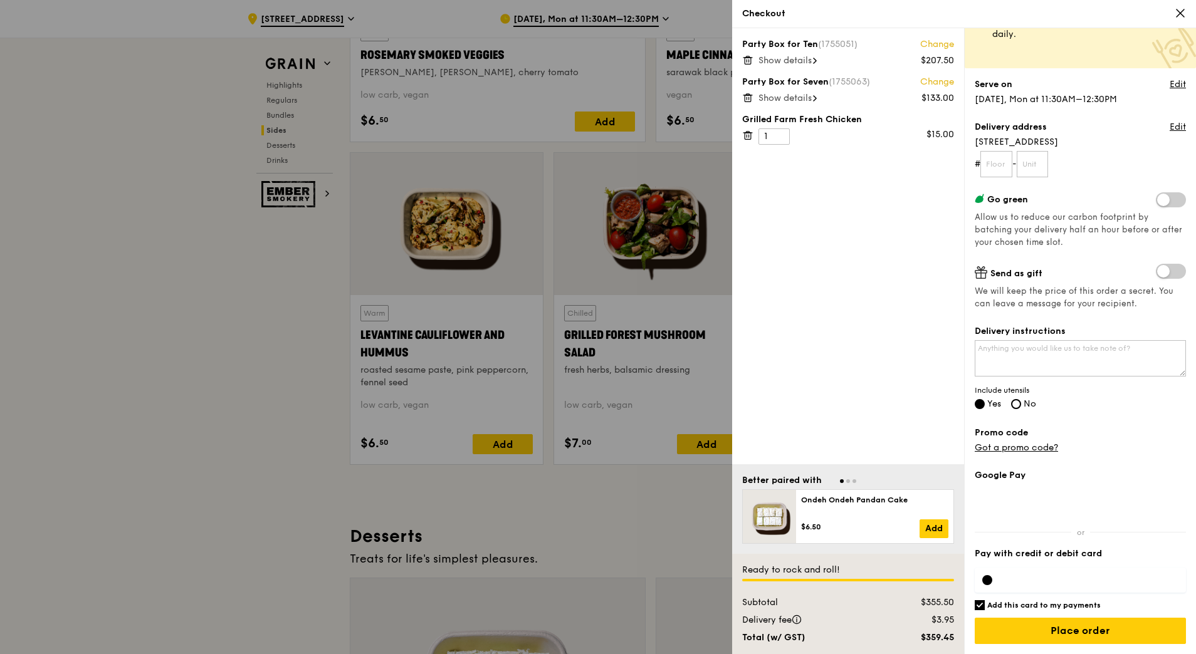
scroll to position [3119, 0]
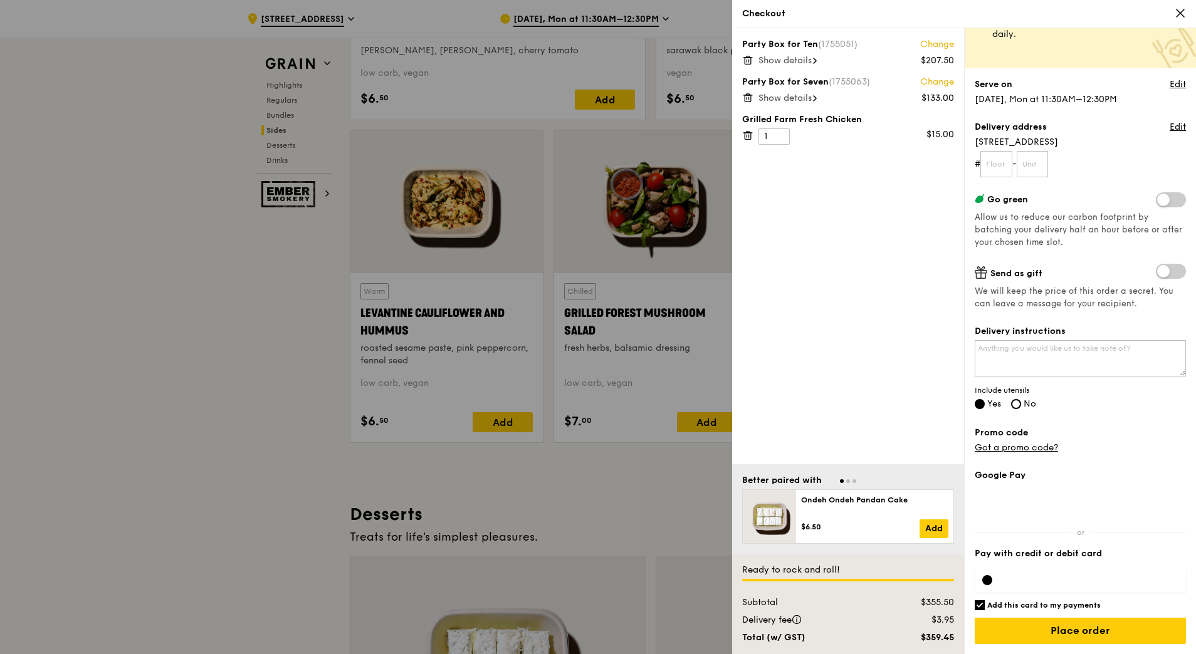
click at [794, 403] on div "Grain it forward Top up $10 to send a meal to someone in need. We work with our…" at bounding box center [1080, 341] width 232 height 626
click at [794, 403] on input "Add this card to my payments" at bounding box center [979, 605] width 10 height 10
checkbox input "false"
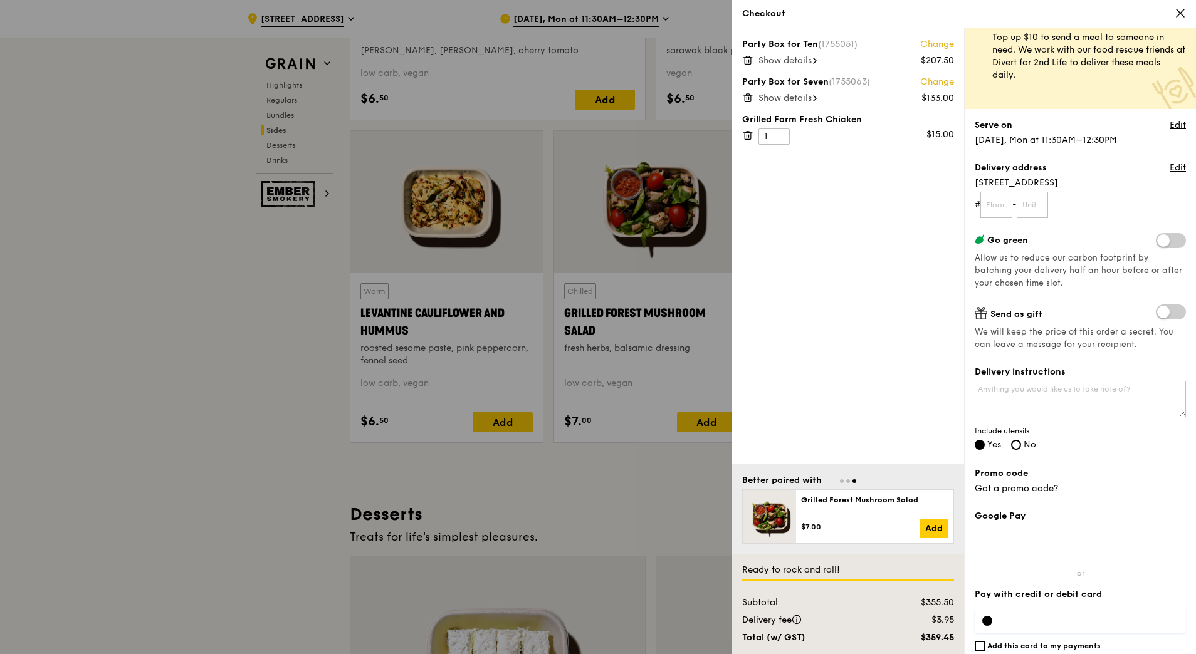
scroll to position [5, 0]
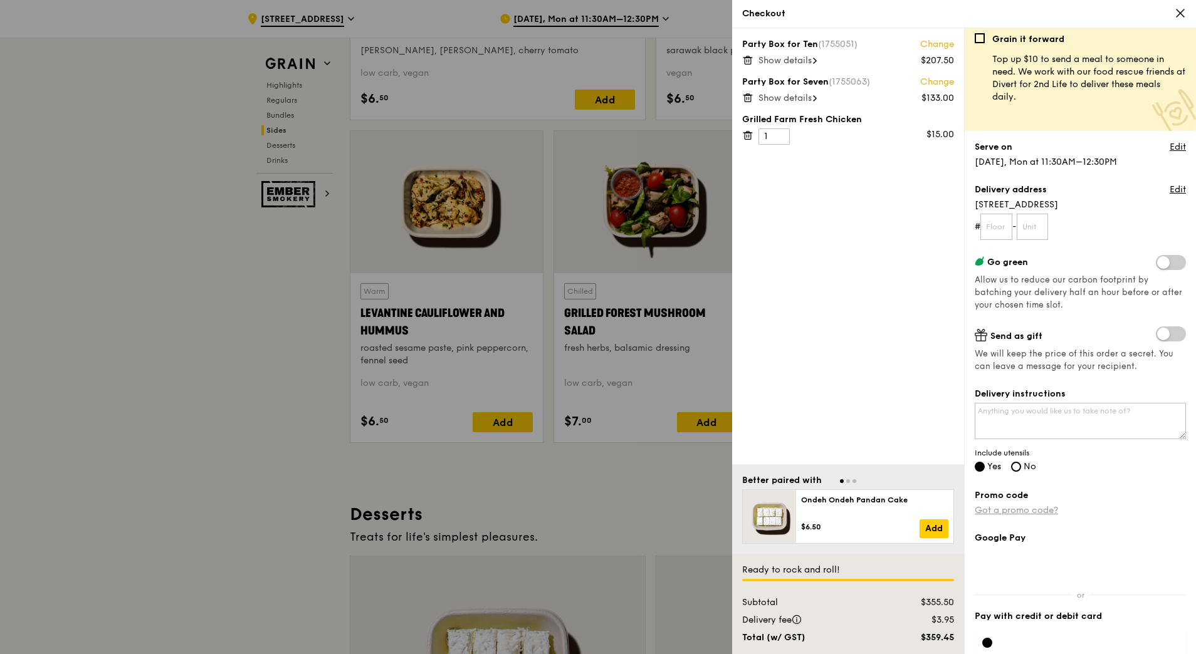
click at [794, 403] on link "Got a promo code?" at bounding box center [1015, 510] width 83 height 11
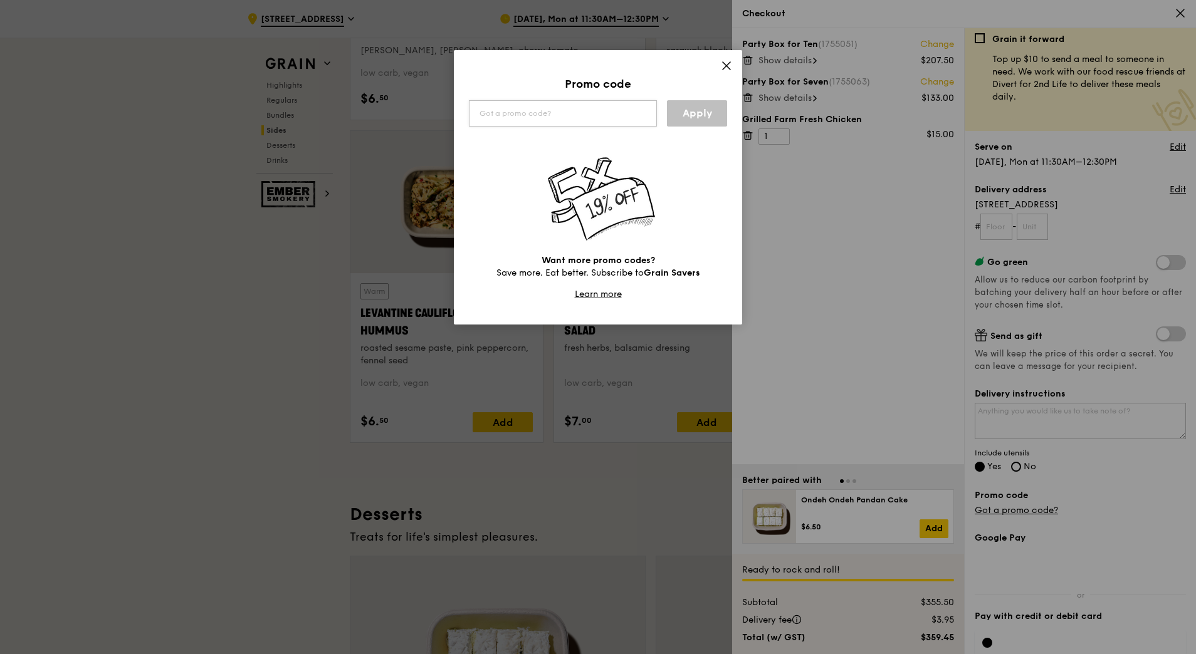
click at [529, 115] on input "text" at bounding box center [563, 113] width 188 height 26
click at [680, 116] on link "Apply" at bounding box center [697, 113] width 60 height 26
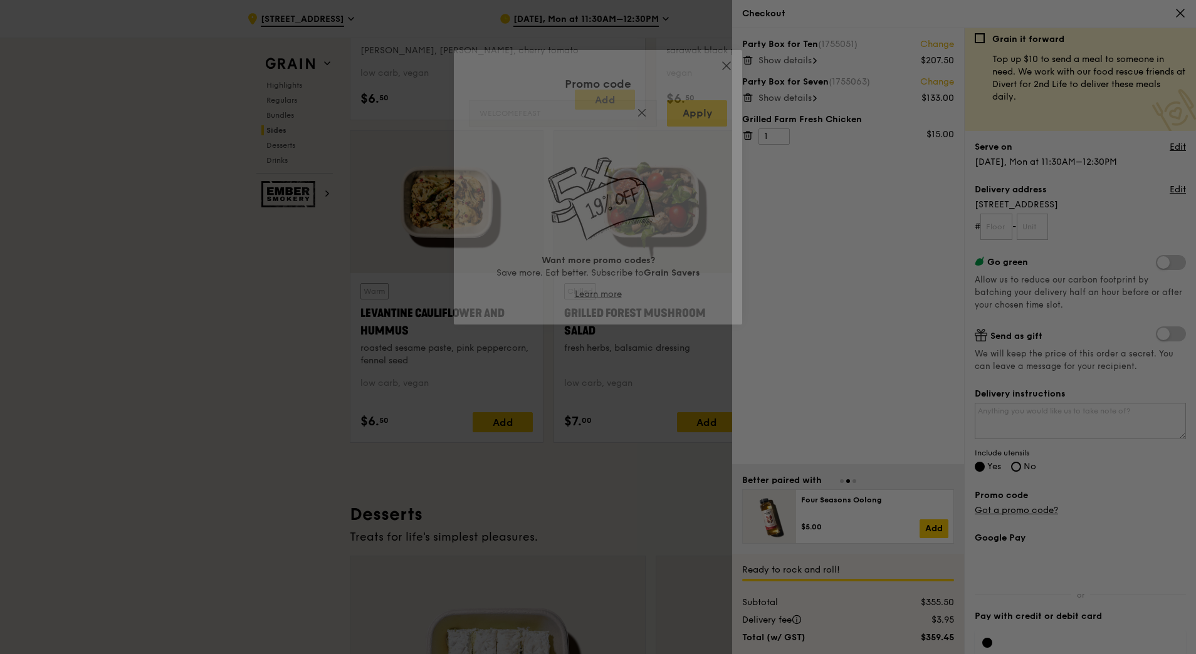
type input "WELCOMEFEAST"
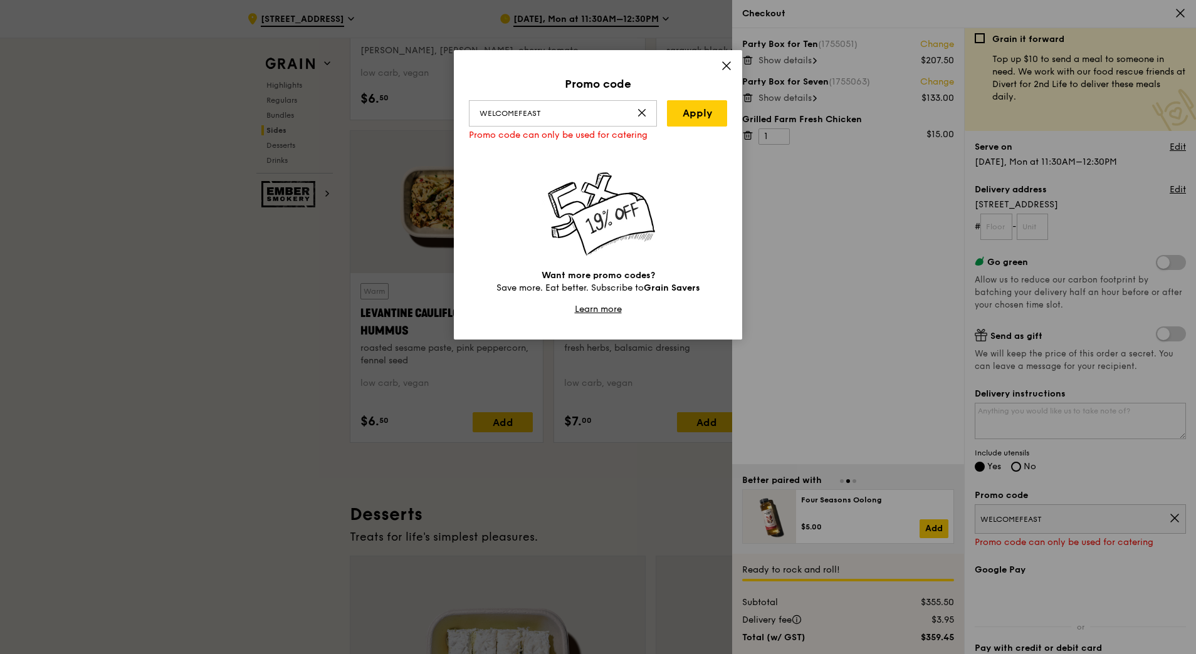
click at [581, 85] on div "Promo code" at bounding box center [598, 84] width 258 height 18
click at [575, 109] on input "WELCOMEFEAST" at bounding box center [563, 113] width 188 height 26
click at [601, 125] on input "WELCOMEFEAST" at bounding box center [563, 113] width 188 height 26
click at [681, 121] on link "Apply" at bounding box center [697, 113] width 60 height 26
click at [727, 66] on icon at bounding box center [726, 66] width 8 height 8
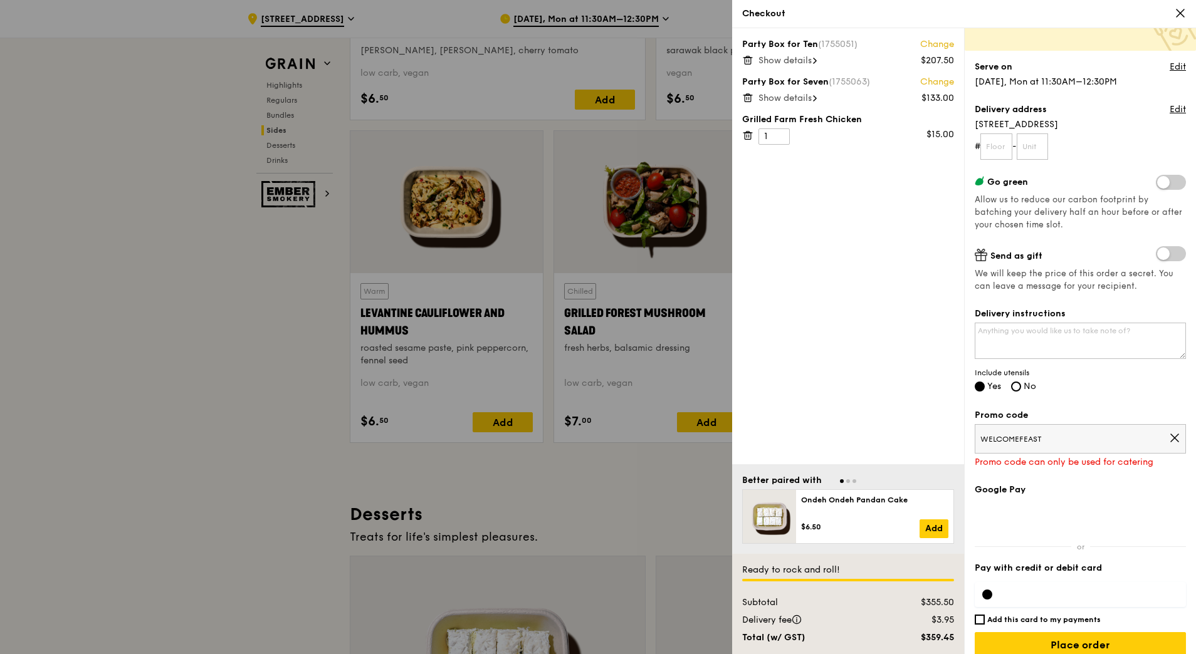
scroll to position [100, 0]
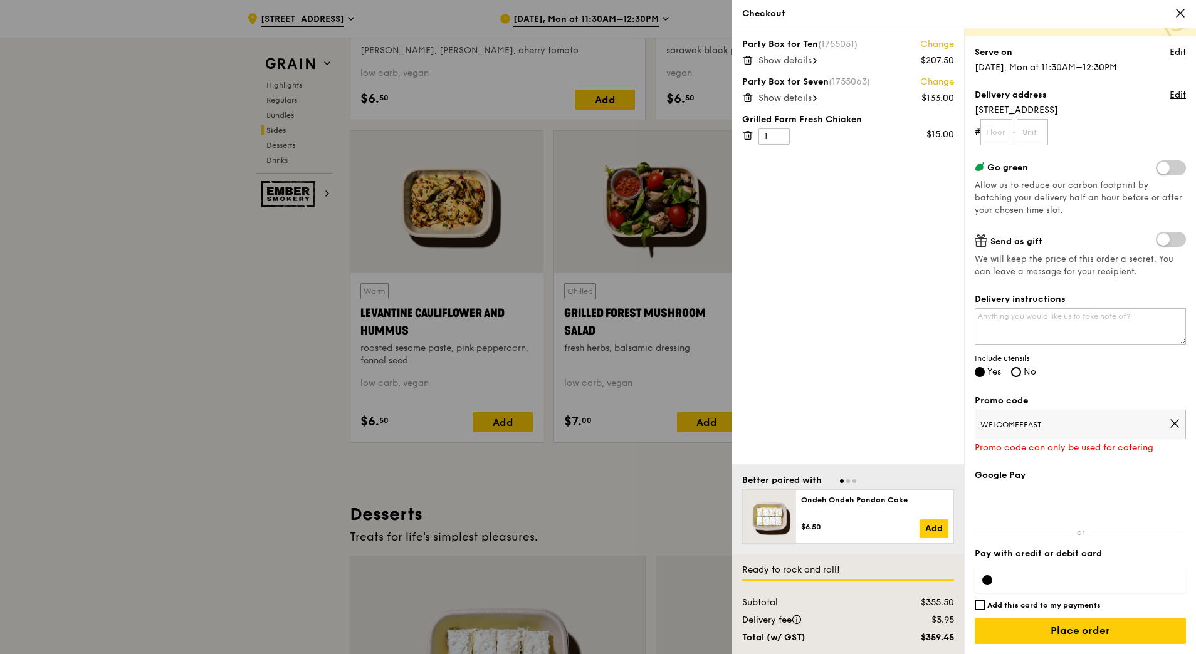
click at [794, 403] on span "WELCOMEFEAST" at bounding box center [1074, 425] width 189 height 10
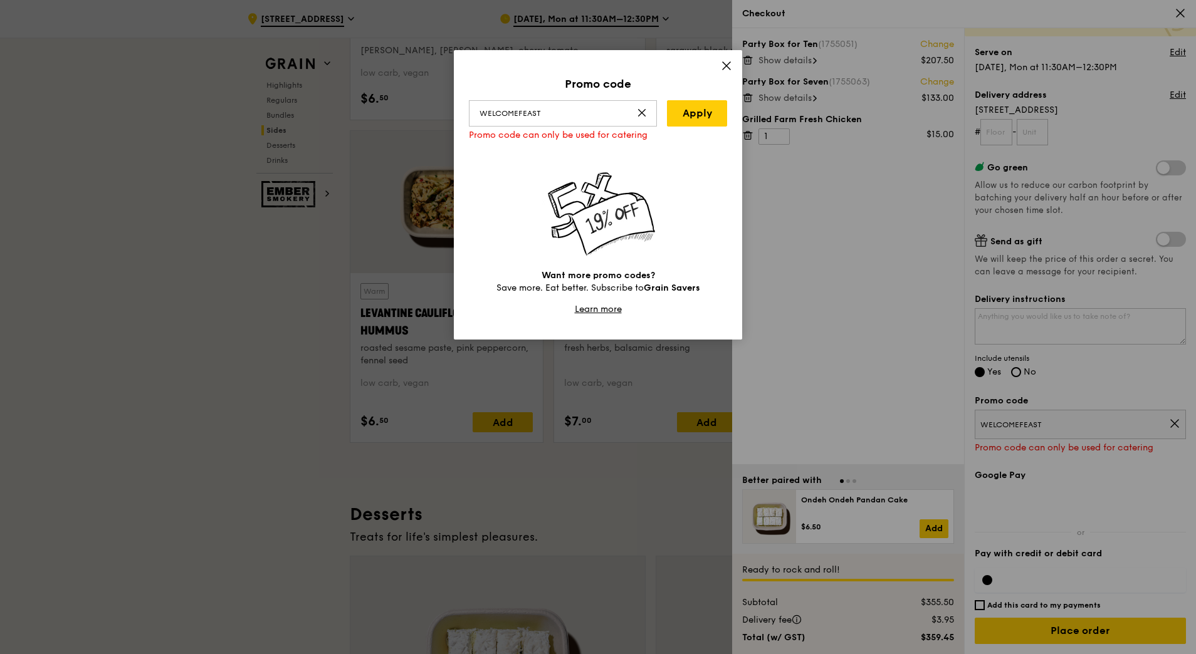
click at [642, 112] on icon at bounding box center [642, 113] width 10 height 10
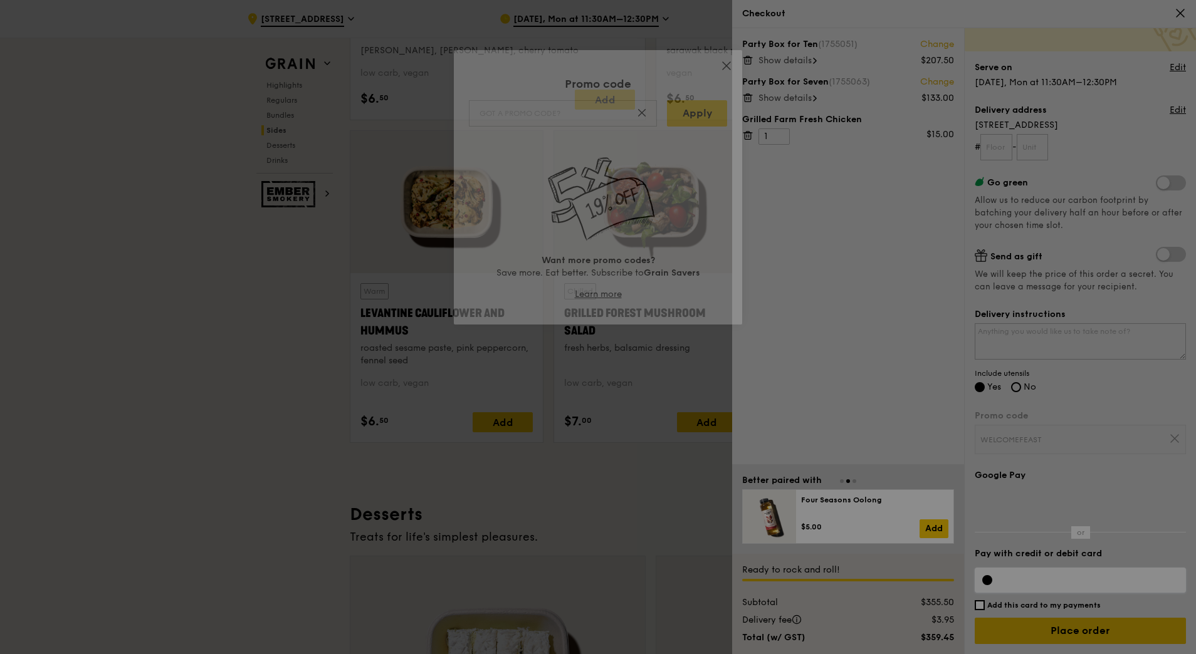
scroll to position [68, 0]
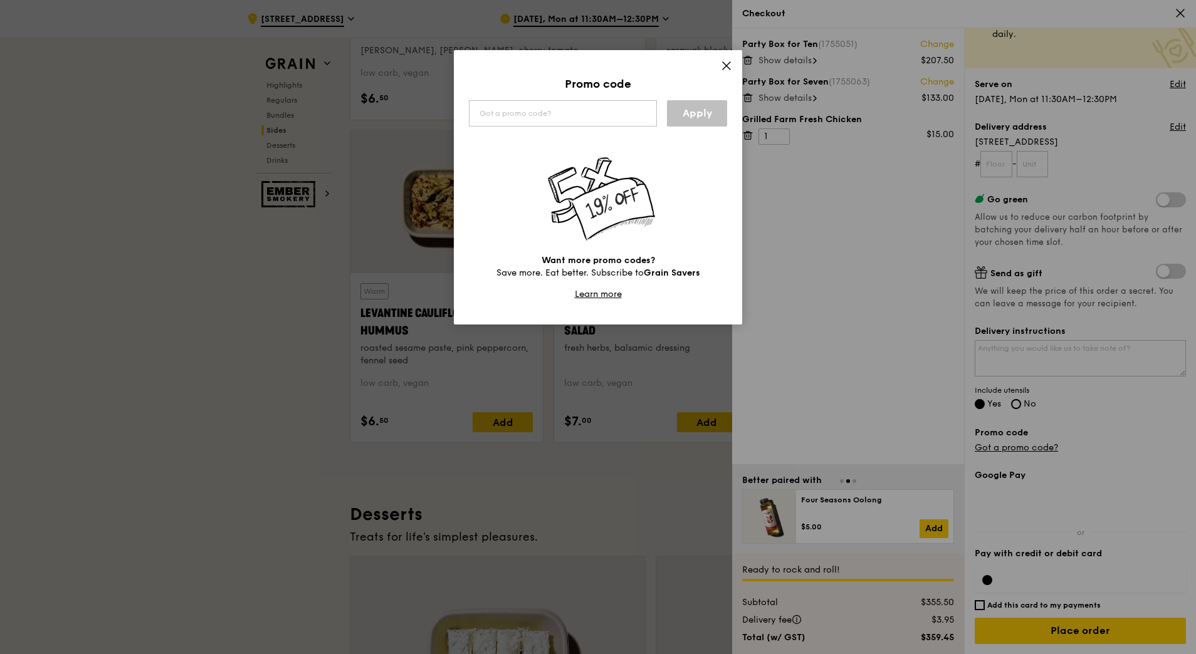
click at [728, 70] on icon at bounding box center [726, 65] width 11 height 11
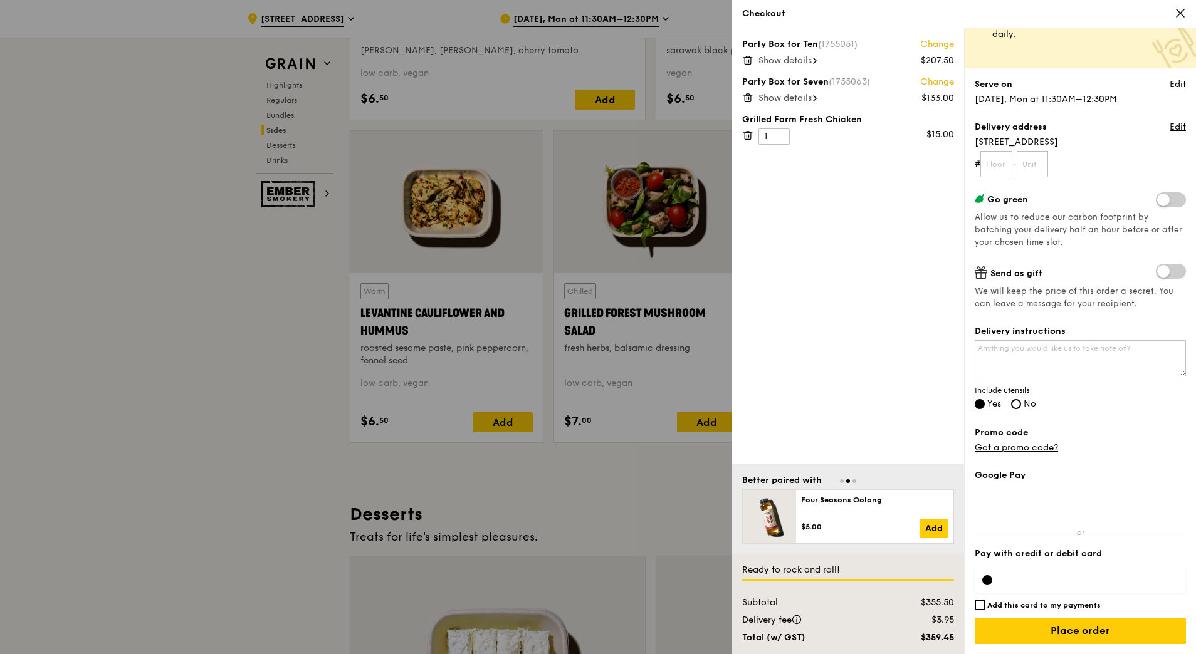
click at [264, 322] on div at bounding box center [598, 327] width 1196 height 654
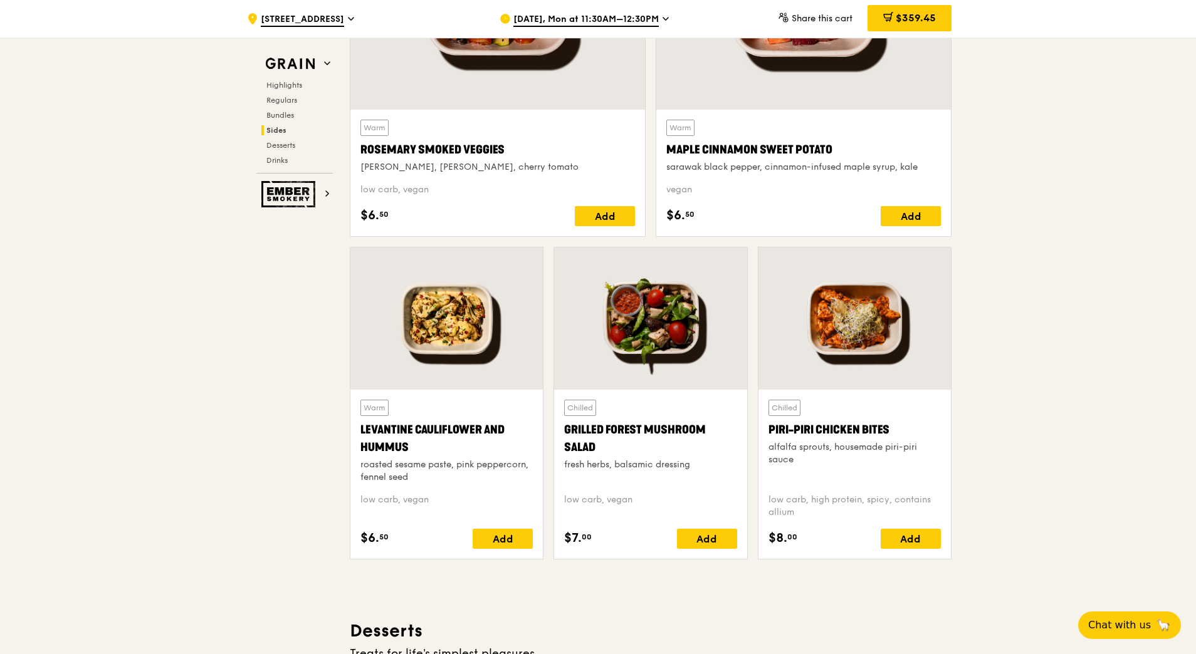
scroll to position [2806, 0]
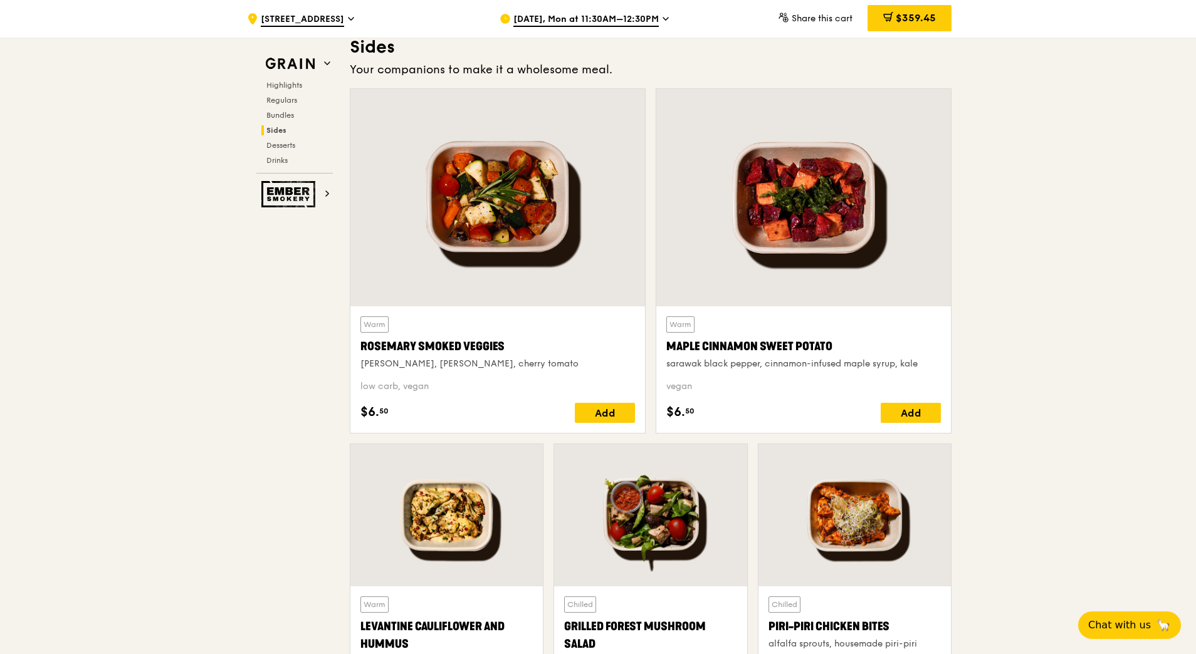
click at [333, 19] on div ".cls-1 { fill: none; stroke: #fff; stroke-linecap: round; stroke-linejoin: roun…" at bounding box center [363, 19] width 232 height 38
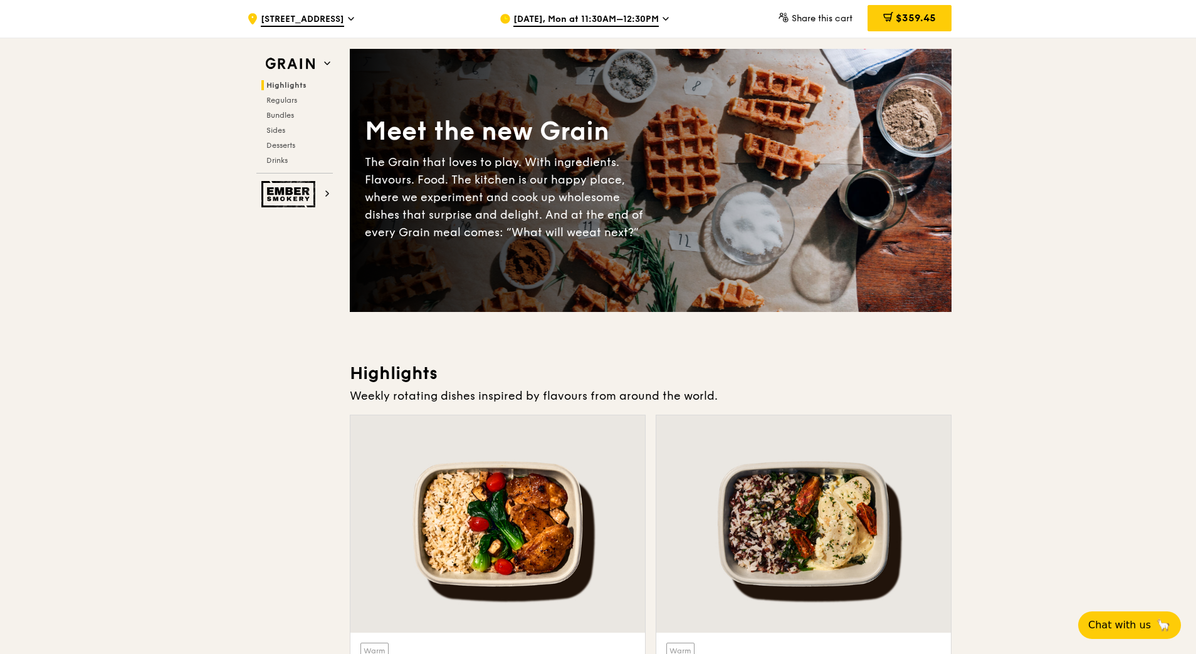
scroll to position [0, 0]
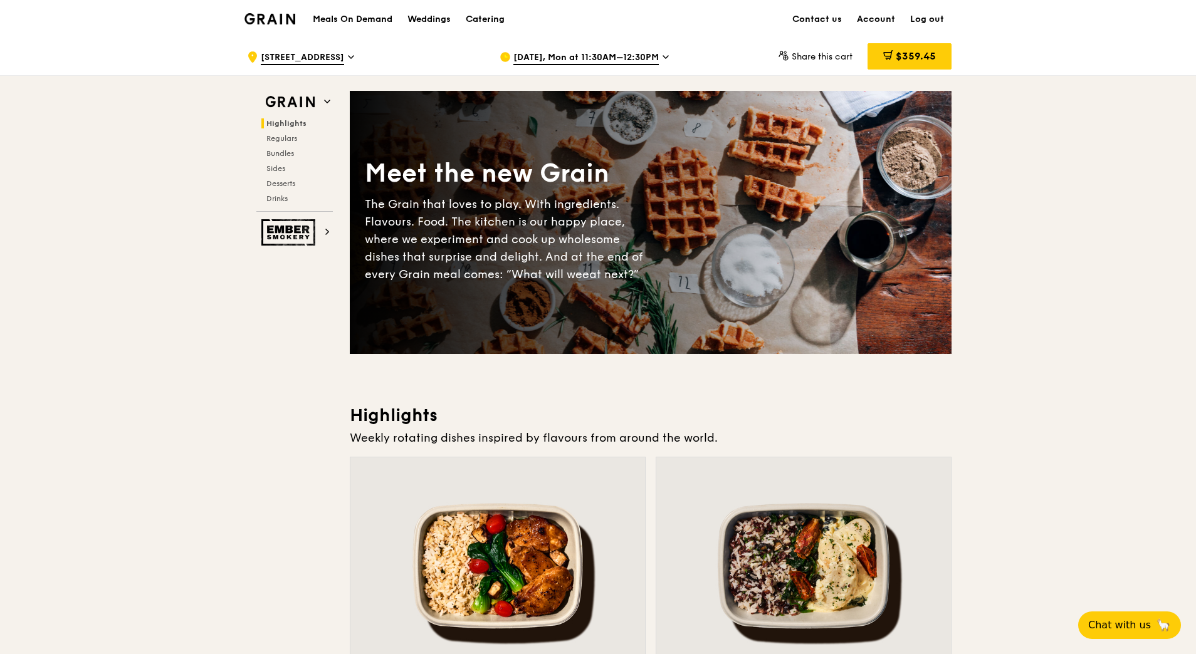
click at [376, 16] on h1 "Meals On Demand" at bounding box center [353, 19] width 80 height 13
click at [494, 11] on div "Catering" at bounding box center [485, 20] width 39 height 38
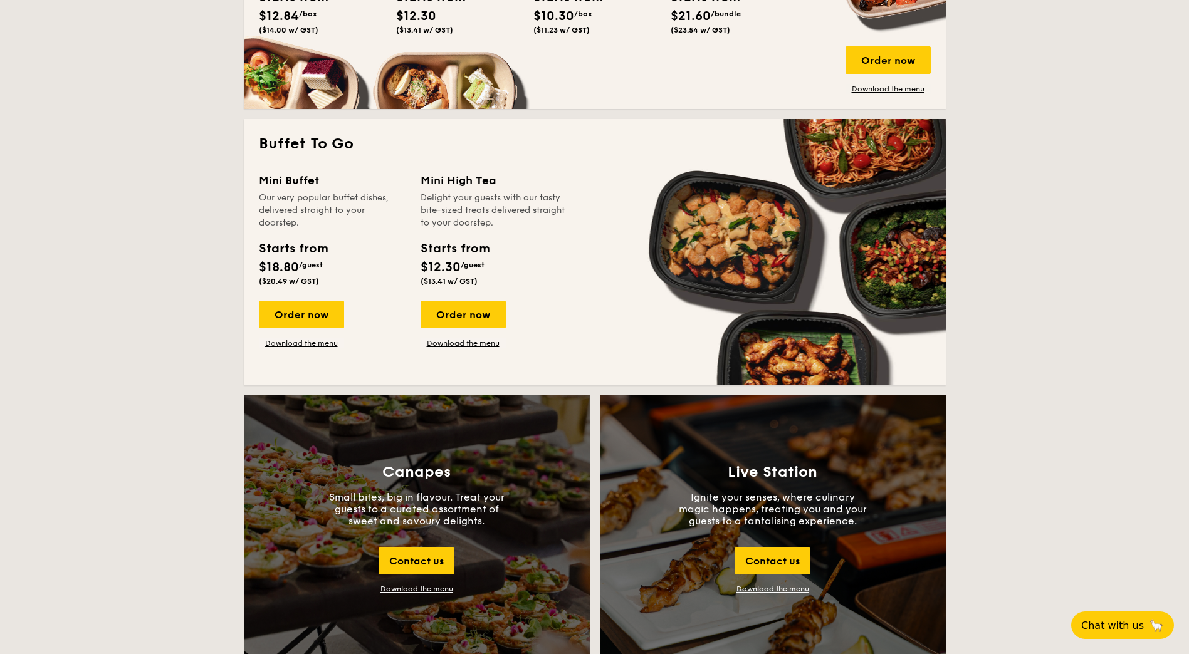
scroll to position [1003, 0]
click at [326, 340] on link "Download the menu" at bounding box center [301, 343] width 85 height 10
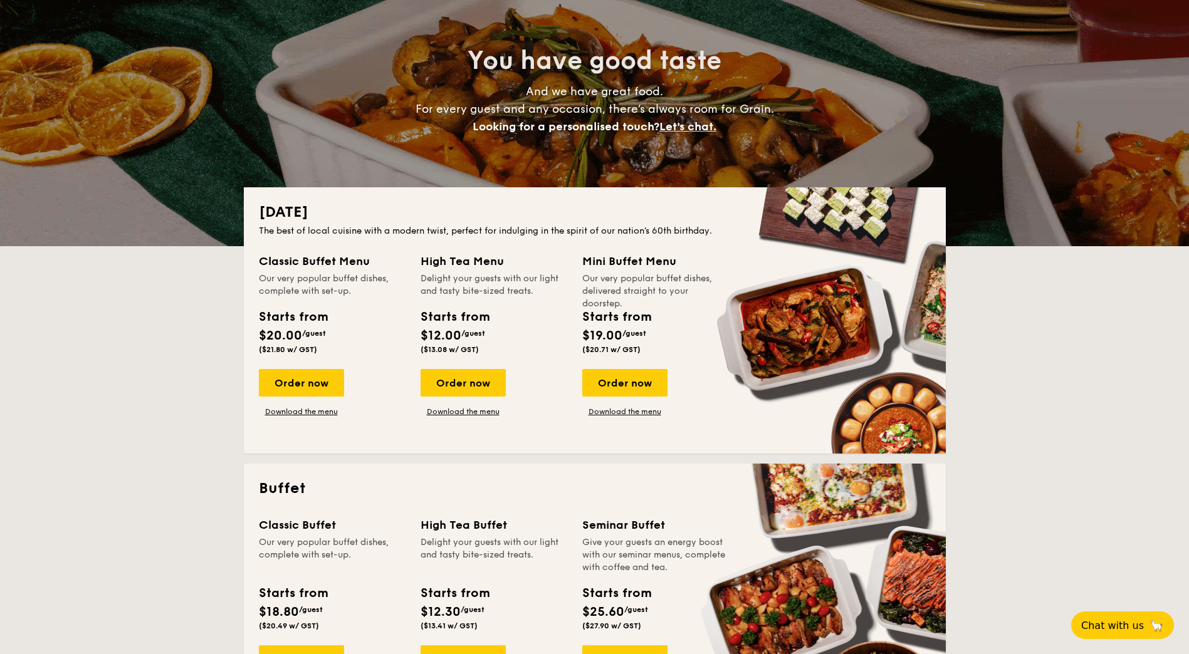
scroll to position [0, 0]
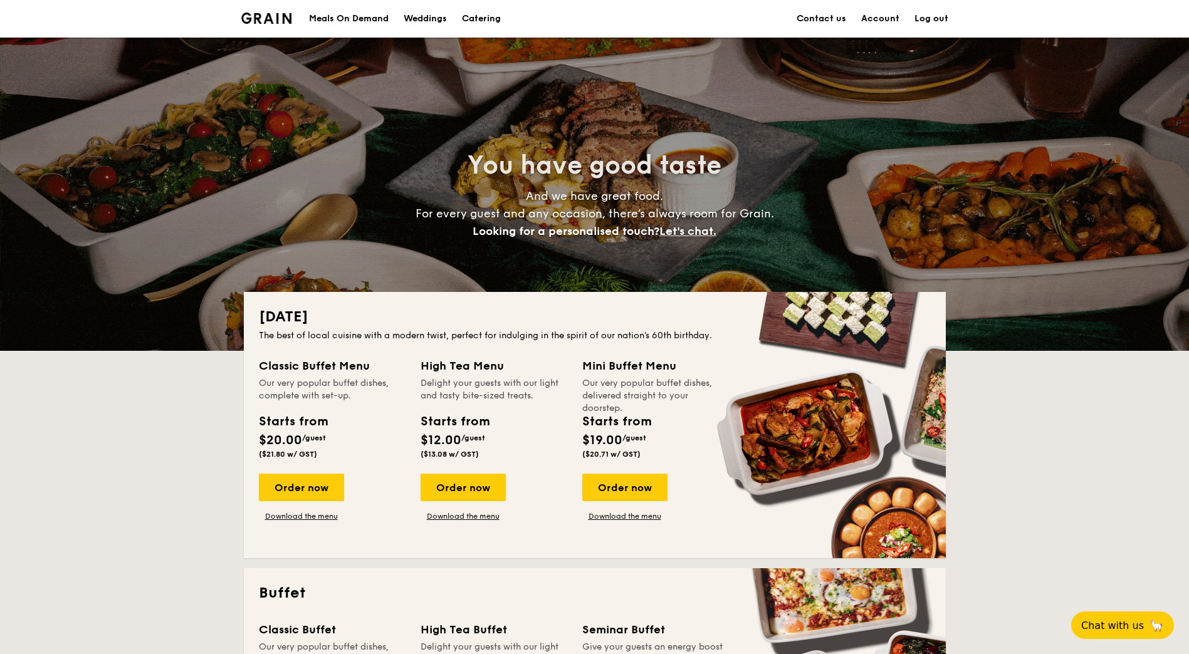
click at [257, 23] on img at bounding box center [266, 18] width 51 height 11
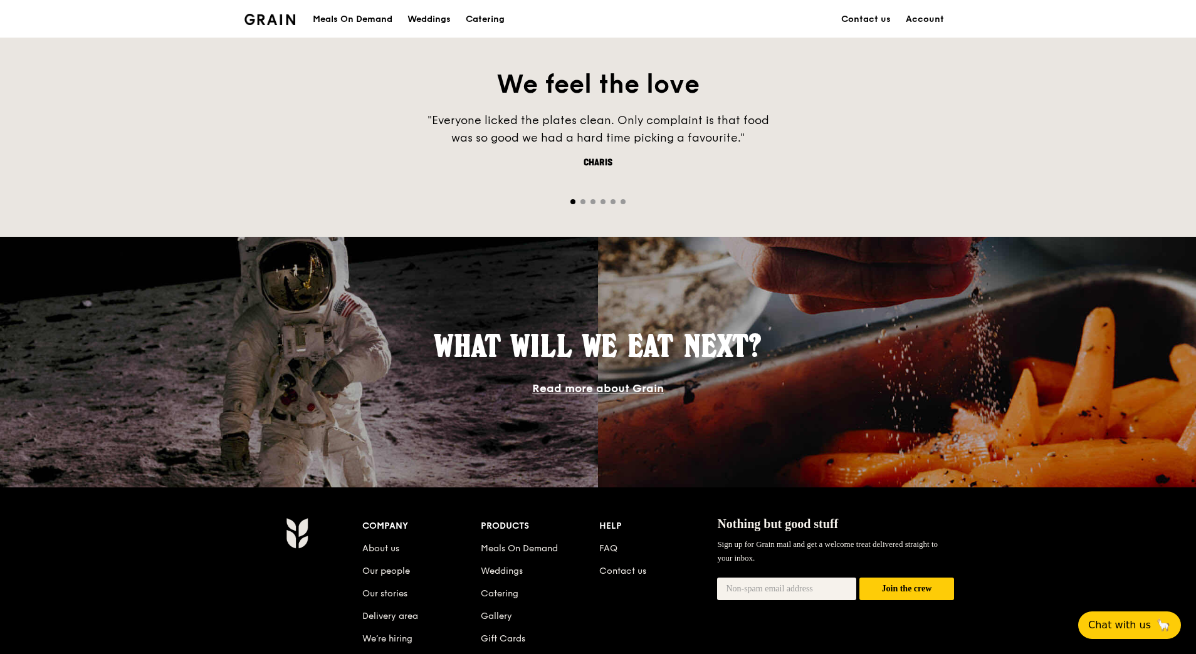
scroll to position [940, 0]
